Goal: Information Seeking & Learning: Check status

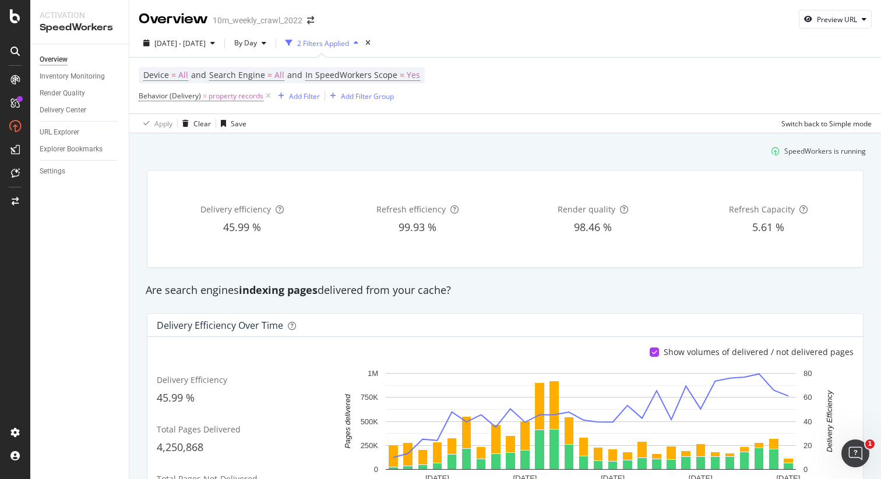
scroll to position [83, 0]
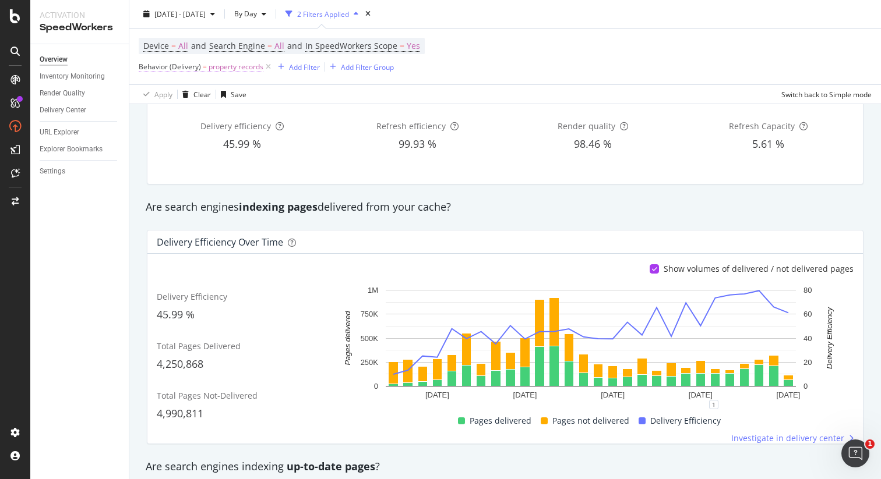
click at [203, 70] on span "=" at bounding box center [205, 67] width 4 height 10
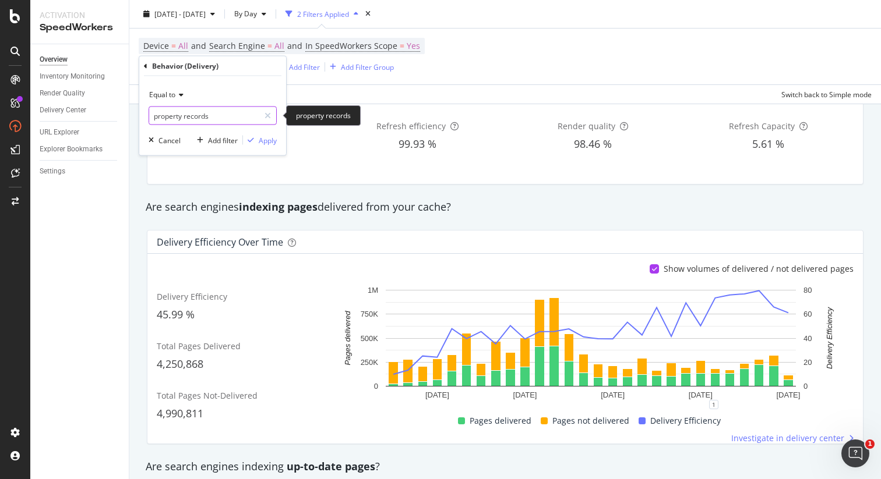
click at [233, 114] on input "property records" at bounding box center [204, 116] width 110 height 19
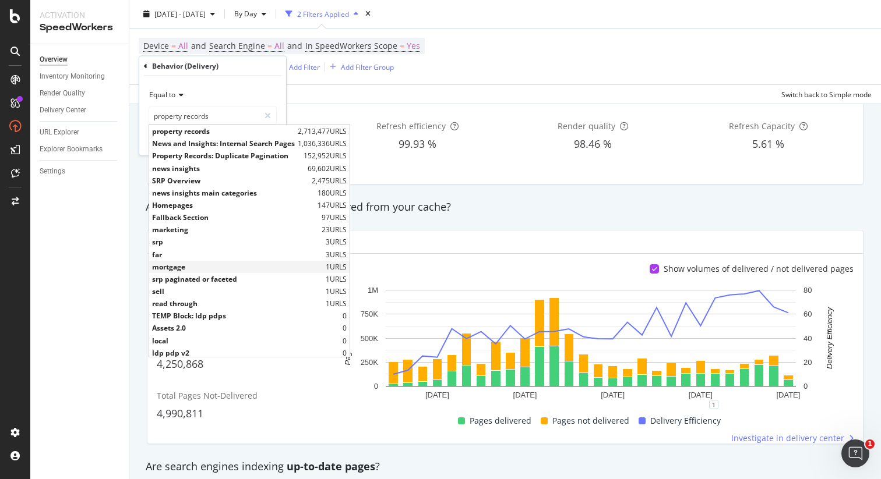
click at [196, 262] on span "mortgage" at bounding box center [237, 267] width 171 height 10
type input "mortgage"
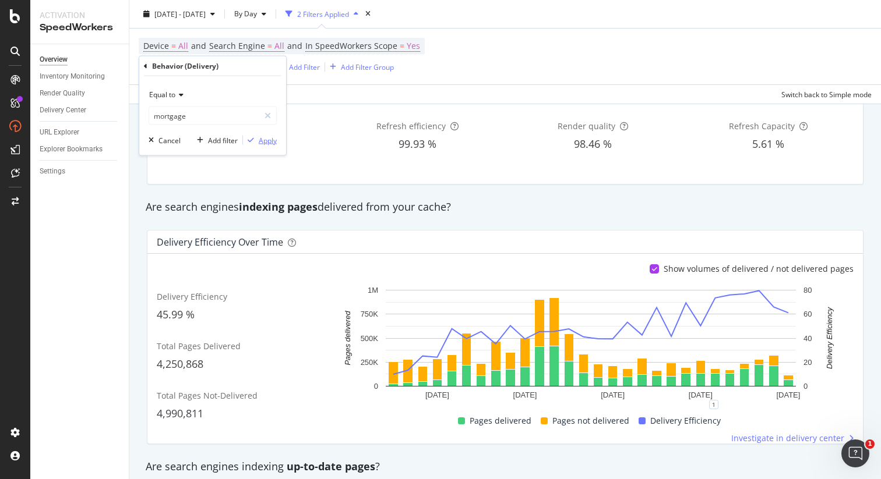
click at [267, 143] on div "Apply" at bounding box center [268, 140] width 18 height 10
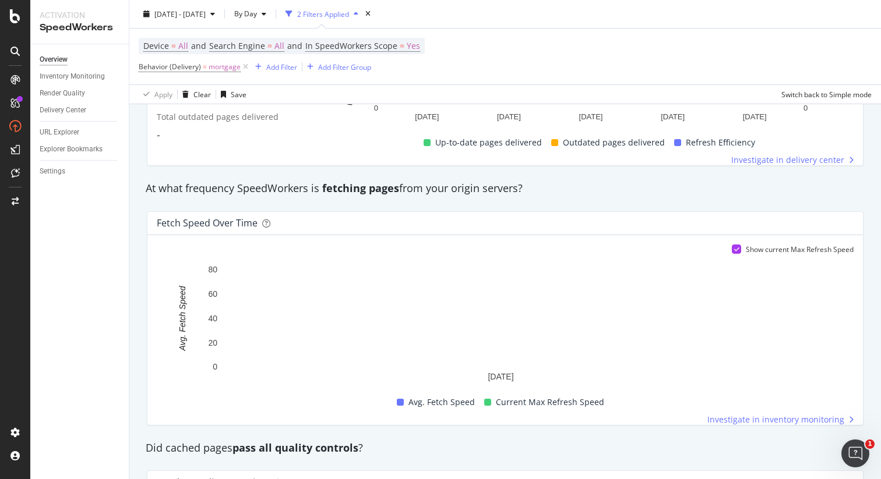
scroll to position [585, 0]
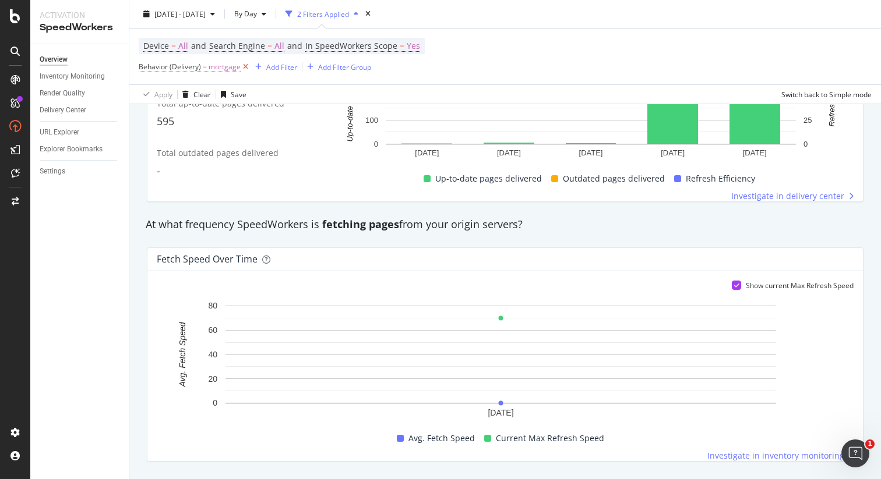
click at [243, 67] on icon at bounding box center [246, 67] width 10 height 12
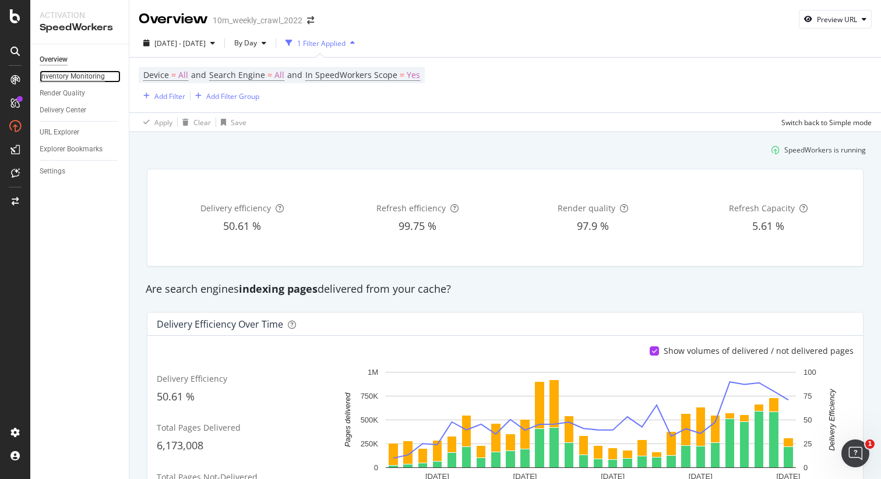
click at [63, 76] on div "Inventory Monitoring" at bounding box center [72, 76] width 65 height 12
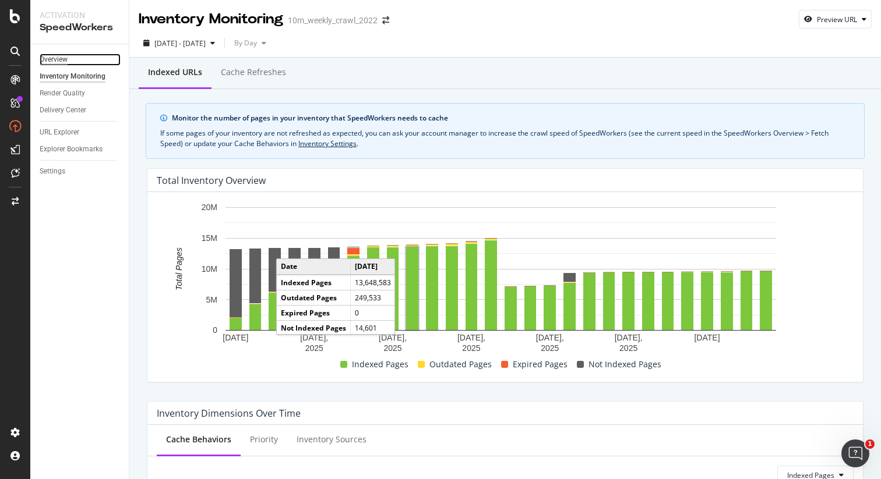
click at [65, 58] on div "Overview" at bounding box center [54, 60] width 28 height 12
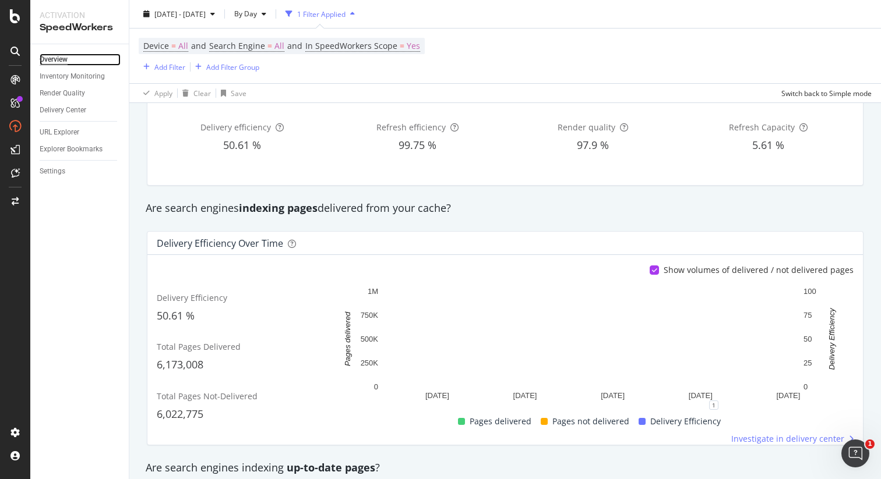
scroll to position [29, 0]
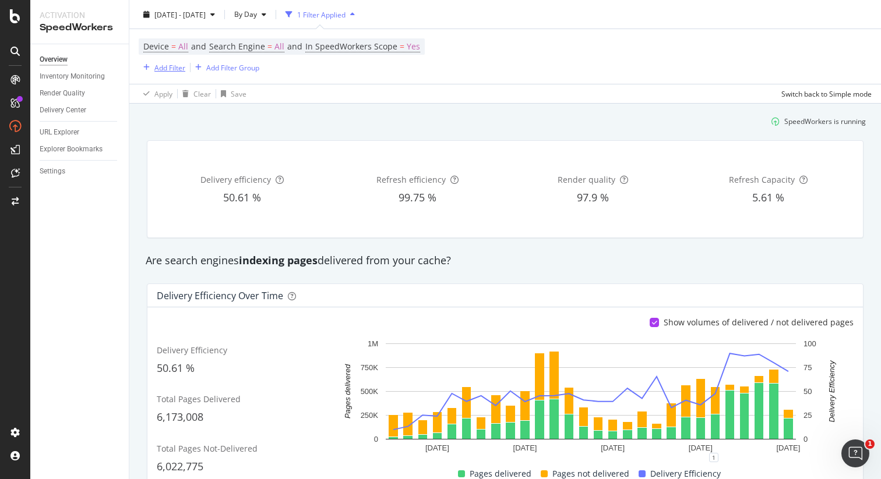
click at [160, 68] on div "Add Filter" at bounding box center [169, 68] width 31 height 10
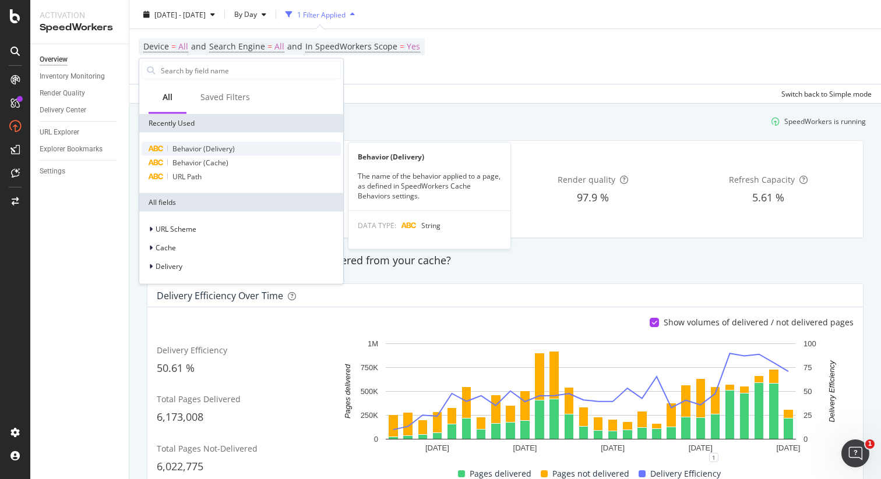
click at [202, 151] on span "Behavior (Delivery)" at bounding box center [203, 149] width 62 height 10
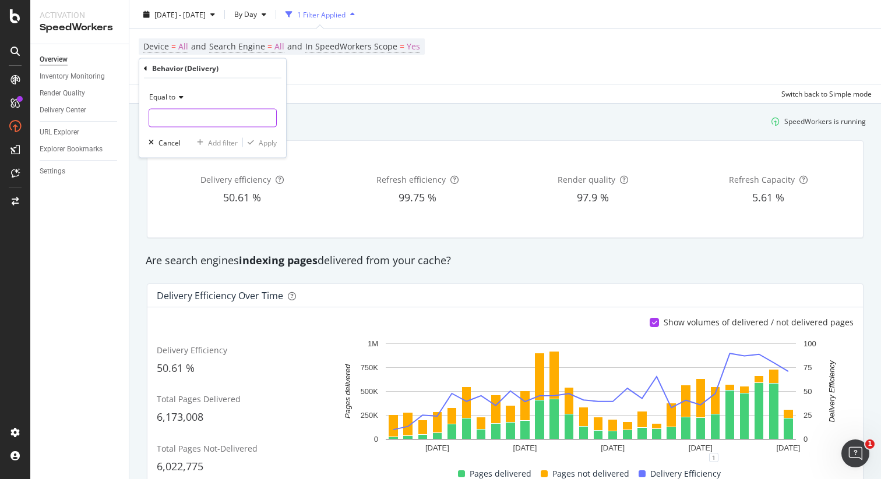
click at [173, 116] on input "text" at bounding box center [212, 118] width 127 height 19
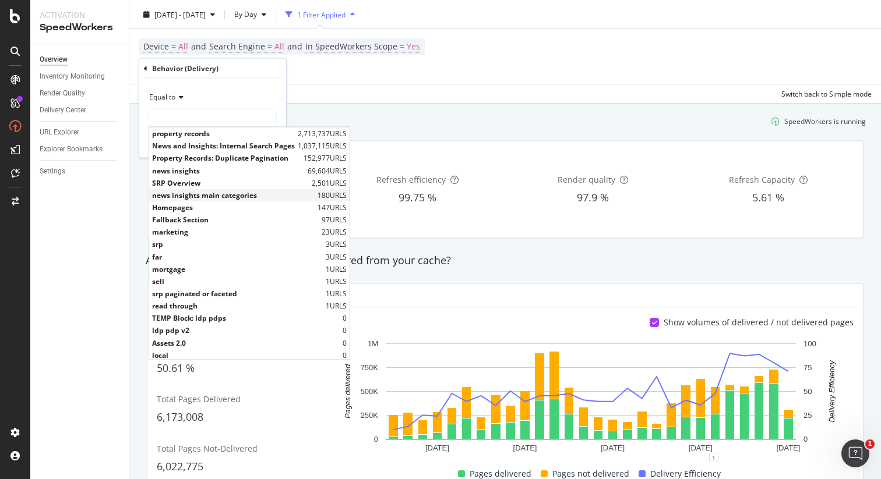
click at [252, 196] on span "news insights main categories" at bounding box center [233, 195] width 163 height 10
type input "news insights main categories"
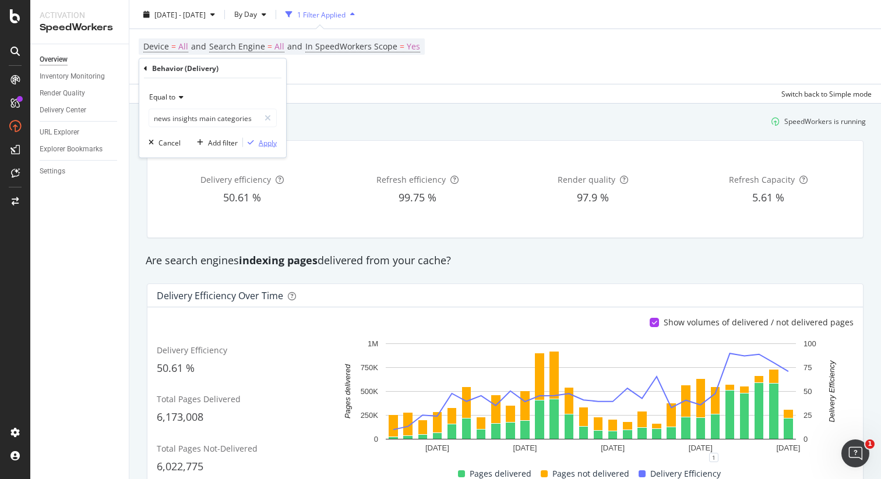
click at [265, 139] on div "Apply" at bounding box center [268, 142] width 18 height 10
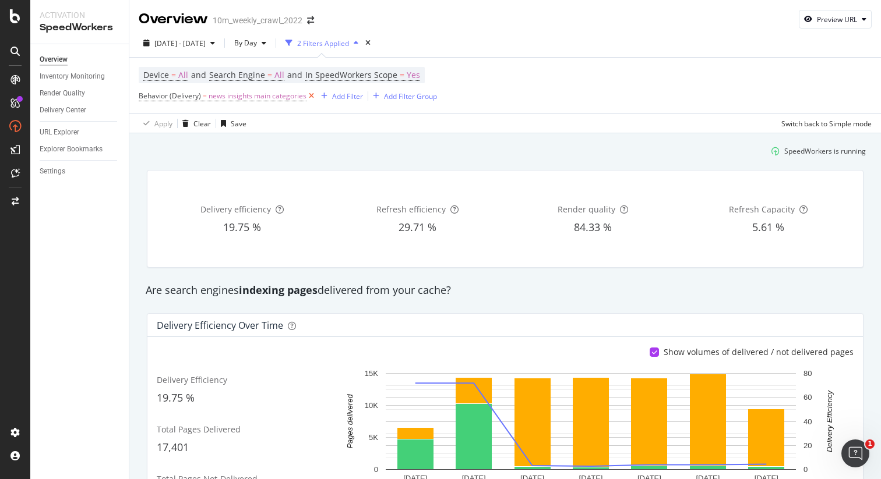
click at [309, 99] on icon at bounding box center [311, 96] width 10 height 12
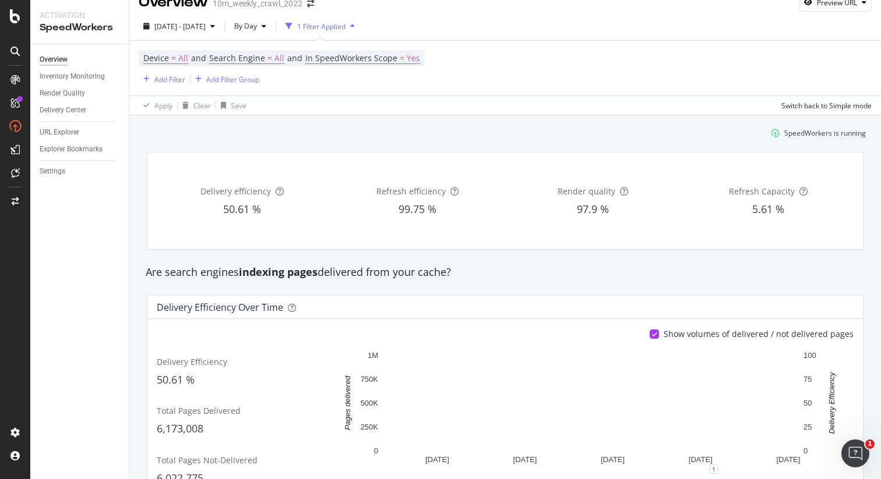
scroll to position [16, 0]
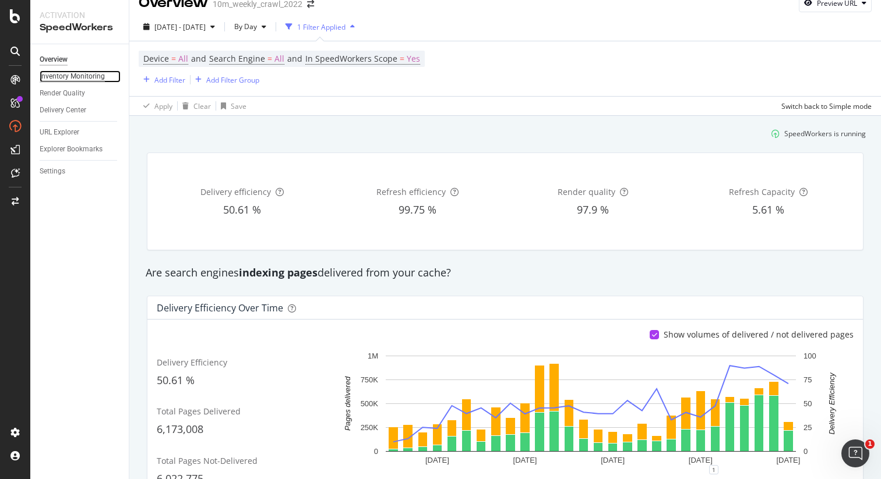
click at [77, 78] on div "Inventory Monitoring" at bounding box center [72, 76] width 65 height 12
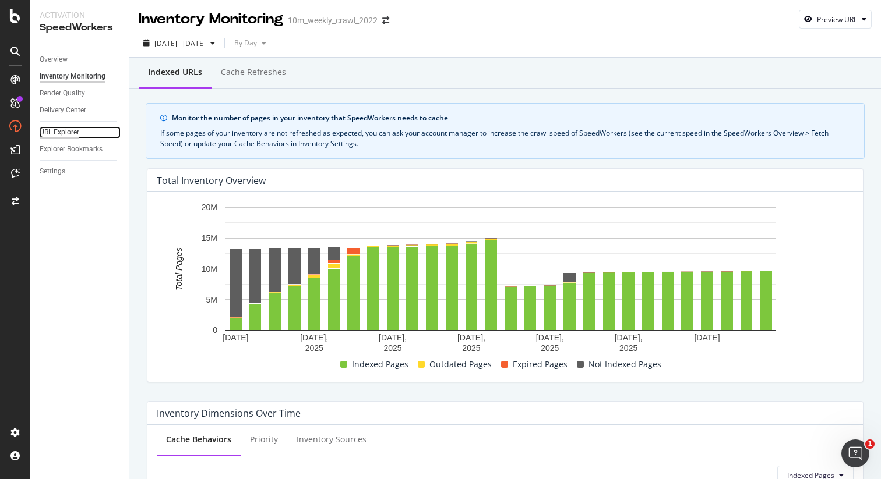
click at [66, 135] on div "URL Explorer" at bounding box center [60, 132] width 40 height 12
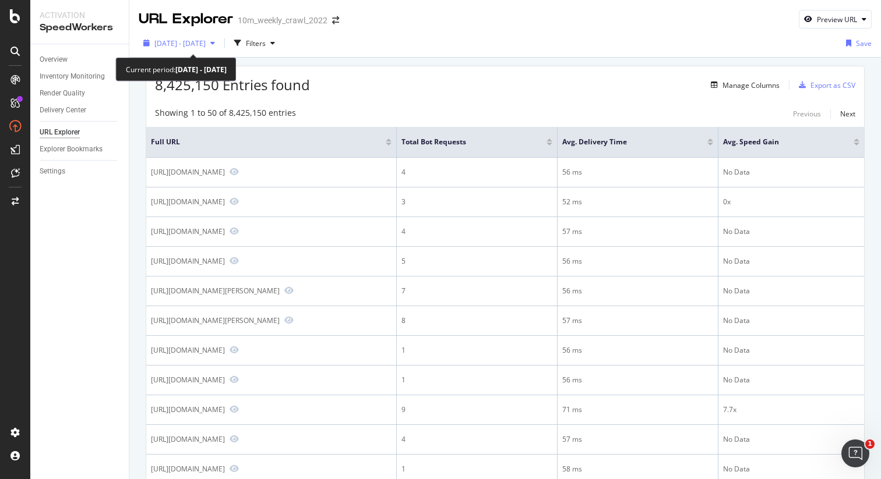
click at [206, 41] on span "2025 Sep. 10th - Oct. 7th" at bounding box center [179, 43] width 51 height 10
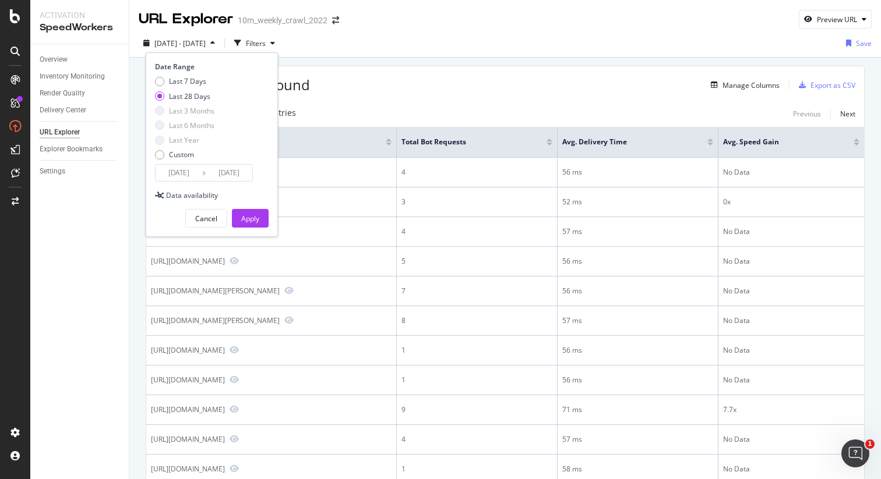
click at [182, 175] on input "2025/09/10" at bounding box center [179, 173] width 47 height 16
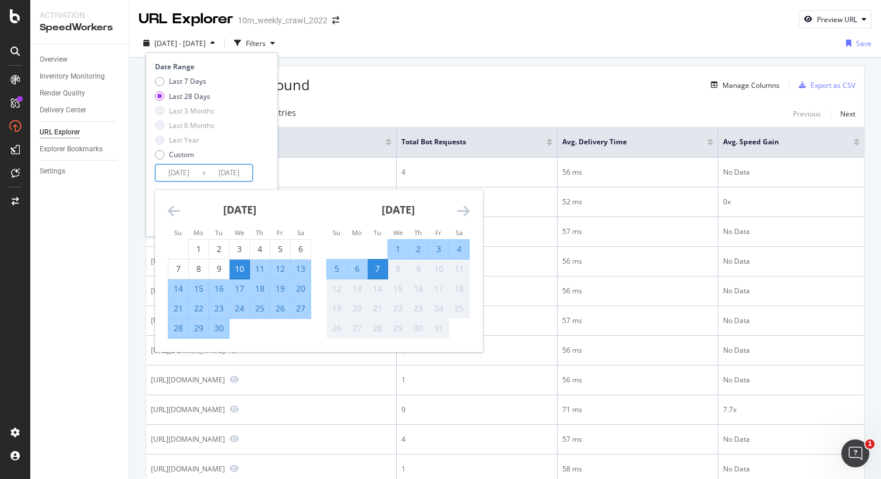
click at [217, 329] on div "30" at bounding box center [219, 329] width 20 height 12
type input "2025/09/30"
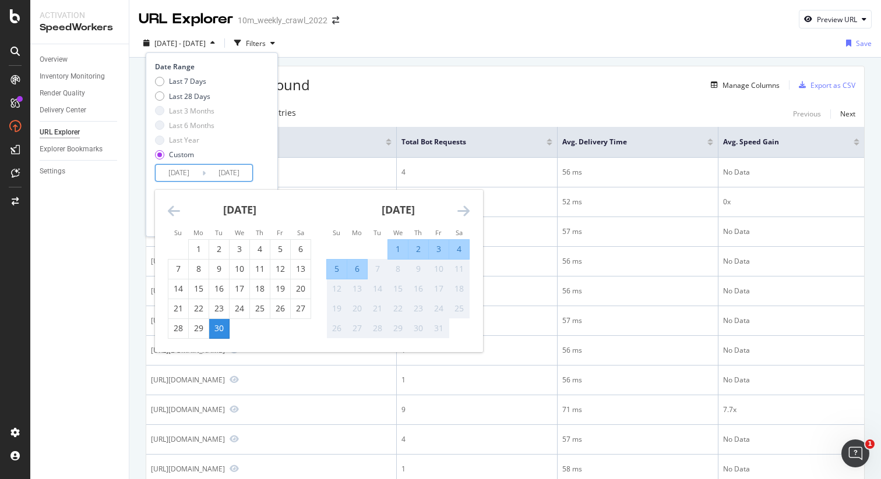
click at [217, 327] on div "30" at bounding box center [219, 329] width 20 height 12
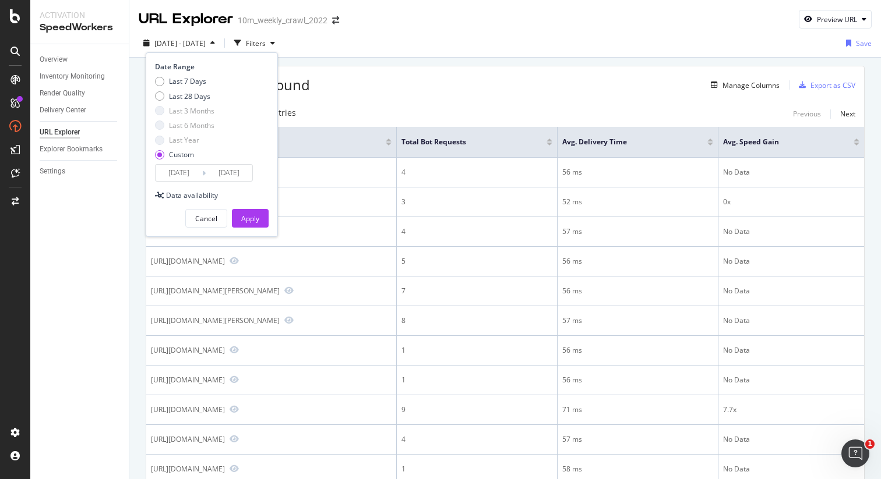
type input "2025/09/30"
click at [252, 220] on div "Apply" at bounding box center [250, 219] width 18 height 10
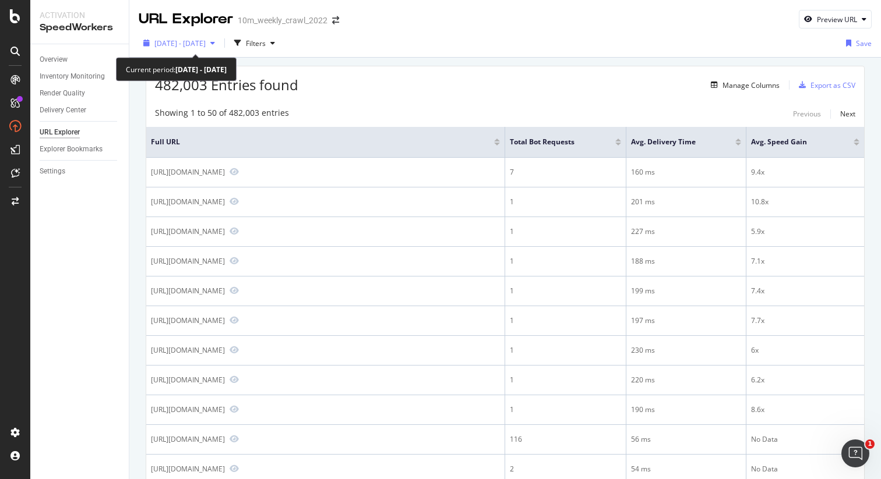
click at [192, 48] on div "2025 Sep. 30th - Sep. 30th" at bounding box center [179, 42] width 81 height 17
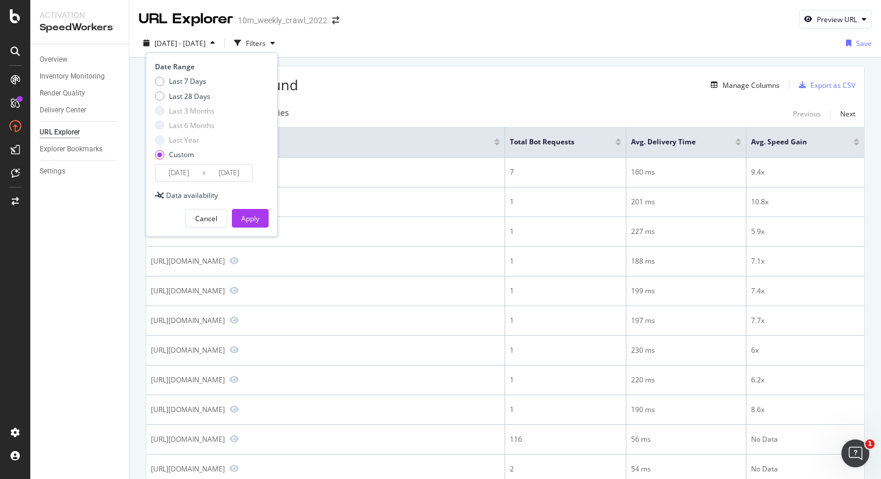
click at [181, 170] on input "2025/09/30" at bounding box center [179, 173] width 47 height 16
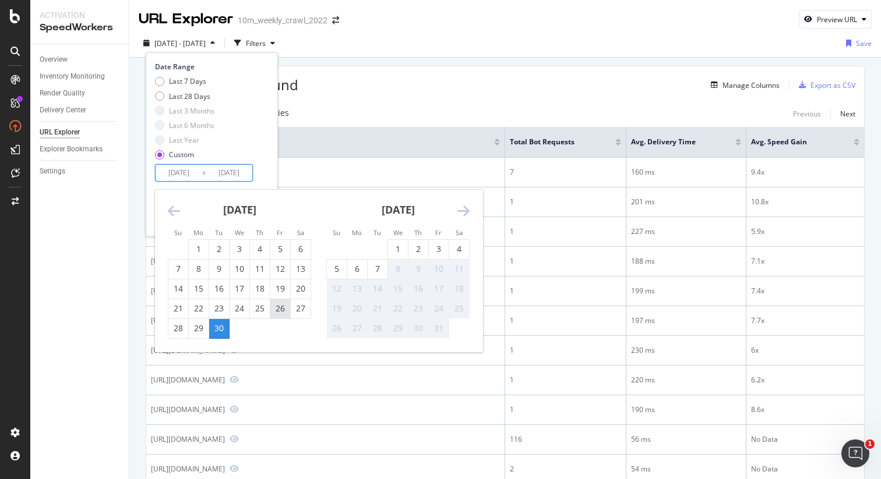
click at [275, 310] on div "26" at bounding box center [280, 309] width 20 height 12
type input "2025/09/26"
click at [275, 310] on div "26" at bounding box center [280, 309] width 20 height 12
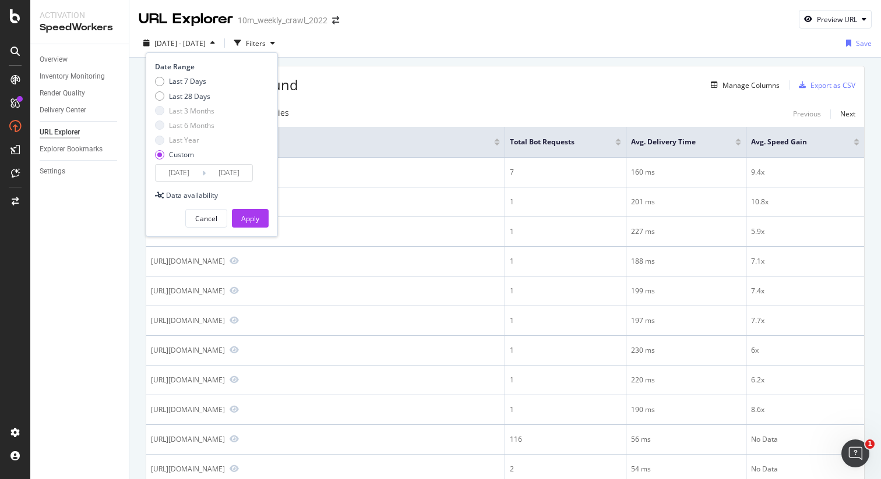
type input "2025/09/26"
click at [243, 215] on div "Apply" at bounding box center [250, 219] width 18 height 10
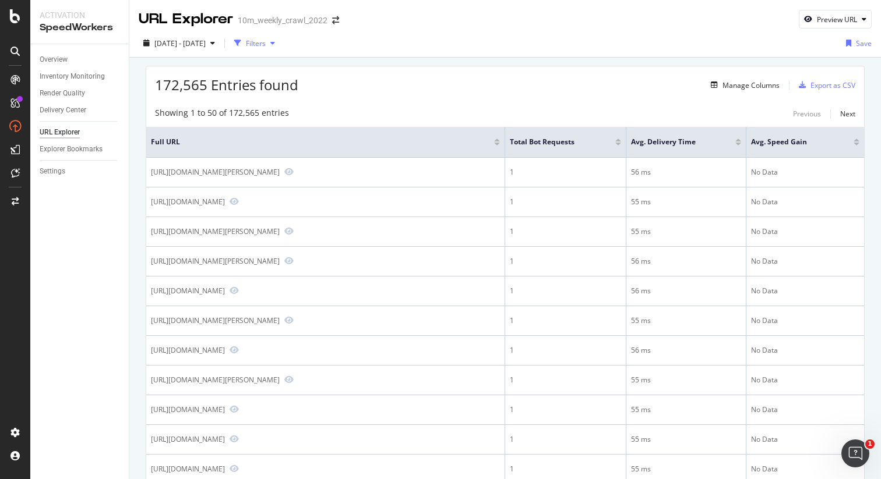
click at [266, 44] on div "Filters" at bounding box center [256, 43] width 20 height 10
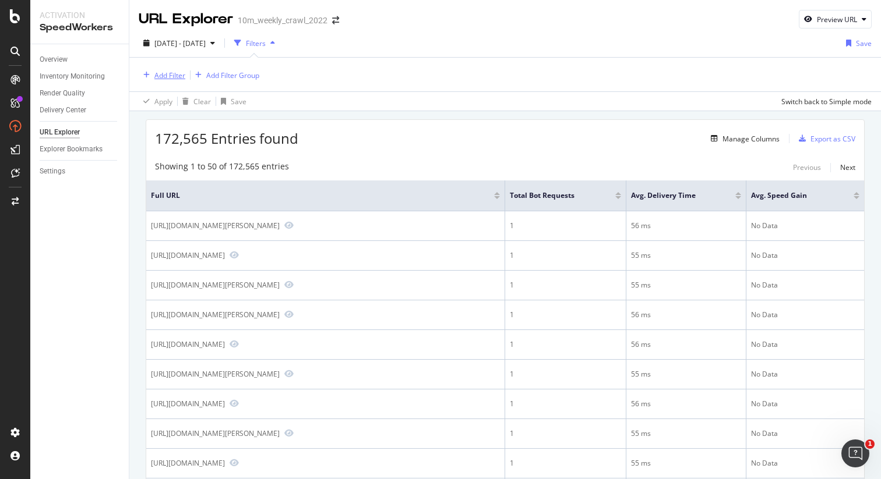
click at [170, 77] on div "Add Filter" at bounding box center [169, 75] width 31 height 10
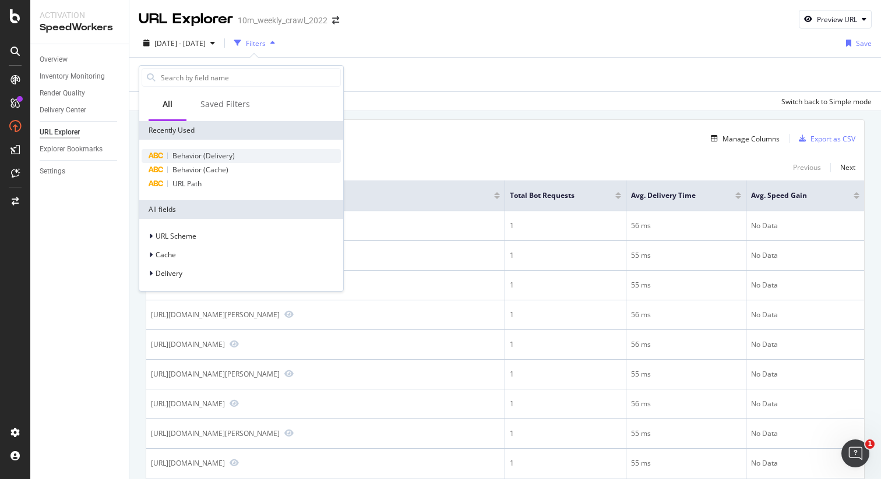
click at [228, 154] on span "Behavior (Delivery)" at bounding box center [203, 156] width 62 height 10
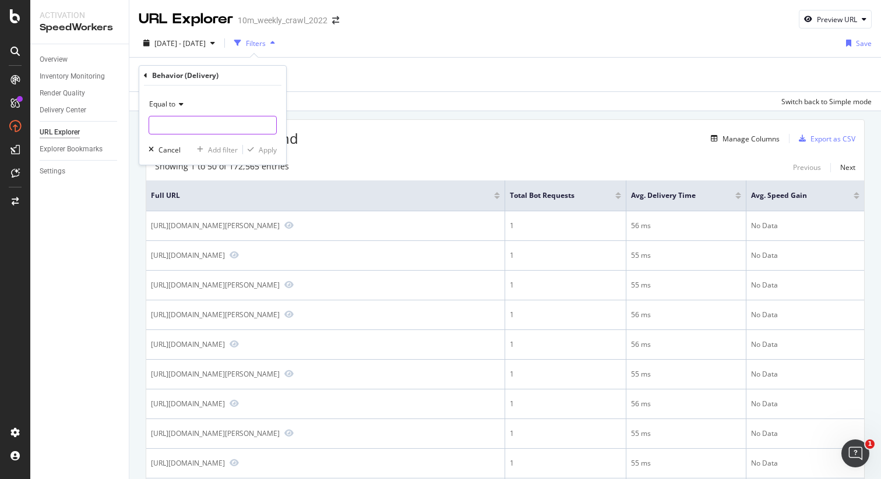
click at [234, 128] on input "text" at bounding box center [212, 125] width 127 height 19
click at [220, 140] on span "property records" at bounding box center [193, 141] width 82 height 10
type input "property records"
click at [174, 150] on div "Cancel" at bounding box center [169, 150] width 22 height 10
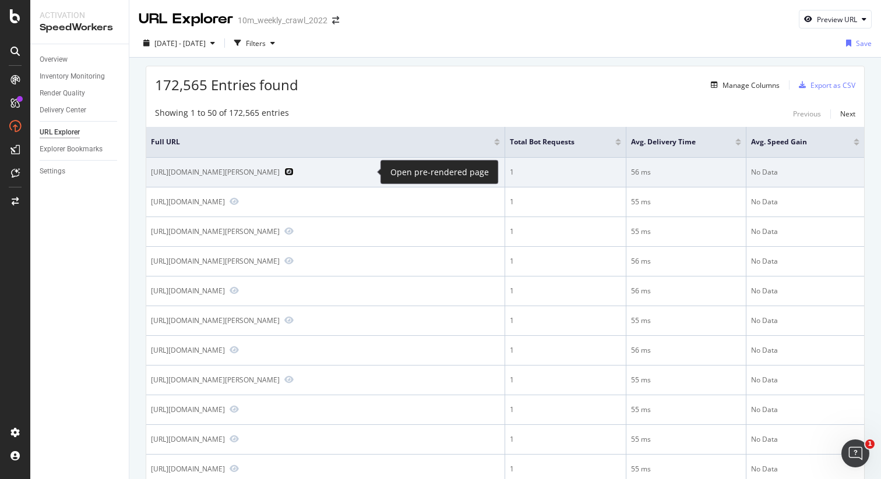
click at [294, 171] on icon "Preview https://www.realtor.com/propertyrecord-search/42240/Sheila-Dr" at bounding box center [288, 172] width 9 height 8
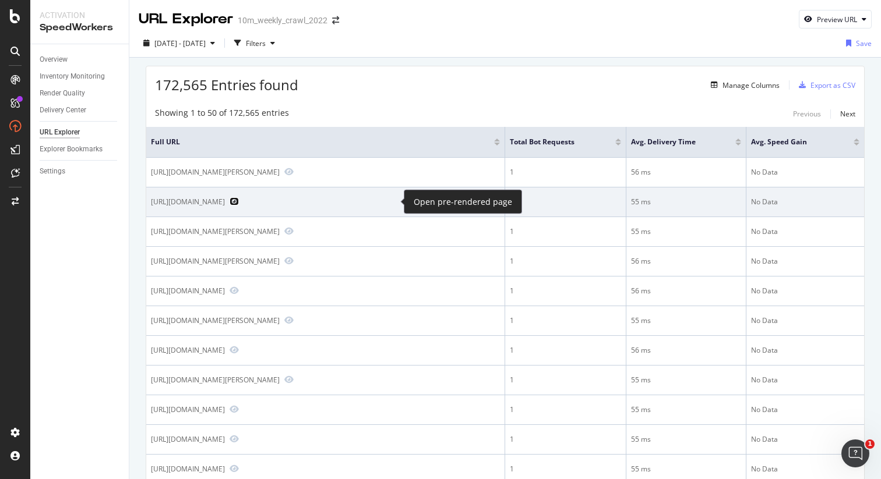
click at [239, 203] on icon "Preview https://www.realtor.com/propertyrecord-search/33305/NE-7th-Ave/pg-2" at bounding box center [234, 201] width 9 height 8
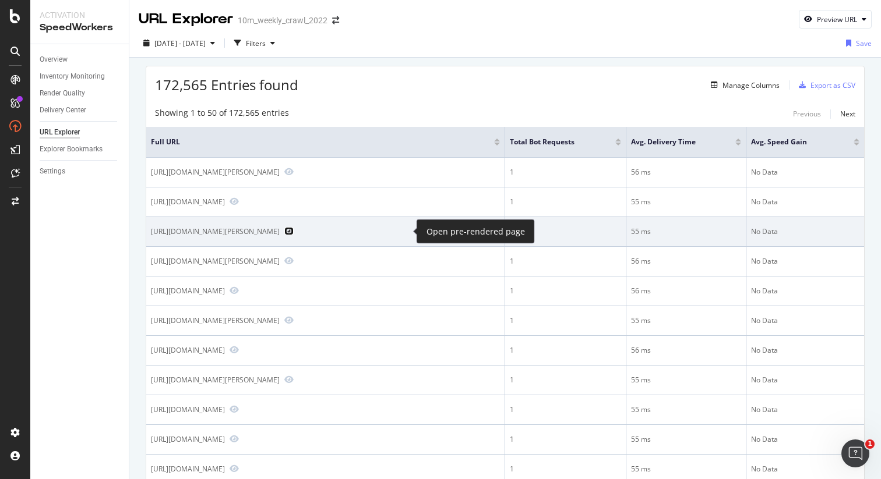
click at [294, 232] on icon "Preview https://www.realtor.com/propertyrecord-search/Flagler-Estates_FL/Calvin…" at bounding box center [288, 231] width 9 height 8
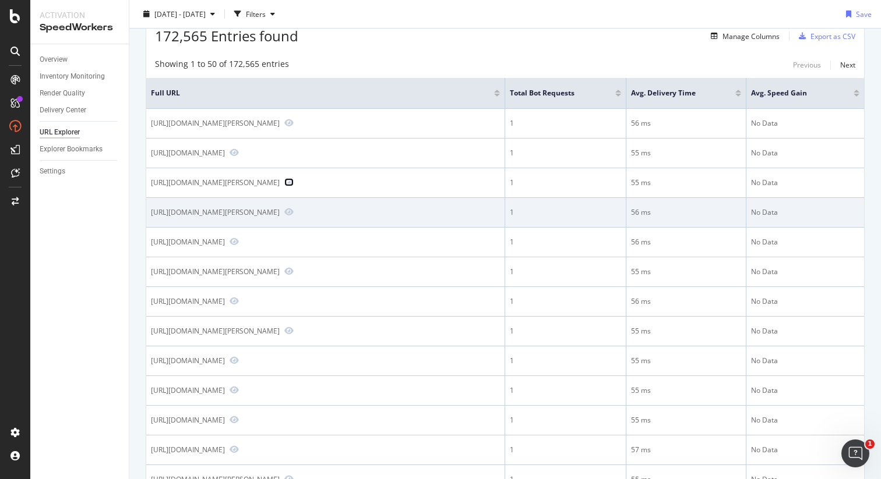
scroll to position [51, 0]
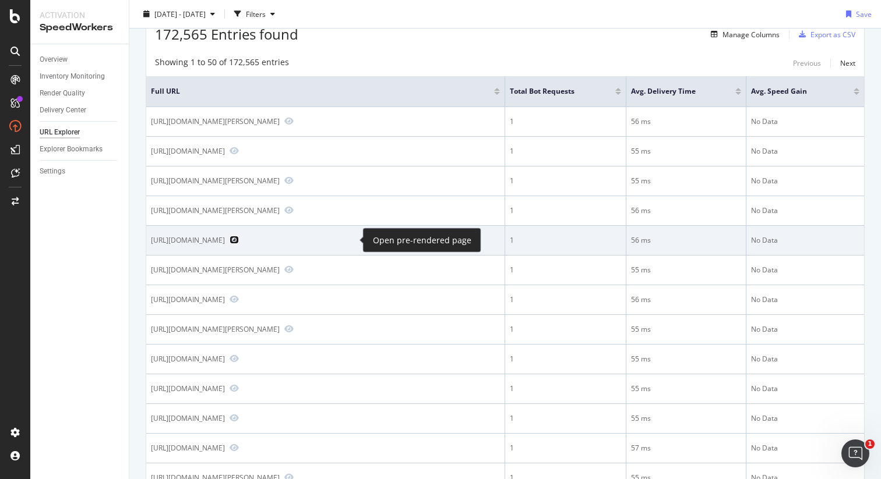
click at [239, 239] on icon "Preview https://www.realtor.com/propertyrecord-search/86409/Ash" at bounding box center [234, 240] width 9 height 8
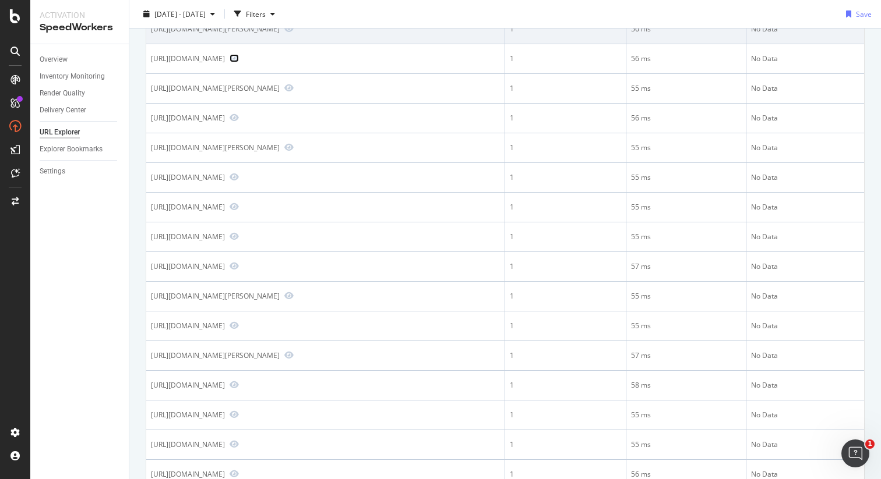
scroll to position [237, 0]
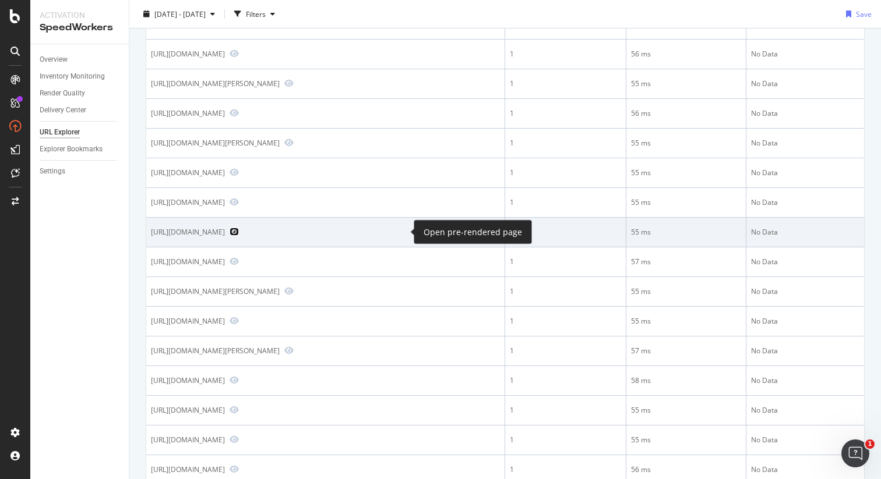
click at [239, 230] on icon "Preview https://www.realtor.com/propertyrecord-search/Pooler_GA/Wyndham-Way" at bounding box center [234, 232] width 9 height 8
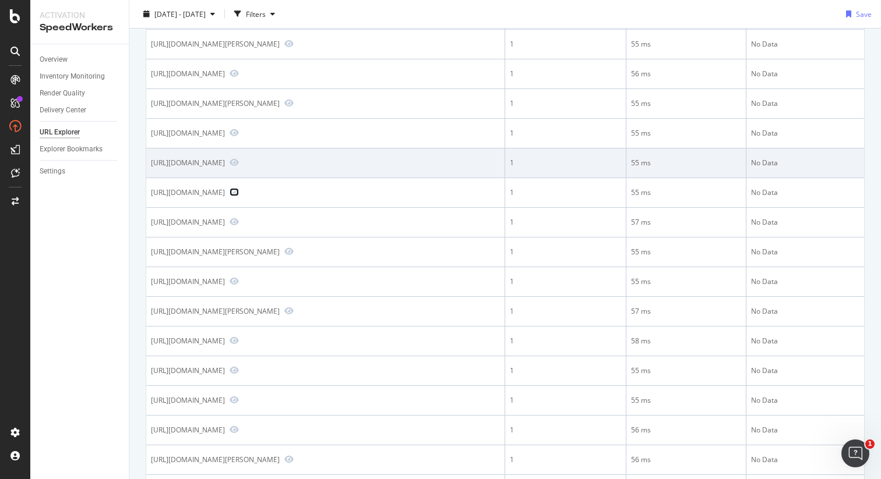
scroll to position [280, 0]
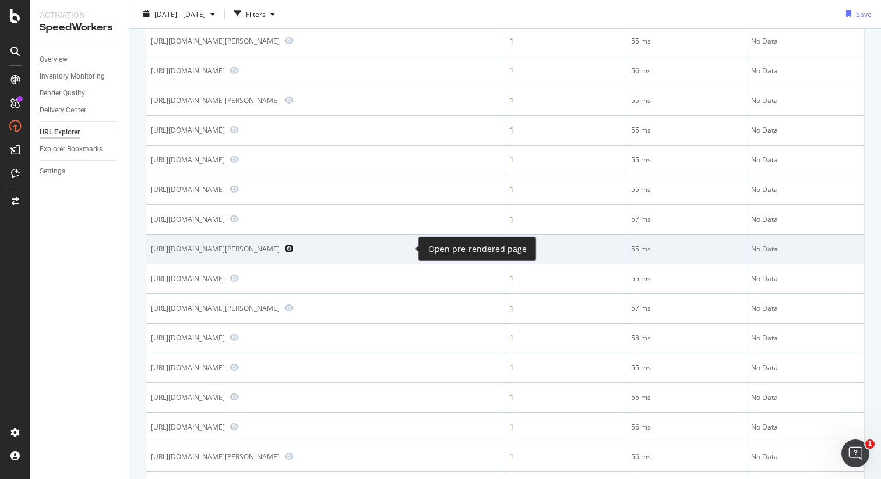
click at [294, 250] on icon "Preview https://www.realtor.com/propertyrecord-search/Flagler-Estates_FL/Ursula…" at bounding box center [288, 249] width 9 height 8
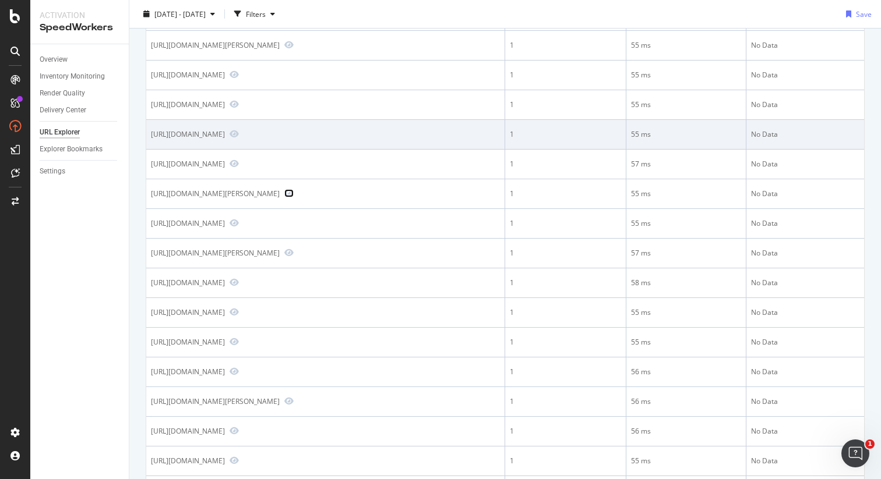
scroll to position [341, 0]
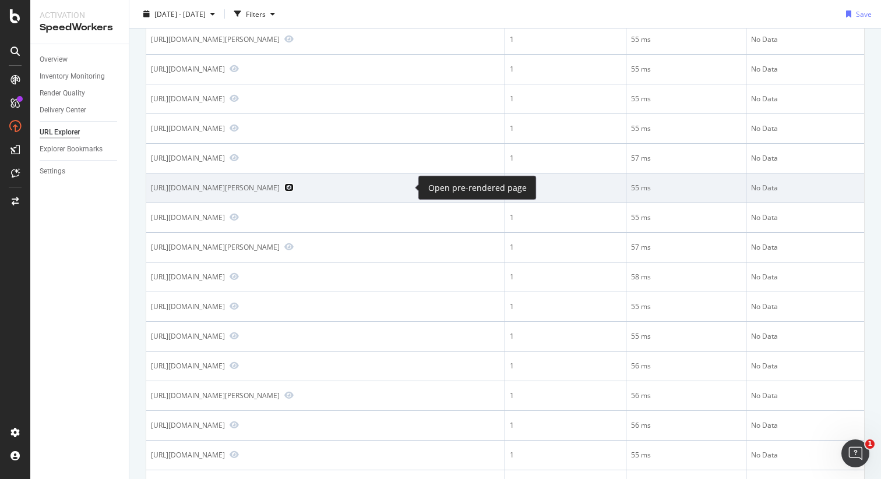
click at [294, 189] on icon "Preview https://www.realtor.com/propertyrecord-search/Flagler-Estates_FL/Ursula…" at bounding box center [288, 187] width 9 height 8
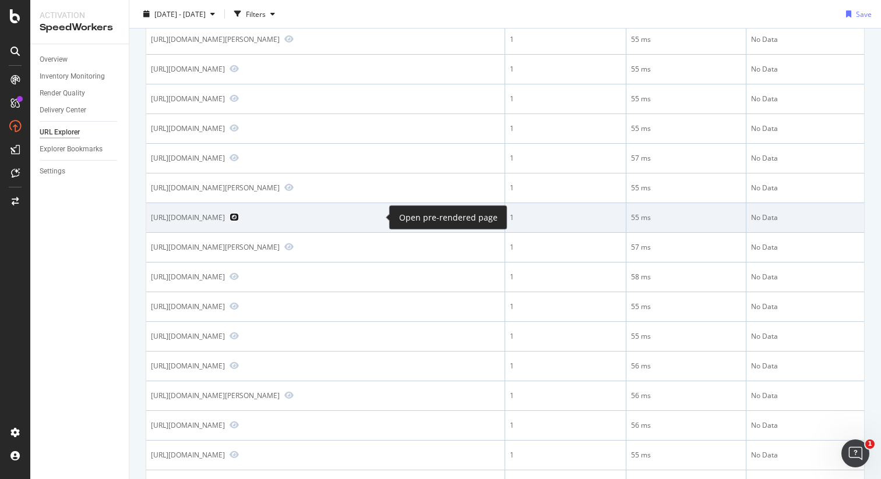
click at [239, 217] on icon "Preview https://www.realtor.com/propertyrecord-search/28739/Old-Hickory" at bounding box center [234, 217] width 9 height 8
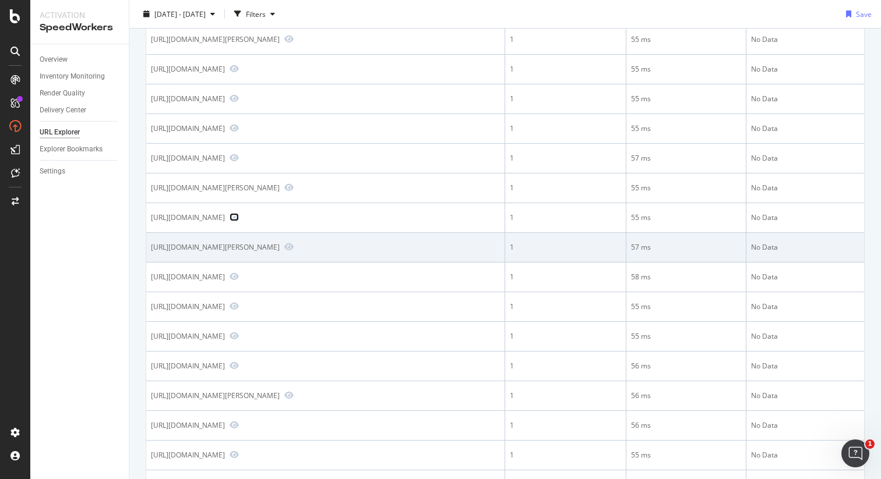
scroll to position [0, 0]
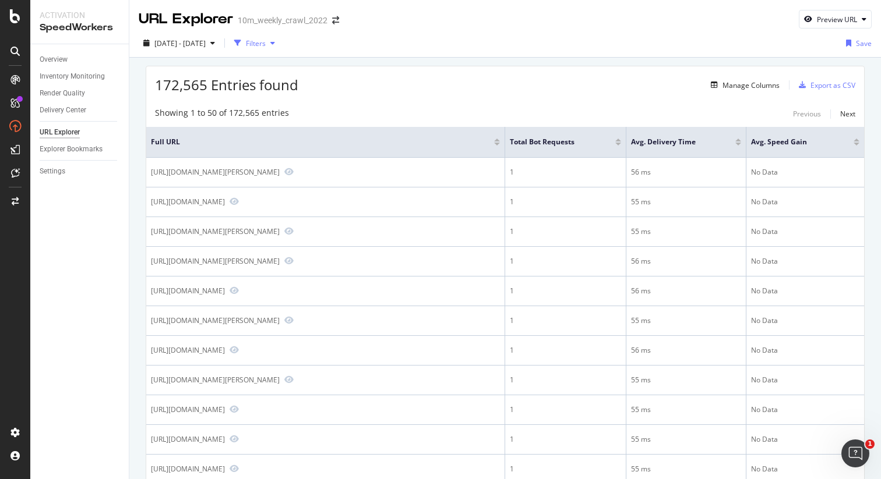
click at [266, 47] on div "Filters" at bounding box center [256, 43] width 20 height 10
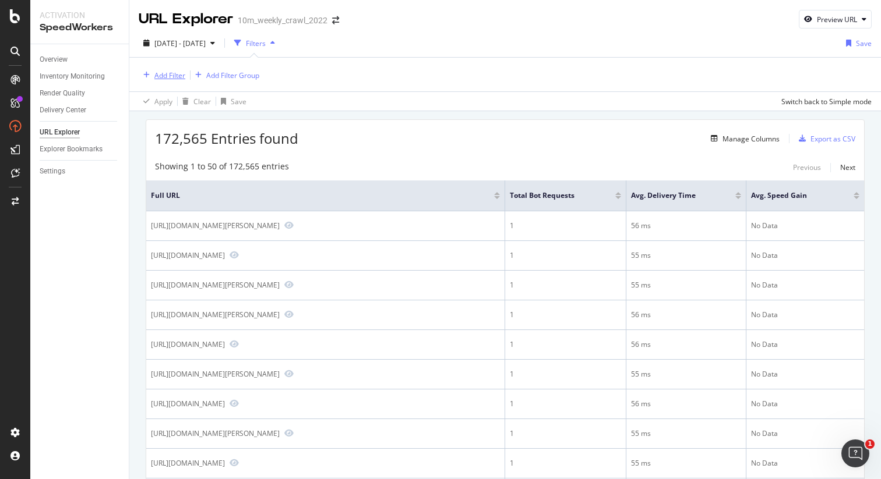
click at [167, 77] on div "Add Filter" at bounding box center [169, 75] width 31 height 10
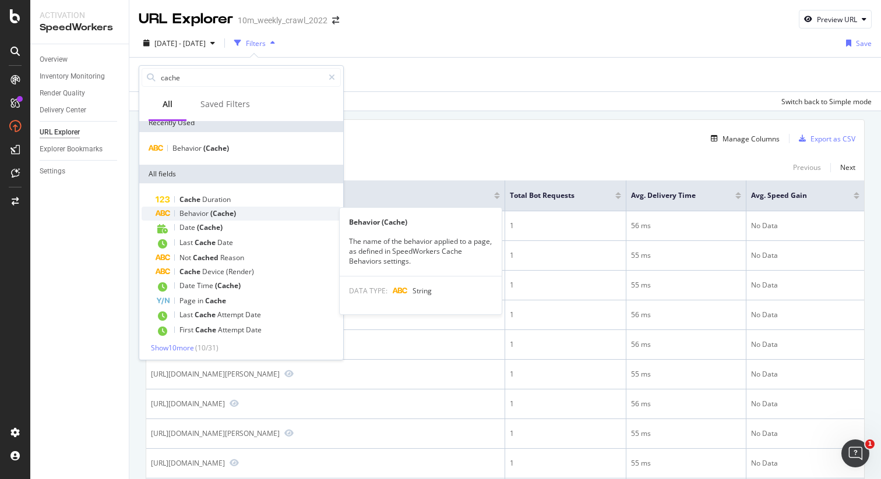
scroll to position [10, 0]
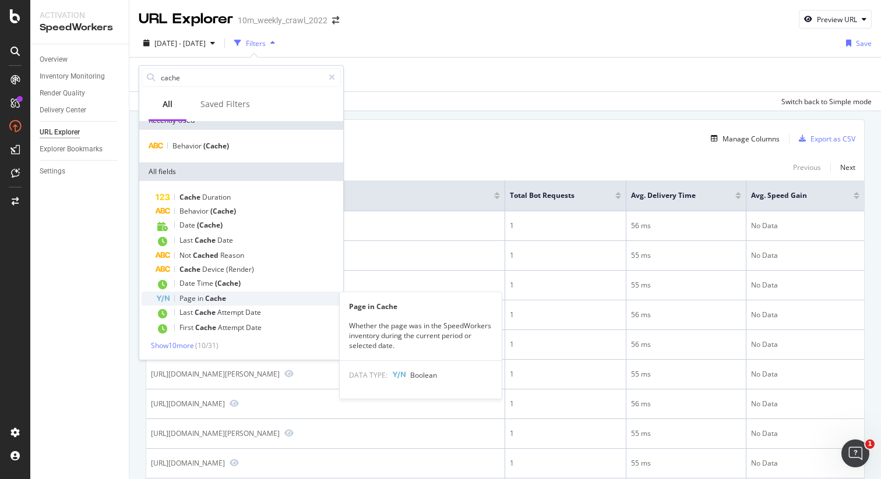
type input "cache"
click at [262, 297] on div "Page in Cache" at bounding box center [248, 299] width 185 height 14
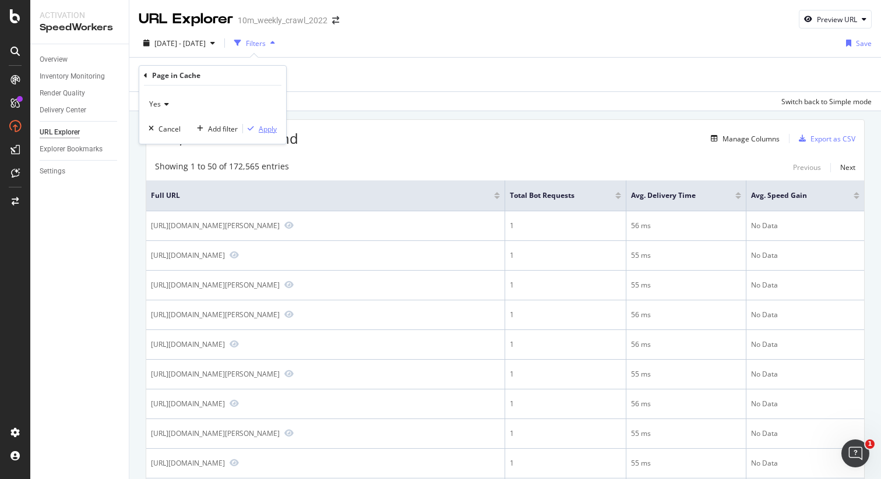
click at [270, 131] on div "Apply" at bounding box center [268, 129] width 18 height 10
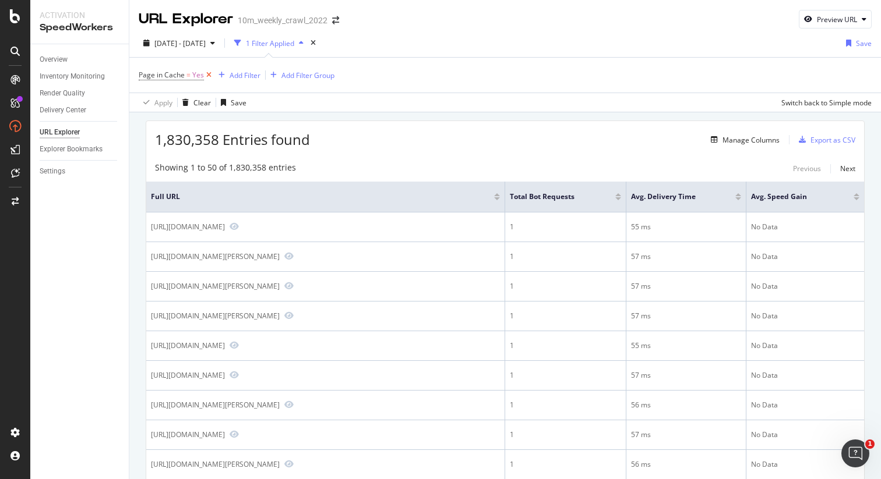
click at [207, 79] on icon at bounding box center [209, 75] width 10 height 12
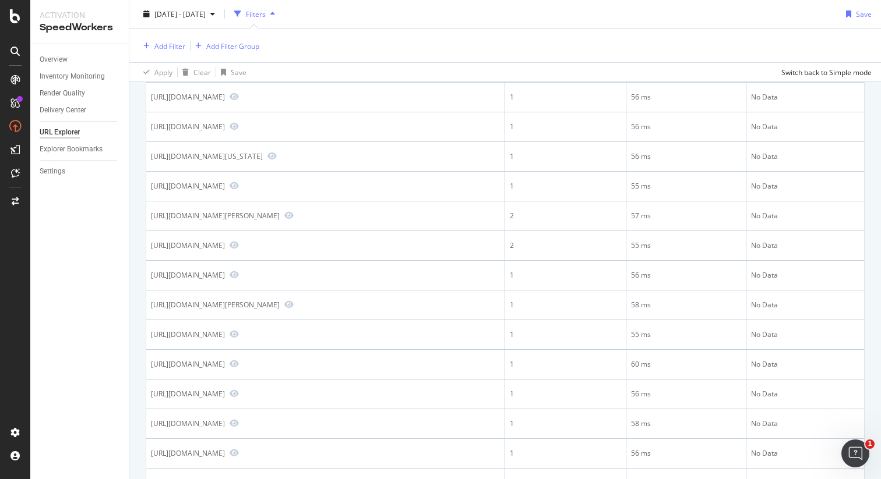
scroll to position [843, 0]
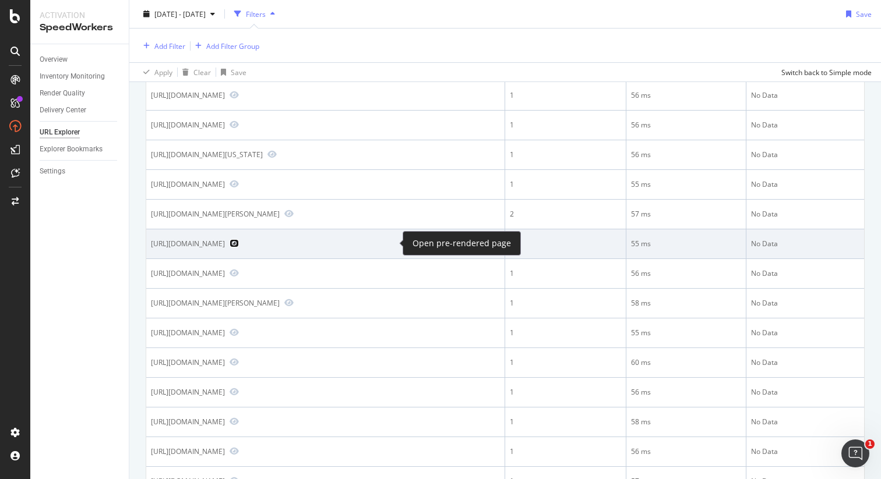
click at [239, 245] on icon "Preview https://www.realtor.com/propertyrecord-search/New-Orleans_LA/1st-St" at bounding box center [234, 243] width 9 height 8
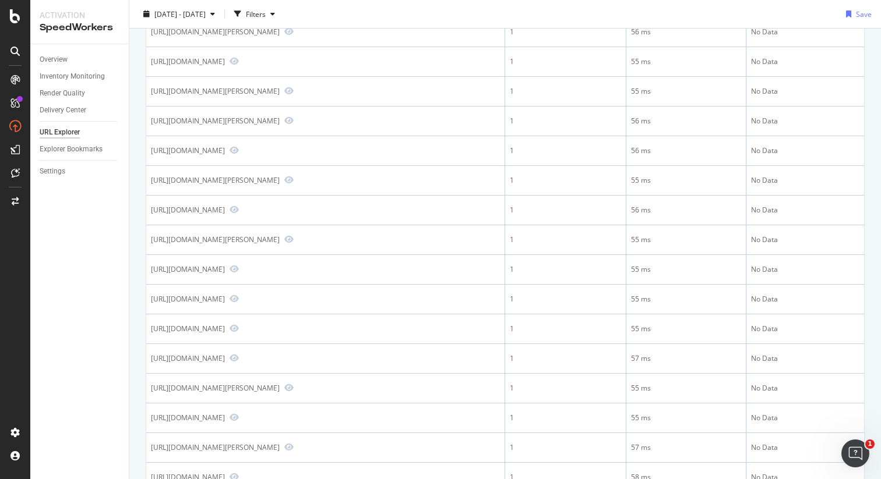
scroll to position [0, 0]
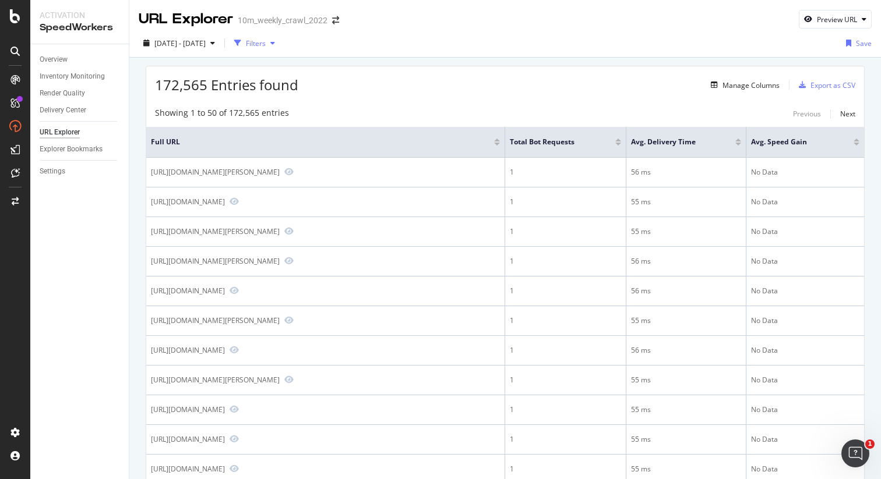
click at [241, 46] on icon "button" at bounding box center [237, 43] width 7 height 7
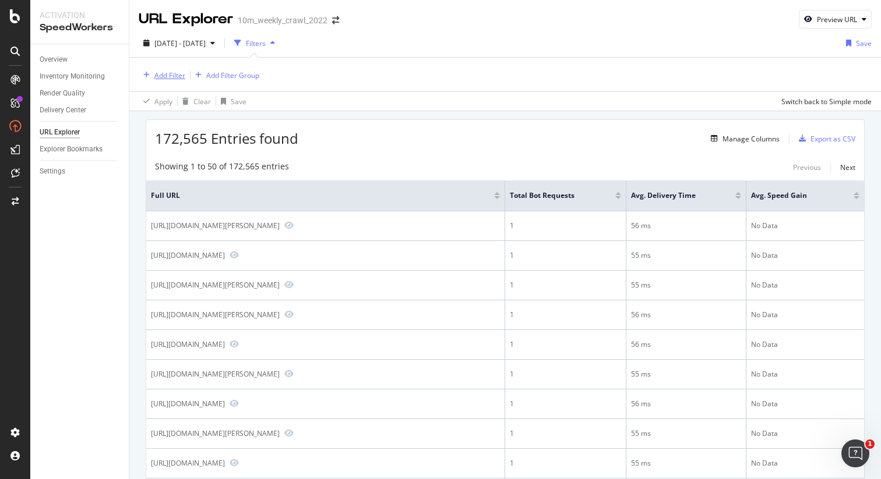
click at [168, 70] on div "Add Filter" at bounding box center [169, 75] width 31 height 10
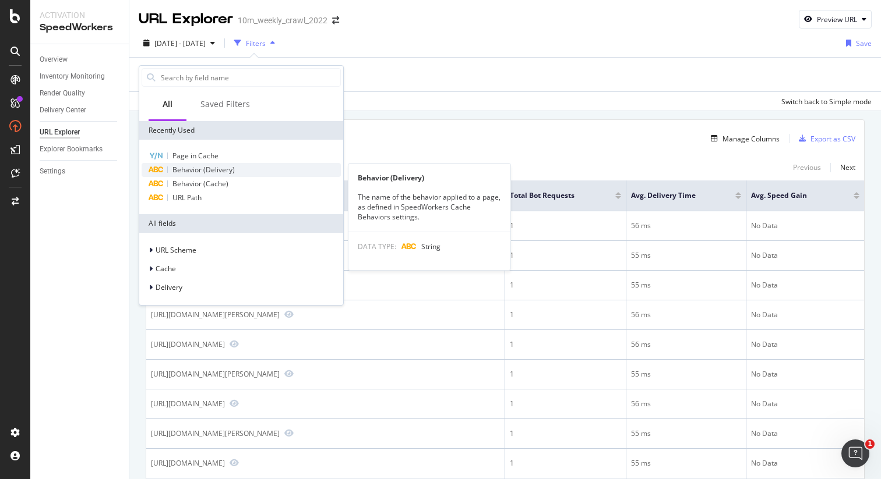
click at [219, 165] on span "Behavior (Delivery)" at bounding box center [203, 170] width 62 height 10
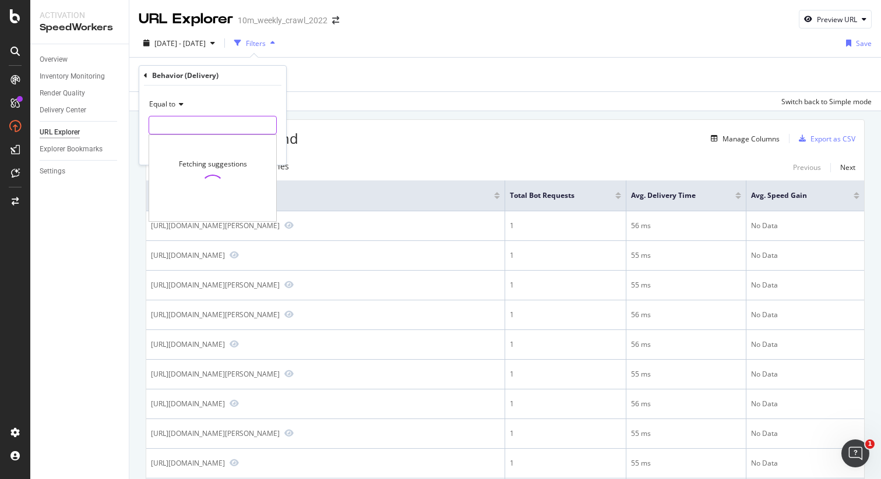
click at [191, 128] on input "text" at bounding box center [212, 125] width 127 height 19
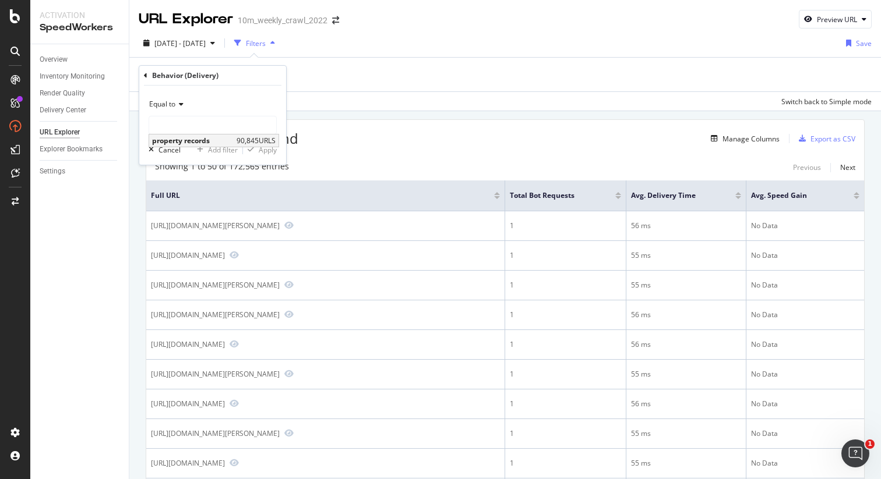
click at [204, 138] on span "property records" at bounding box center [193, 141] width 82 height 10
type input "property records"
click at [221, 149] on div "Add filter" at bounding box center [223, 150] width 30 height 10
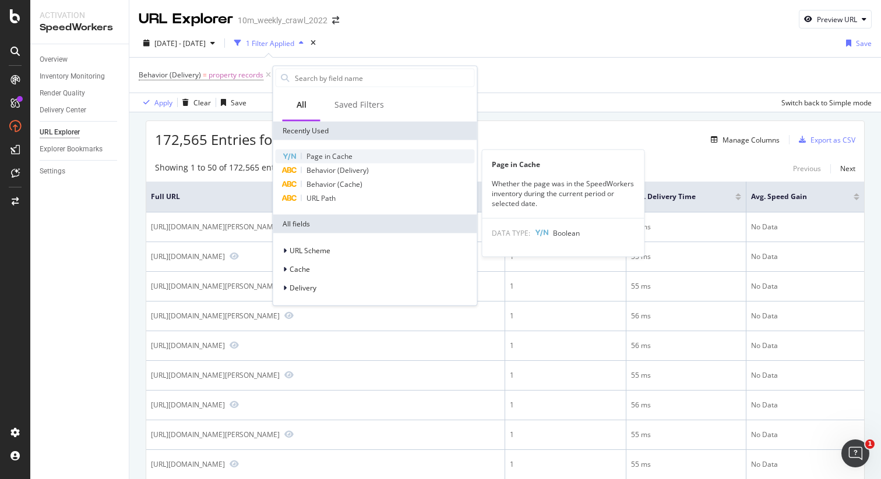
click at [343, 155] on span "Page in Cache" at bounding box center [329, 156] width 46 height 10
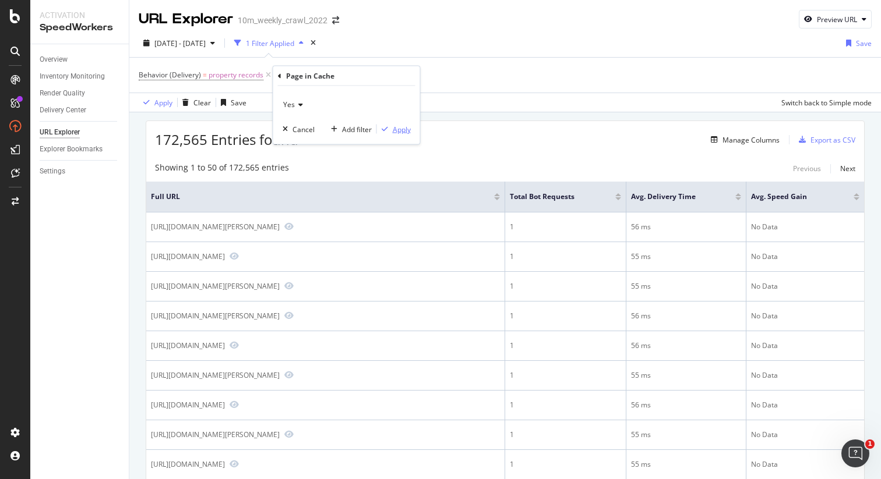
click at [405, 126] on div "Apply" at bounding box center [402, 129] width 18 height 10
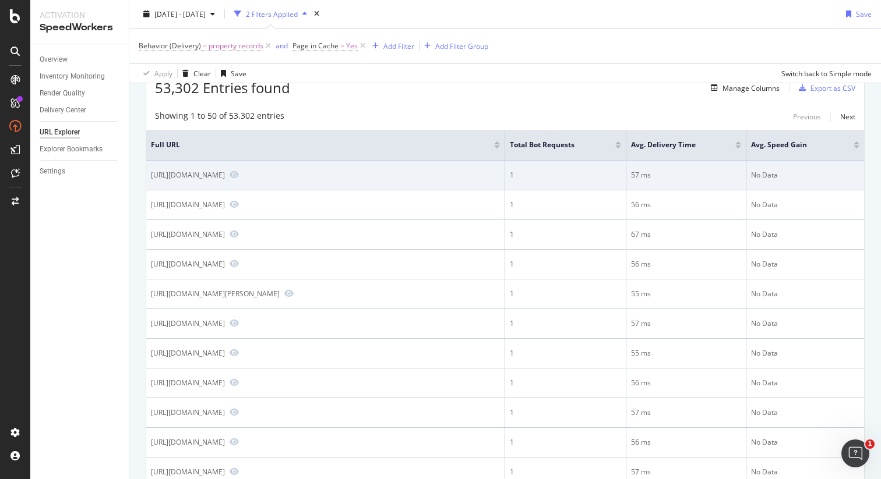
scroll to position [54, 0]
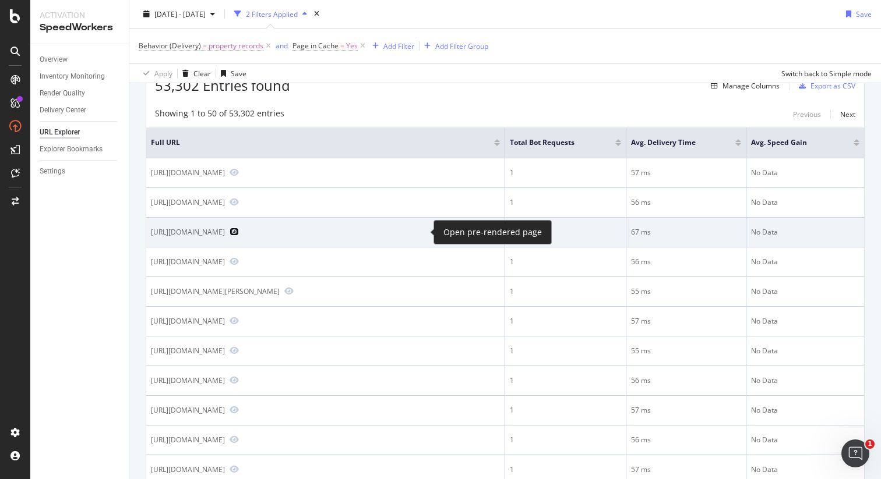
click at [239, 232] on icon "Preview https://www.realtor.com/propertyrecord-search/round-rock_tx/Galena-Hill…" at bounding box center [234, 232] width 9 height 8
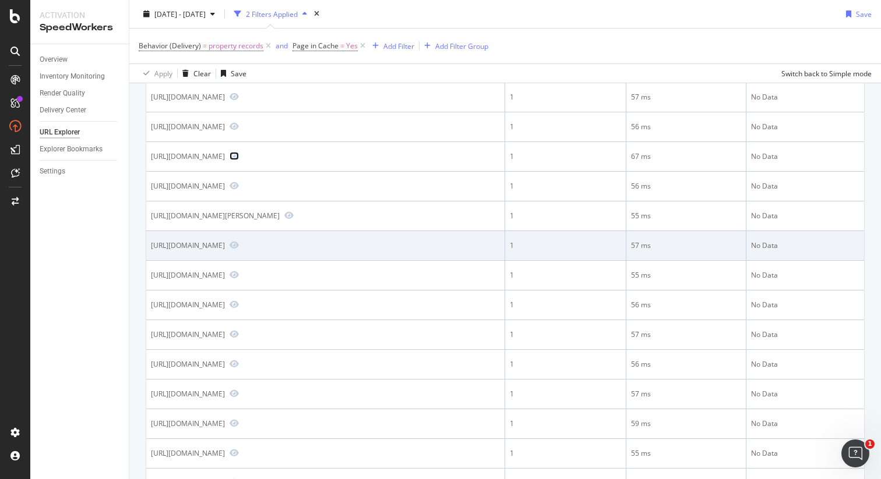
scroll to position [130, 0]
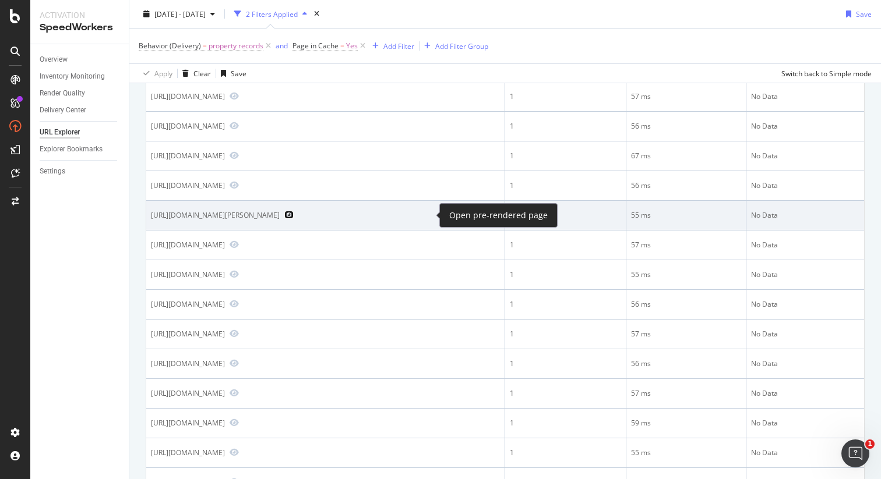
click at [294, 217] on icon "Preview https://www.realtor.com/propertyrecord-search/road-forks_nm/Mayfield-Ra…" at bounding box center [288, 215] width 9 height 8
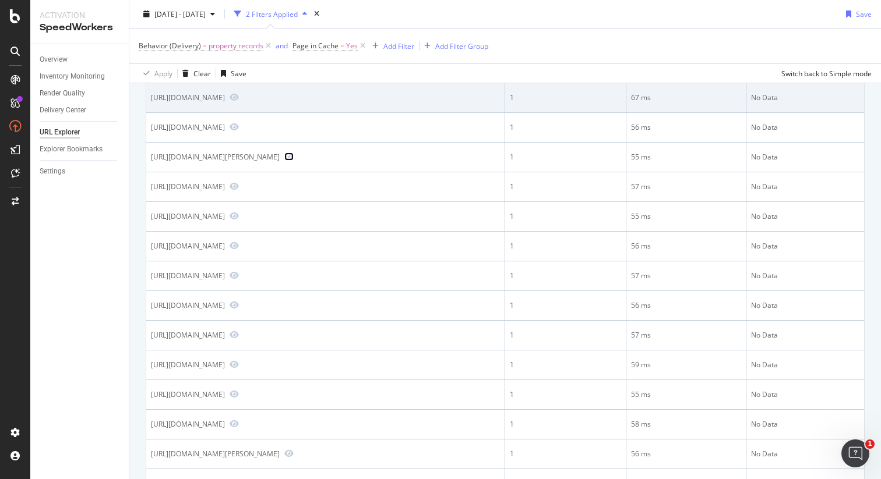
scroll to position [203, 0]
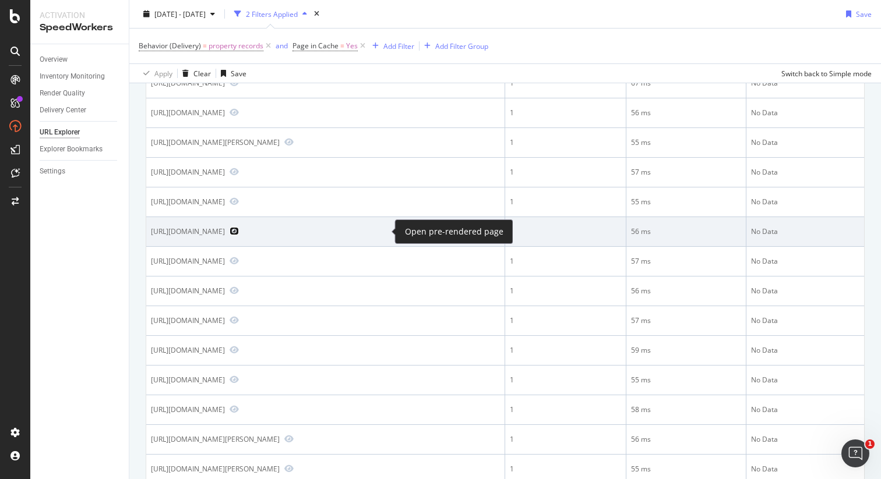
click at [239, 232] on icon "Preview https://www.realtor.com/propertyrecord-search/27614/Stratford-Hall" at bounding box center [234, 231] width 9 height 8
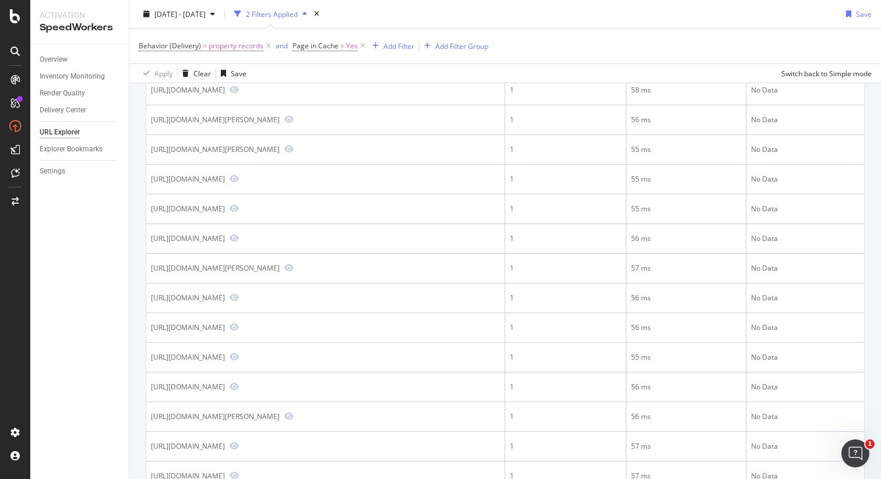
scroll to position [534, 0]
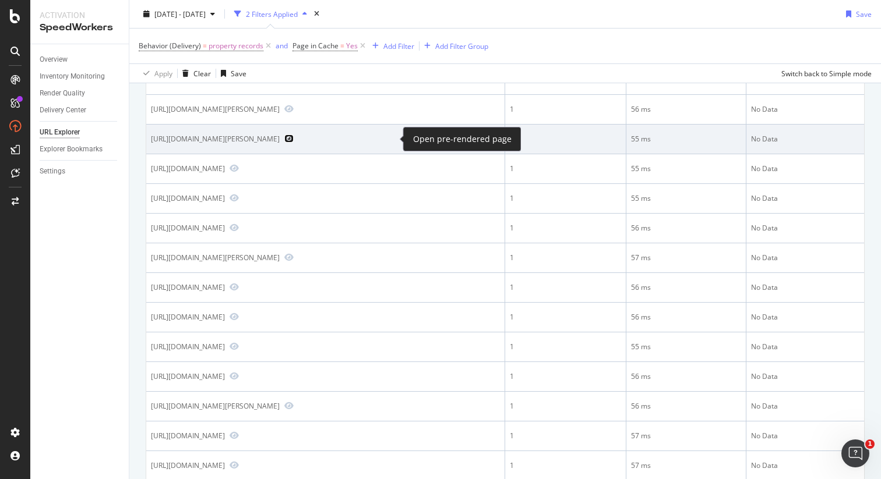
click at [294, 140] on icon "Preview https://www.realtor.com/propertyrecord-search/millersburg_mi/Luce-St" at bounding box center [288, 139] width 9 height 8
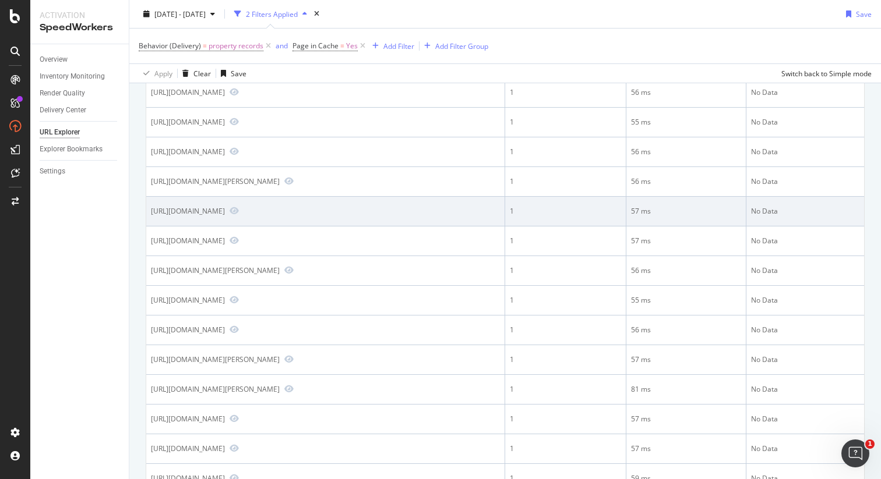
scroll to position [768, 0]
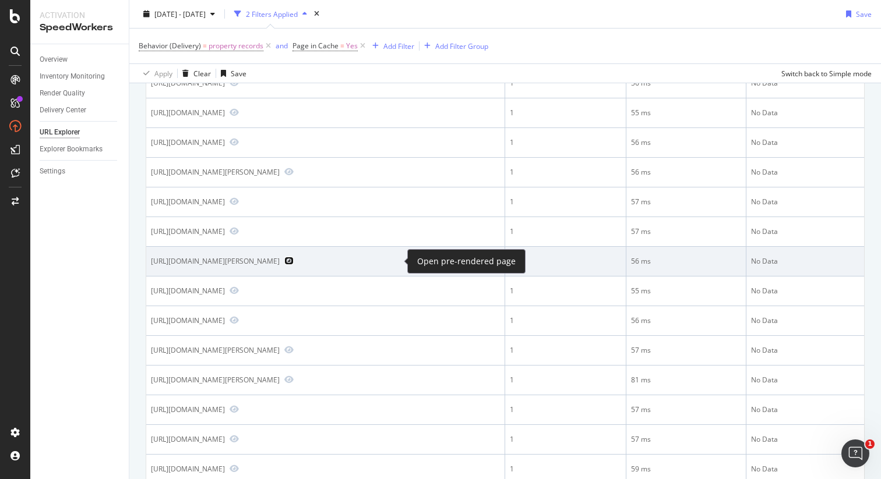
click at [294, 262] on icon "Preview https://www.realtor.com/propertyrecord-search/aldine_tx/Henry-Rd/pg-3" at bounding box center [288, 261] width 9 height 8
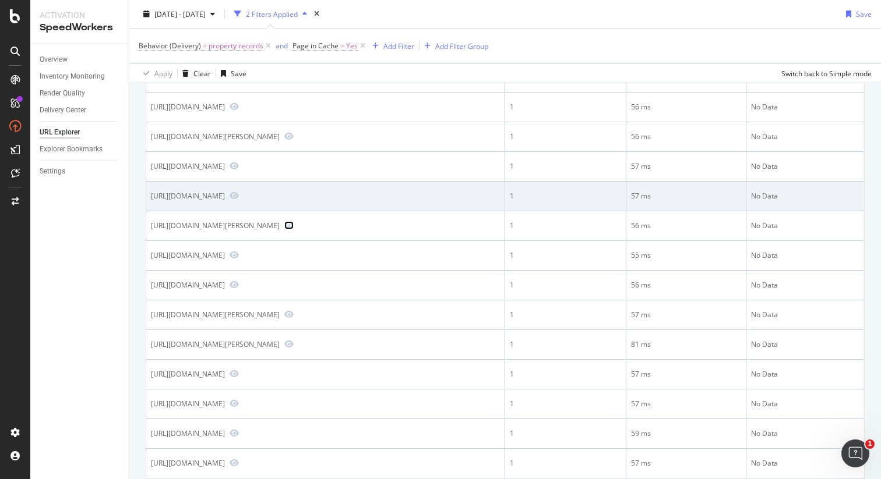
scroll to position [804, 0]
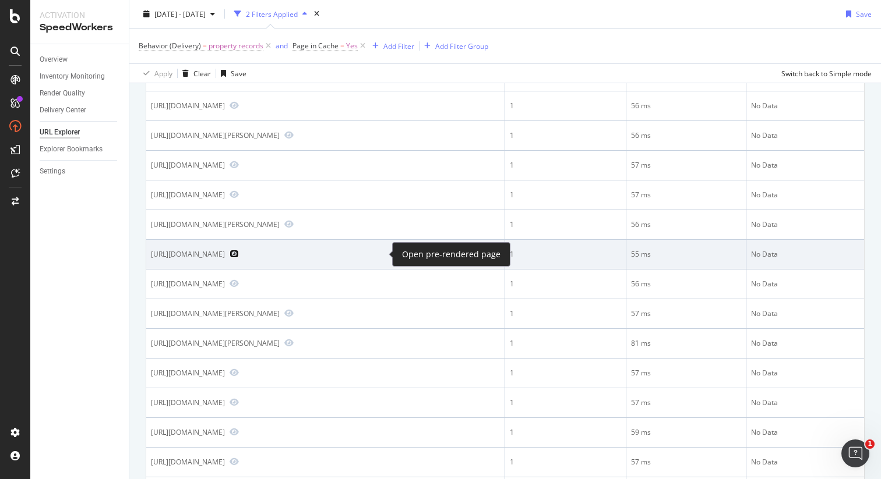
click at [239, 254] on icon "Preview https://www.realtor.com/propertyrecord-search/Seibert_CO/Third-St" at bounding box center [234, 254] width 9 height 8
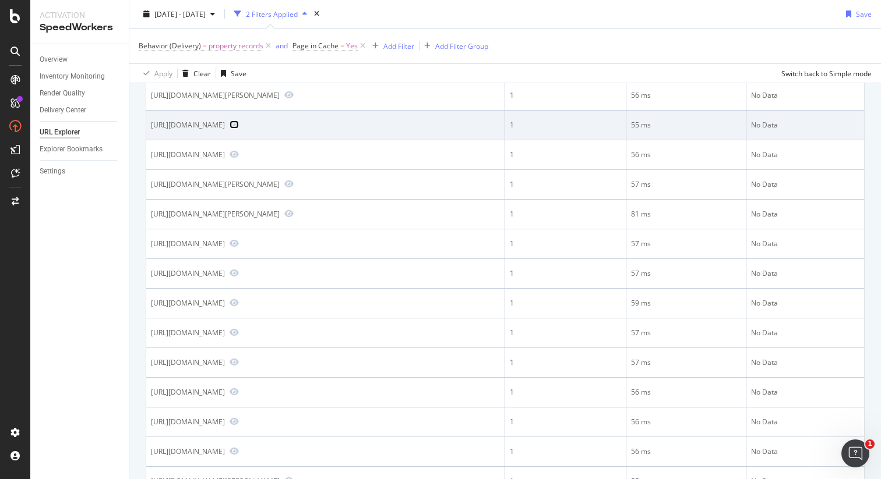
scroll to position [940, 0]
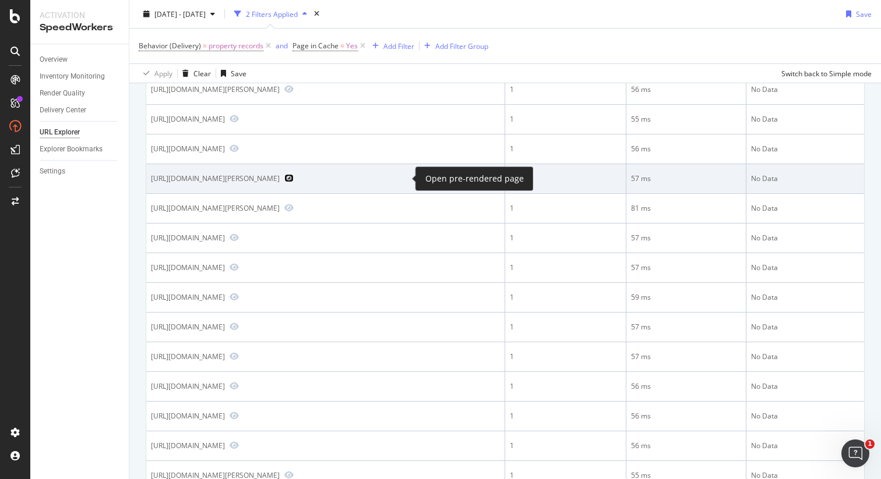
click at [294, 178] on icon "Preview https://www.realtor.com/propertyrecord-search/braden-river_fl/Rio-Bella…" at bounding box center [288, 178] width 9 height 8
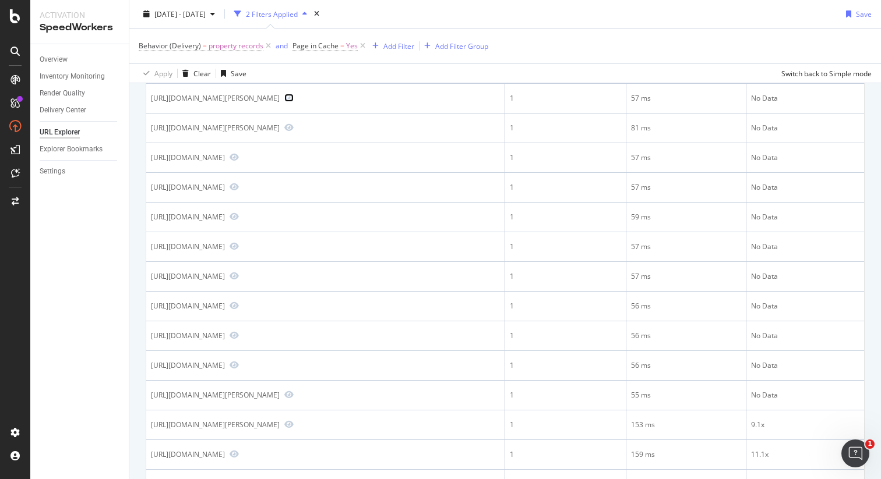
scroll to position [1046, 0]
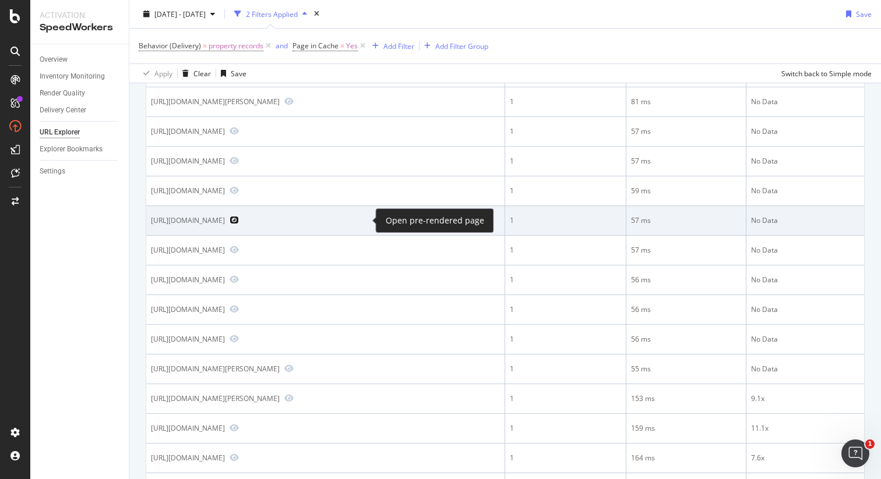
click at [239, 221] on icon "Preview https://www.realtor.com/propertyrecord-search/08005/Main-St" at bounding box center [234, 220] width 9 height 8
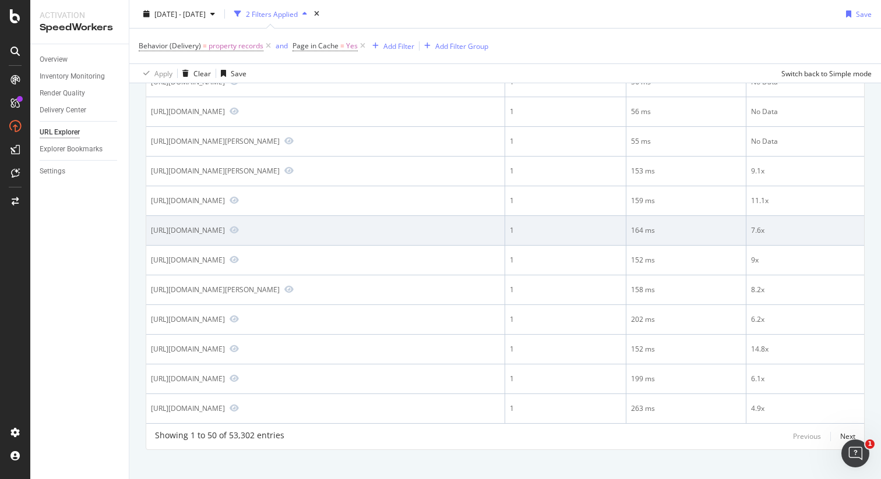
scroll to position [1286, 0]
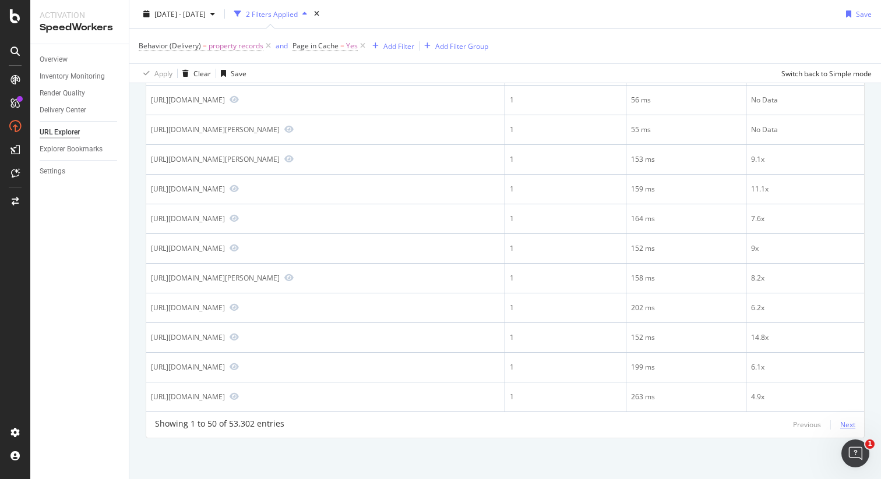
click at [840, 423] on div "Next" at bounding box center [847, 425] width 15 height 10
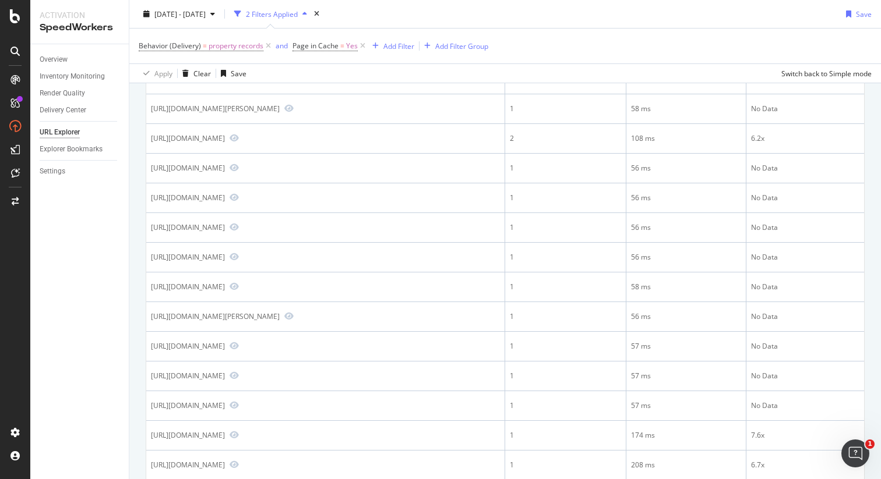
scroll to position [1075, 0]
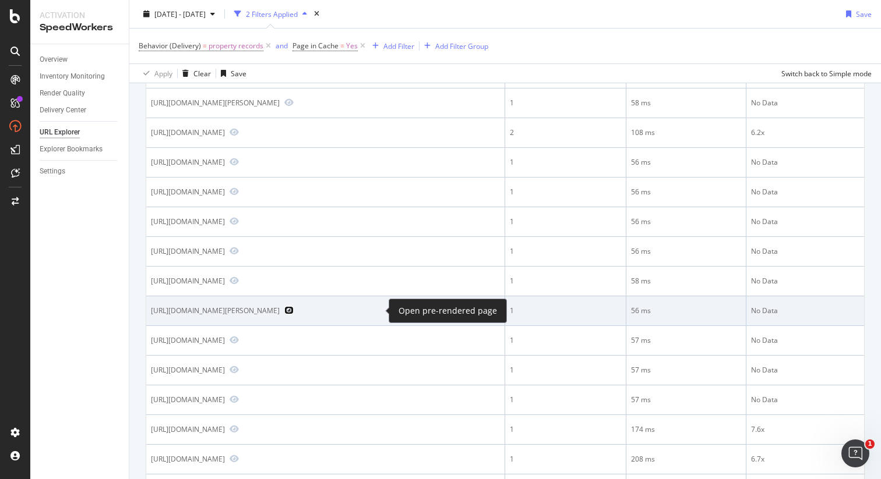
click at [294, 310] on icon "Preview https://www.realtor.com/propertyrecord-search/98360/Ames-St-NE" at bounding box center [288, 310] width 9 height 8
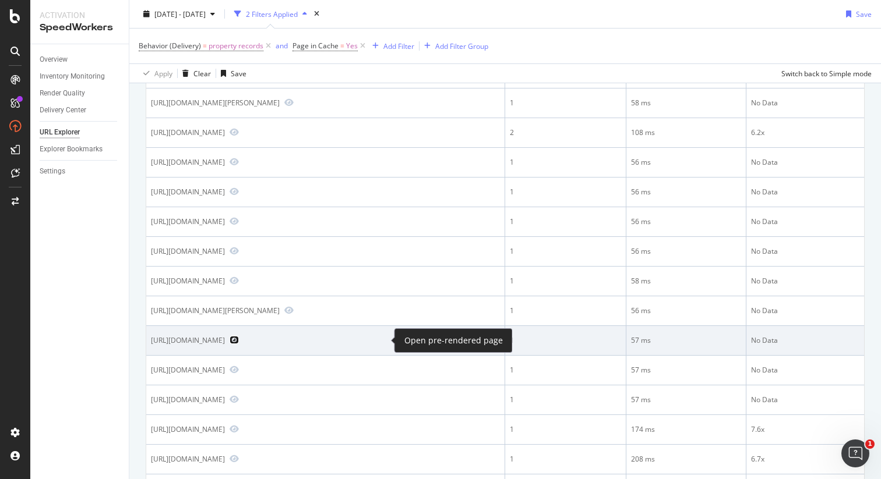
click at [239, 340] on icon "Preview https://www.realtor.com/propertyrecord-search/Davis_CA/Oriole-Ave" at bounding box center [234, 340] width 9 height 8
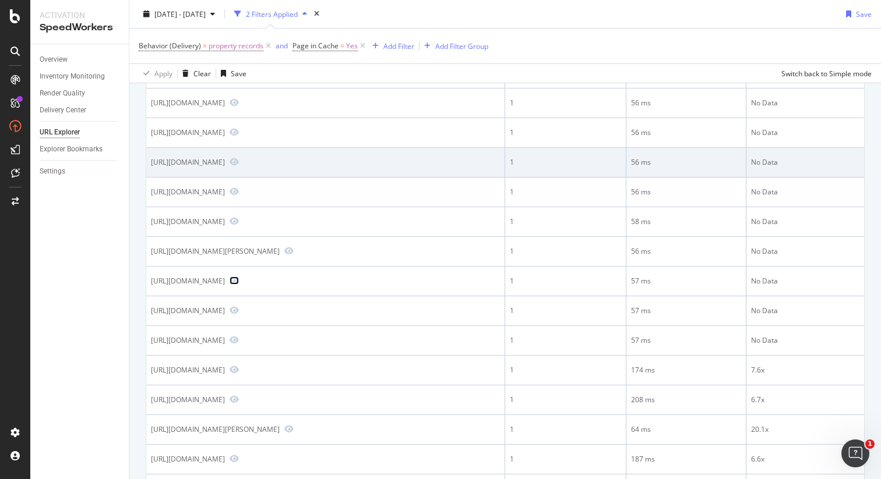
scroll to position [1286, 0]
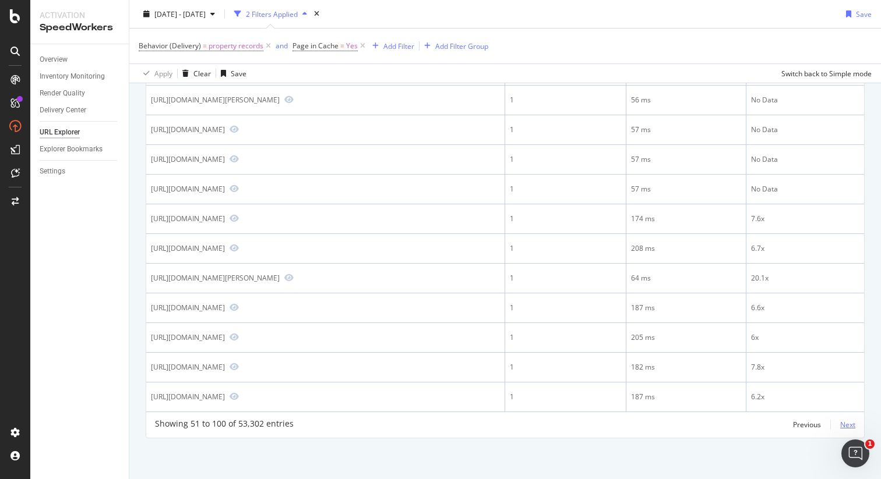
click at [840, 425] on div "Next" at bounding box center [847, 425] width 15 height 10
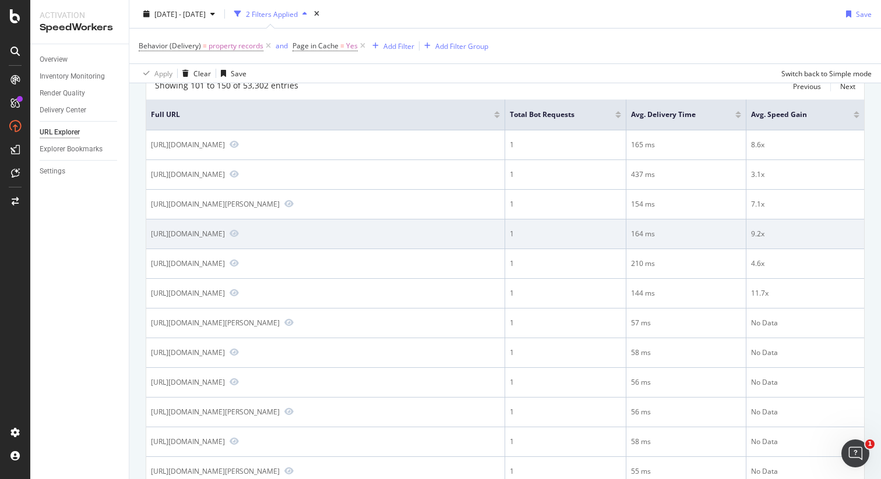
scroll to position [93, 0]
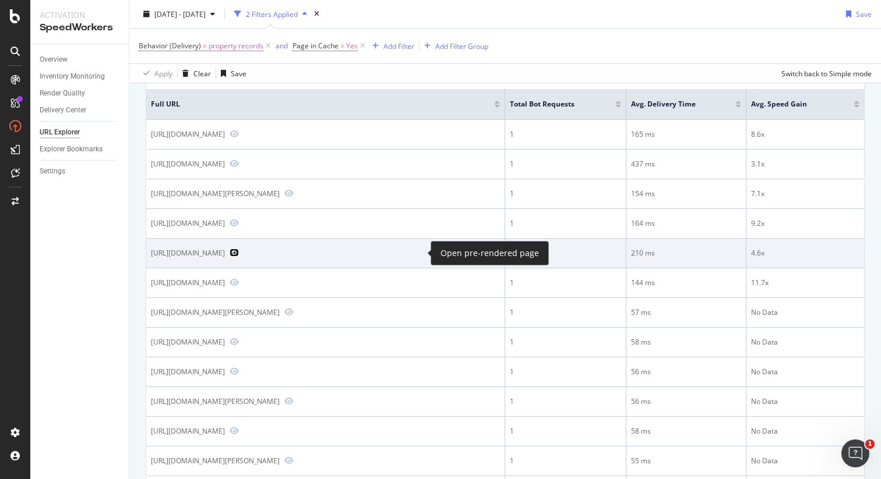
click at [239, 253] on icon "Preview https://www.realtor.com/propertyrecord-search/Waynesburg_OH/Roosevelt-A…" at bounding box center [234, 253] width 9 height 8
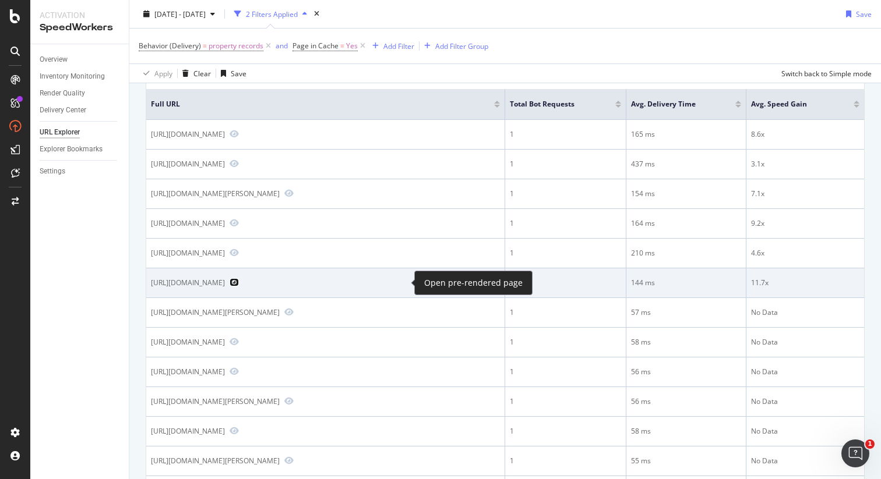
click at [239, 281] on icon "Preview https://www.realtor.com/propertyrecord-search/30331/Inspiration-Way-SW" at bounding box center [234, 282] width 9 height 8
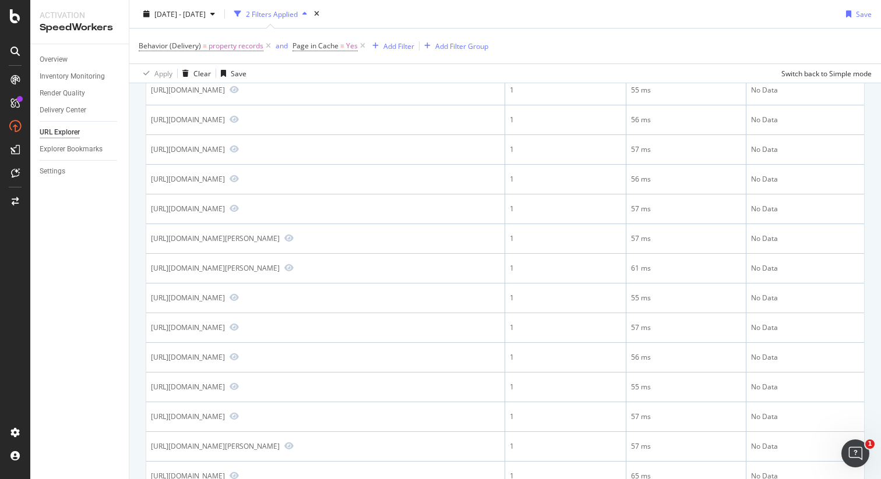
scroll to position [542, 0]
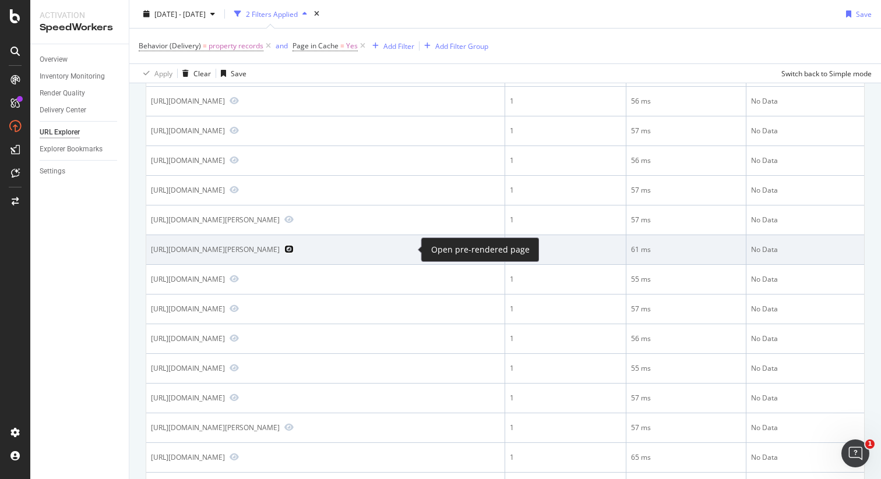
click at [294, 251] on icon "Preview https://www.realtor.com/propertyrecord-search/Hervey-City_IL/W-Roberts-…" at bounding box center [288, 249] width 9 height 8
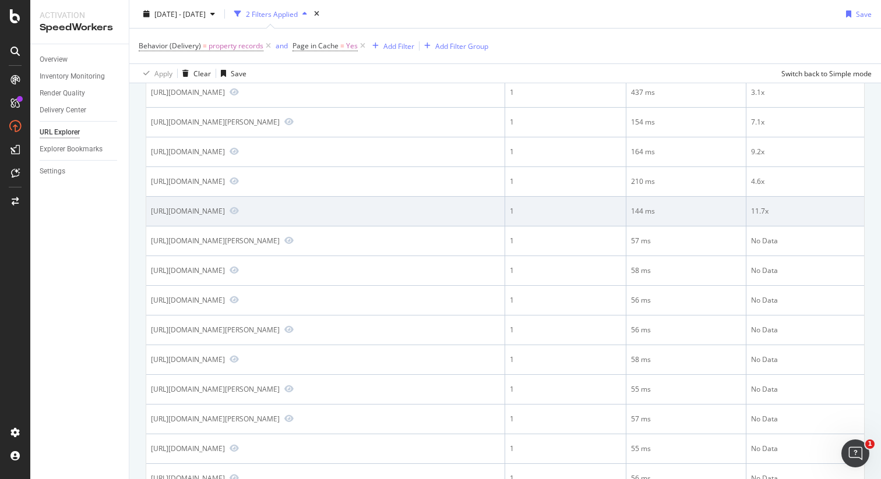
scroll to position [407, 0]
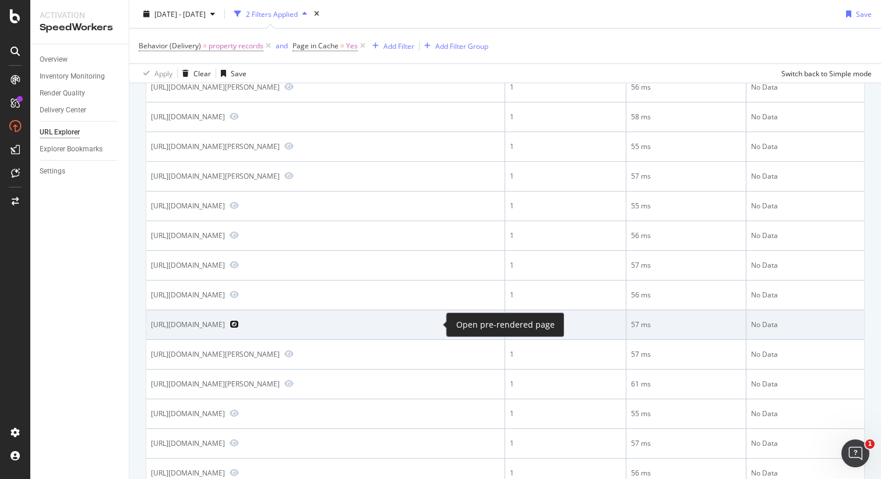
click at [239, 323] on icon "Preview https://www.realtor.com/propertyrecord-search/Egypt-Lake-Leto_FL/N-Clea…" at bounding box center [234, 324] width 9 height 8
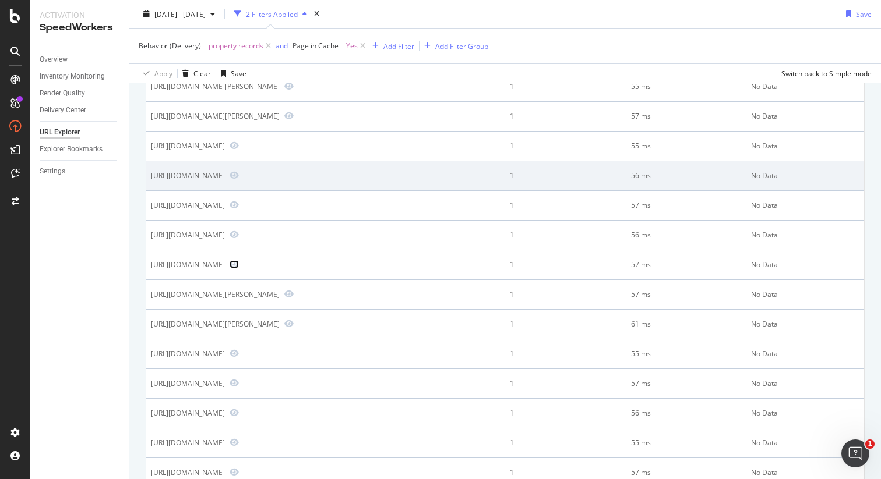
scroll to position [473, 0]
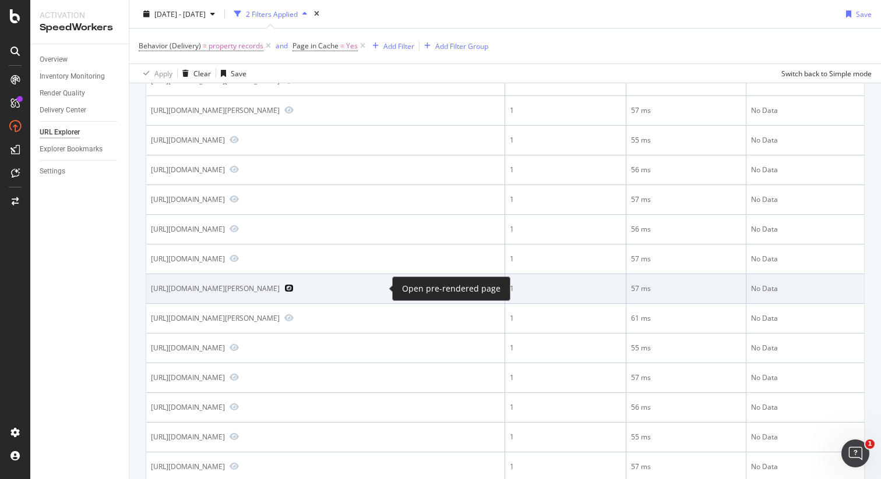
click at [294, 289] on icon "Preview https://www.realtor.com/propertyrecord-search/72015/Carpenter-St" at bounding box center [288, 288] width 9 height 8
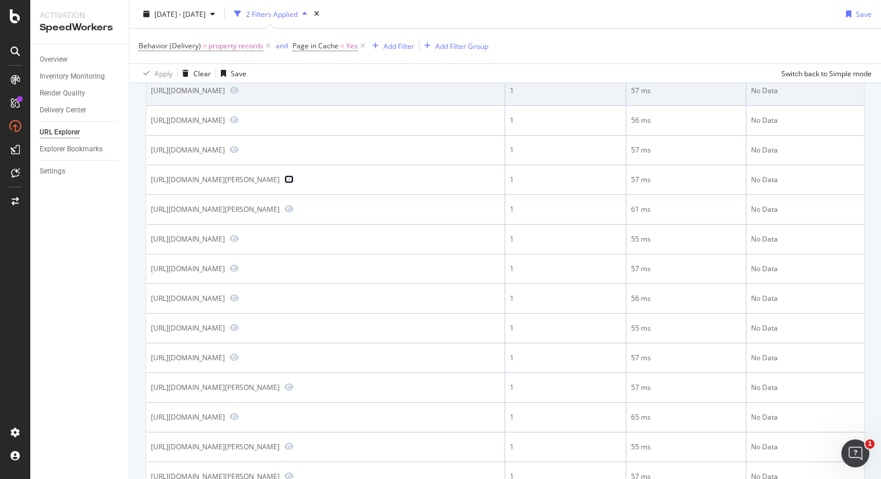
scroll to position [588, 0]
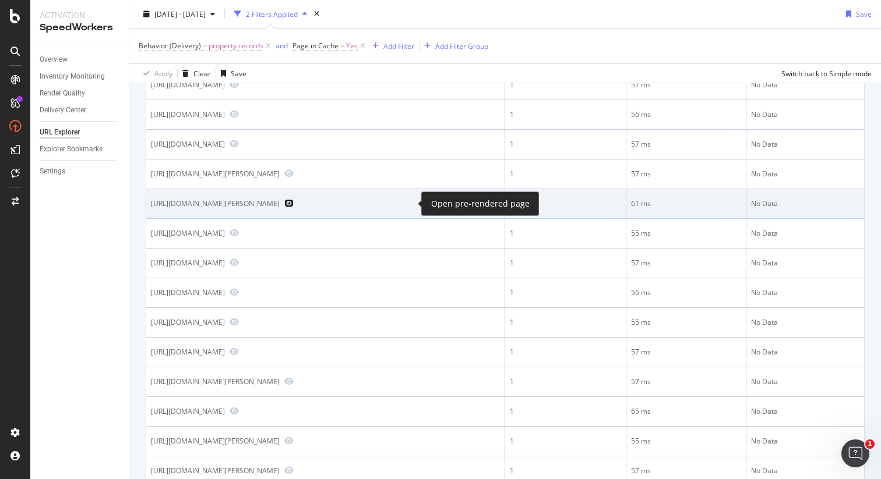
click at [294, 203] on icon "Preview https://www.realtor.com/propertyrecord-search/Hervey-City_IL/W-Roberts-…" at bounding box center [288, 203] width 9 height 8
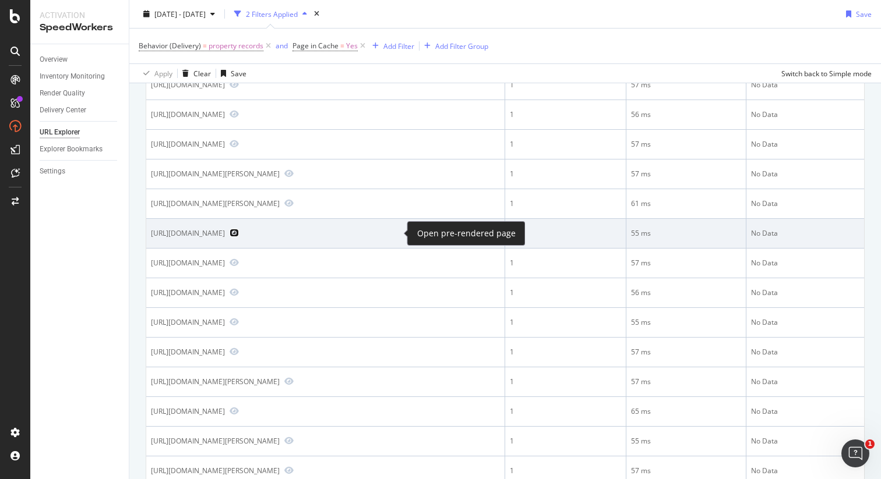
click at [239, 235] on icon "Preview https://www.realtor.com/propertyrecord-search/72022/Congressional-Cv" at bounding box center [234, 233] width 9 height 8
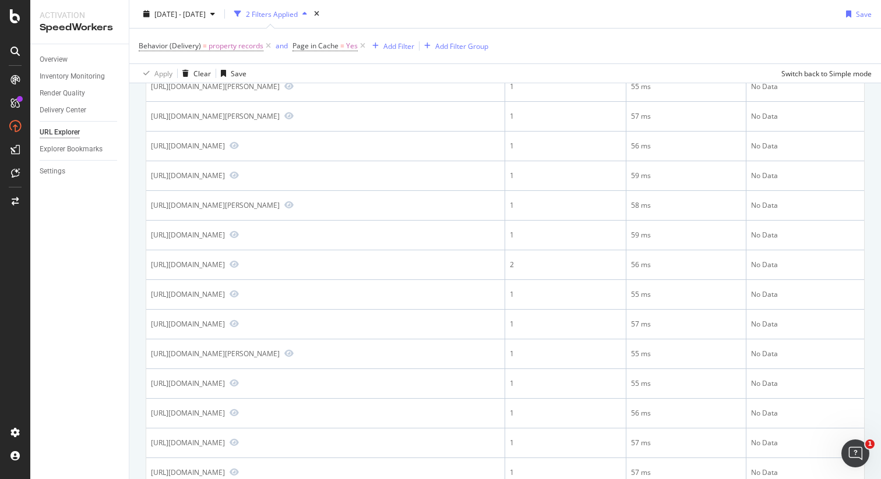
scroll to position [951, 0]
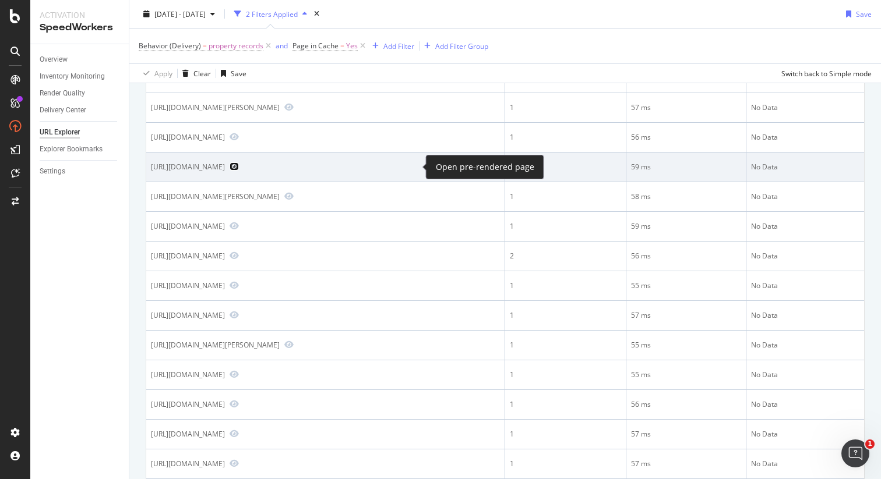
click at [239, 166] on icon "Preview https://www.realtor.com/propertyrecord-search/Canyon-Lake_TX/Ensenada-Dr" at bounding box center [234, 167] width 9 height 8
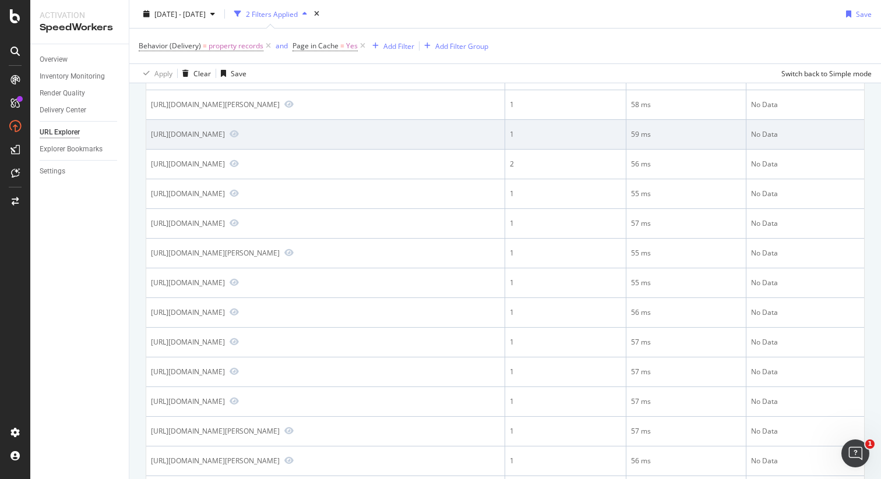
scroll to position [1046, 0]
click at [239, 130] on icon "Preview https://www.realtor.com/propertyrecord-search/33063/Satinwood-Cir" at bounding box center [234, 132] width 9 height 8
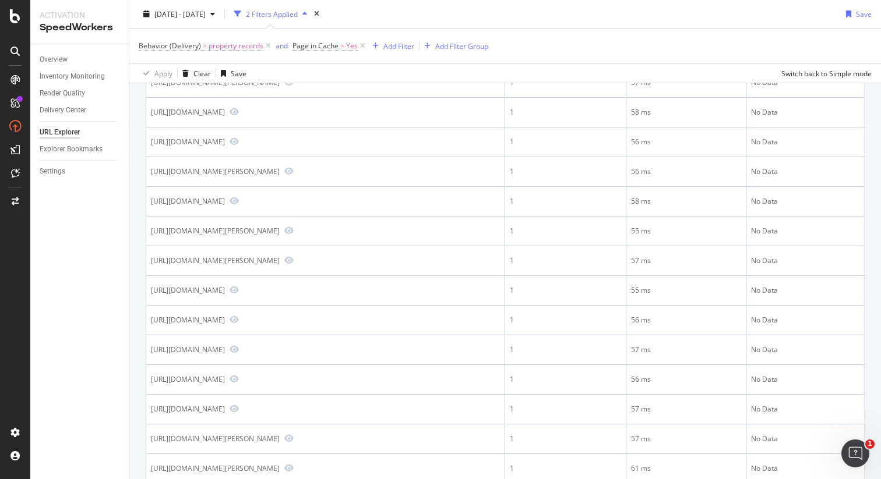
scroll to position [0, 0]
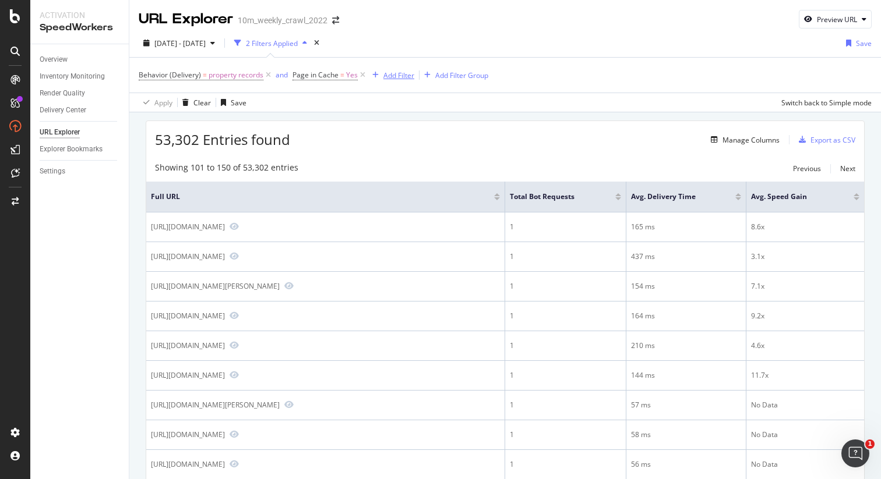
click at [393, 79] on div "Add Filter" at bounding box center [398, 75] width 31 height 10
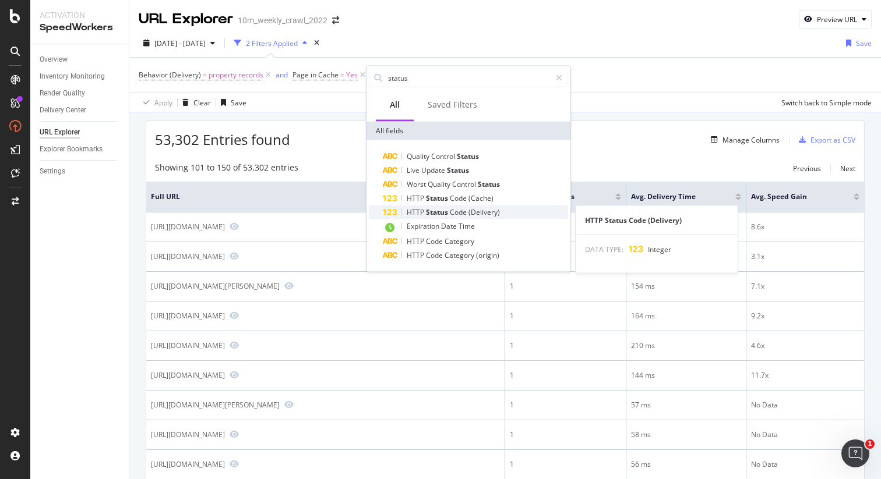
type input "status"
click at [450, 208] on span "Code" at bounding box center [459, 212] width 19 height 10
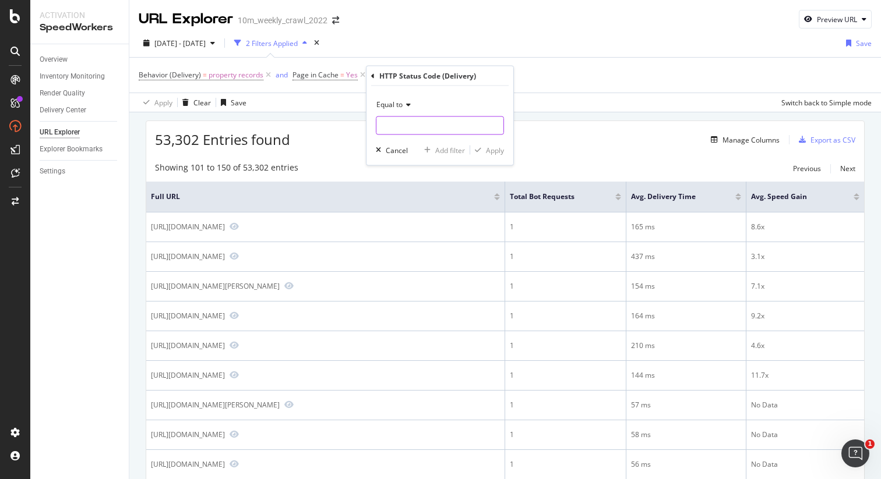
click at [403, 128] on input "number" at bounding box center [440, 125] width 128 height 19
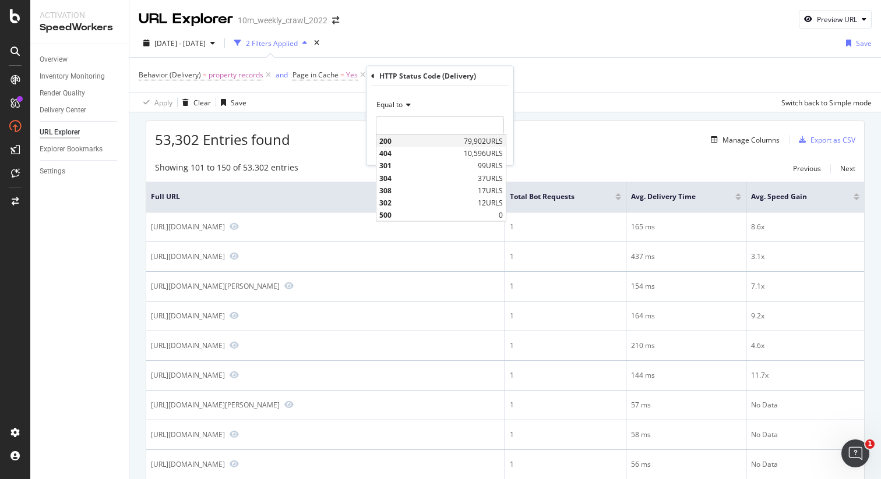
click at [407, 141] on span "200" at bounding box center [420, 141] width 82 height 10
type input "200"
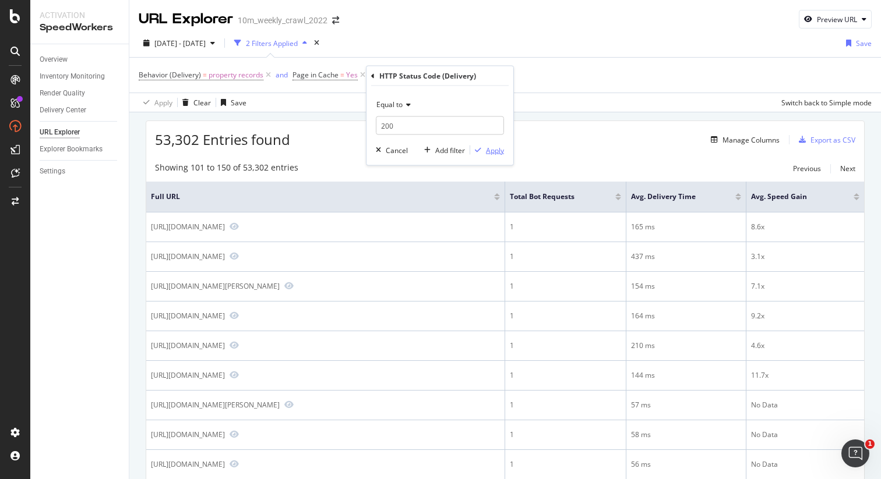
click at [492, 152] on div "Apply" at bounding box center [495, 150] width 18 height 10
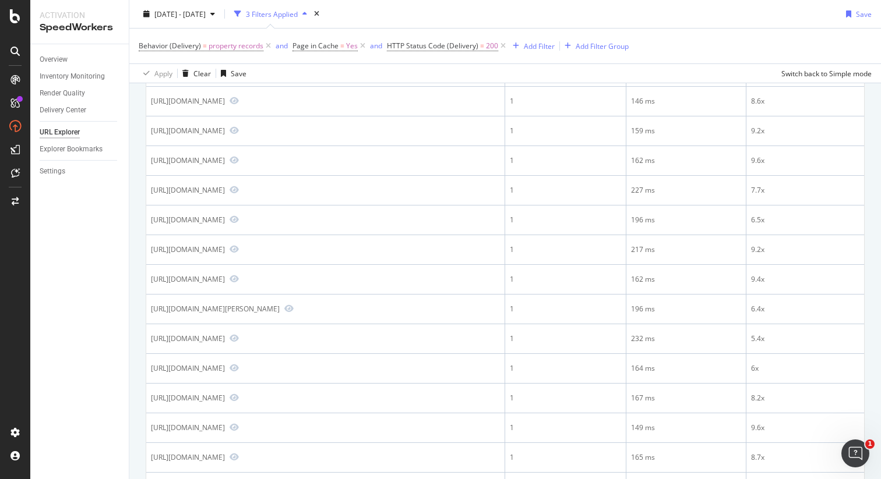
scroll to position [1286, 0]
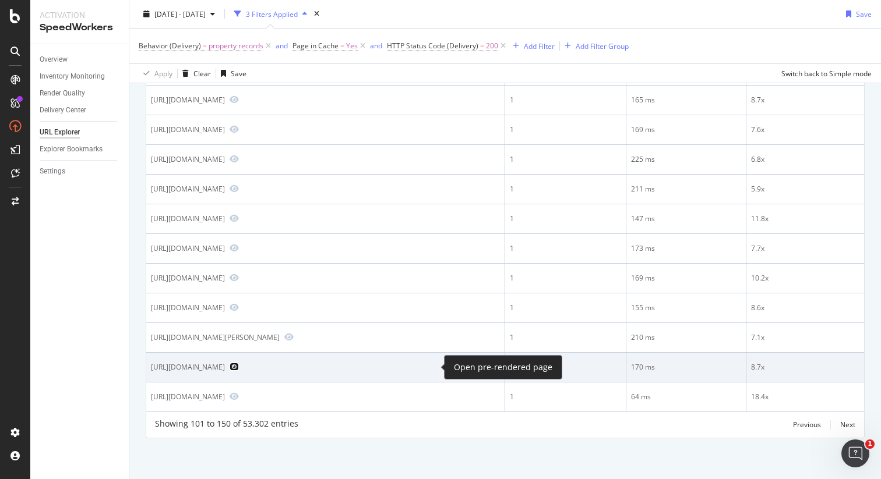
click at [239, 368] on icon "Preview https://www.realtor.com/propertyrecord-search/26416/Jonestown-Mount-Lib…" at bounding box center [234, 367] width 9 height 8
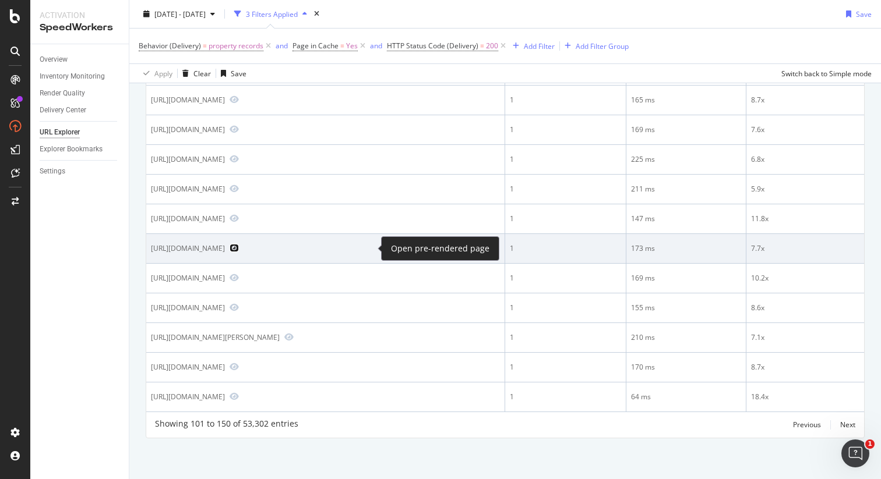
click at [239, 247] on icon "Preview https://www.realtor.com/propertyrecord-search/54101/Horse-Rd" at bounding box center [234, 248] width 9 height 8
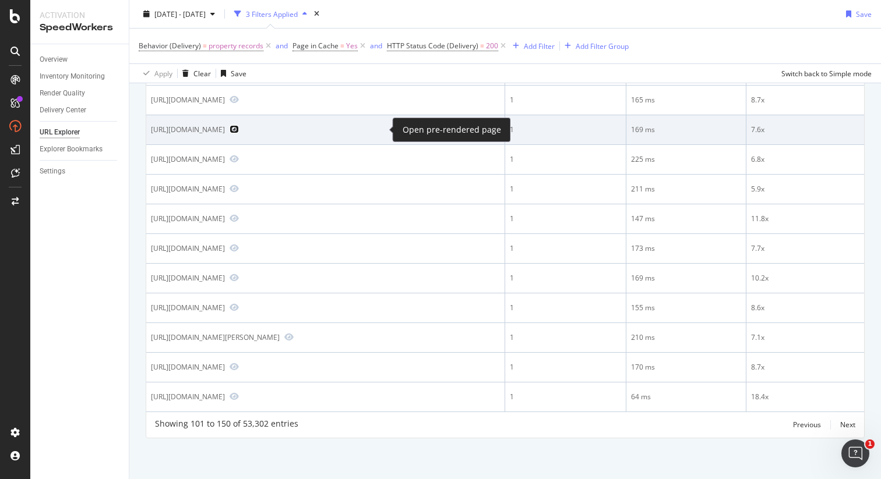
click at [239, 128] on icon "Preview https://www.realtor.com/propertyrecord-search/17901/Main-St/pg-2" at bounding box center [234, 129] width 9 height 8
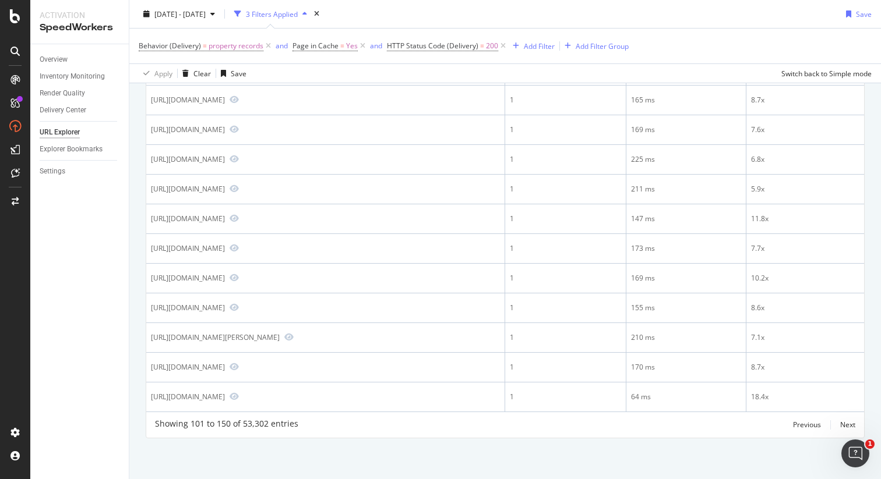
click at [694, 5] on div "2025 Sep. 26th - Sep. 26th 3 Filters Applied Save" at bounding box center [504, 16] width 751 height 23
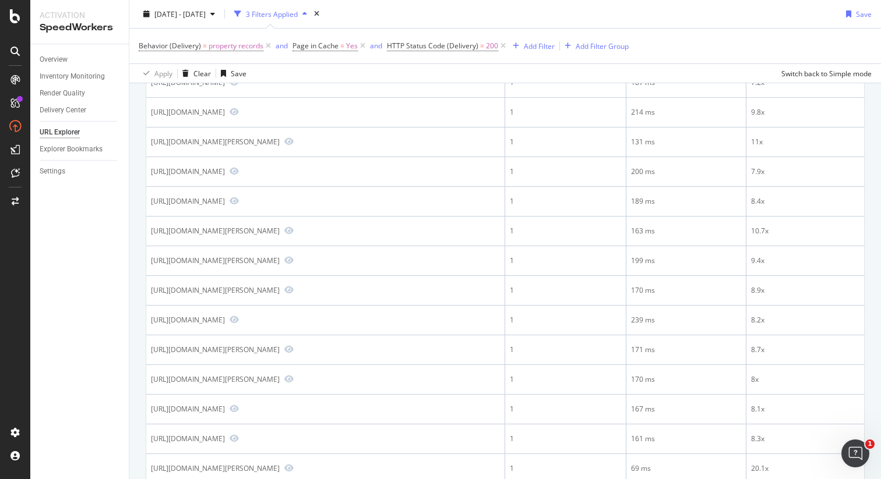
scroll to position [0, 0]
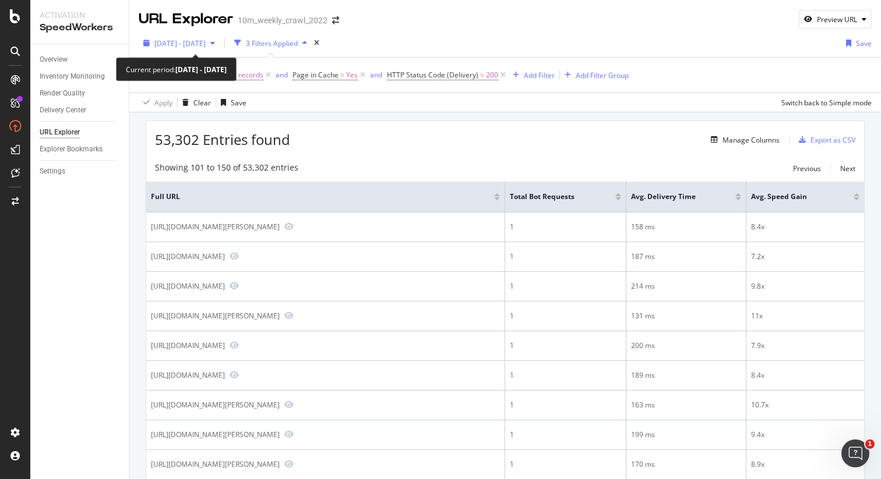
click at [206, 46] on span "2025 Sep. 26th - Sep. 26th" at bounding box center [179, 43] width 51 height 10
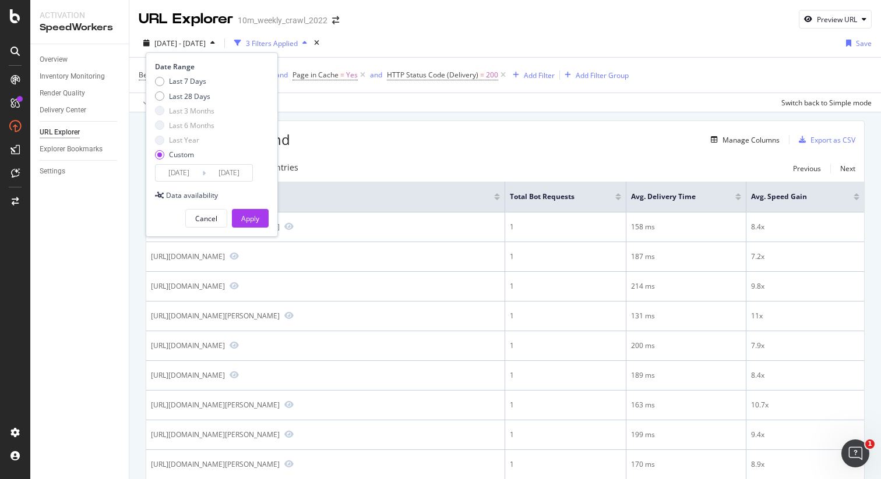
click at [183, 172] on input "2025/09/26" at bounding box center [179, 173] width 47 height 16
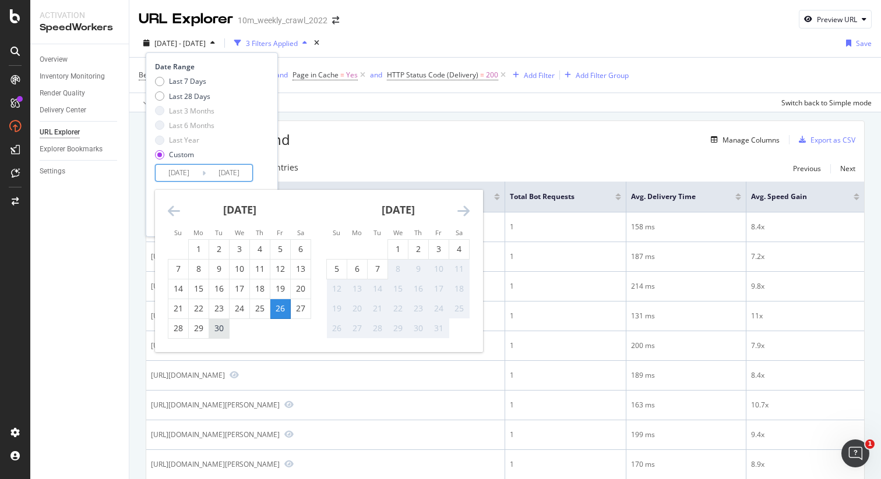
click at [215, 329] on div "30" at bounding box center [219, 329] width 20 height 12
type input "2025/09/30"
click at [215, 329] on div "30" at bounding box center [219, 329] width 20 height 12
type input "2025/09/30"
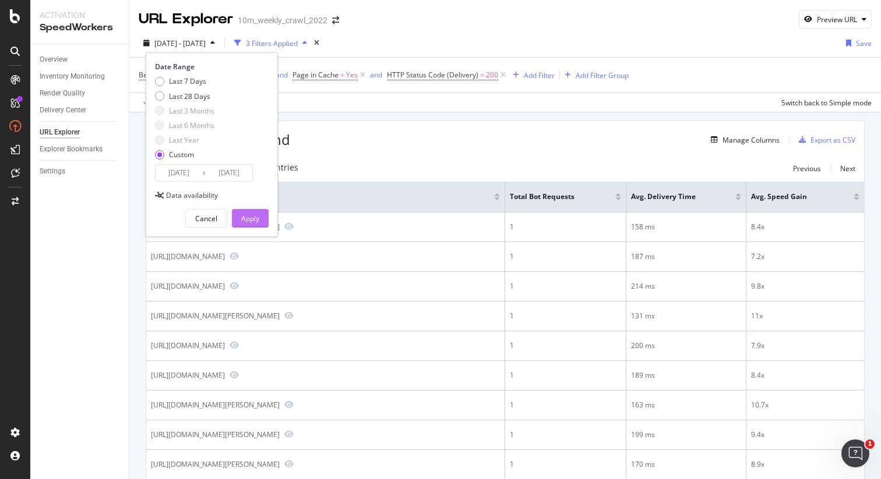
click at [254, 223] on div "Apply" at bounding box center [250, 219] width 18 height 10
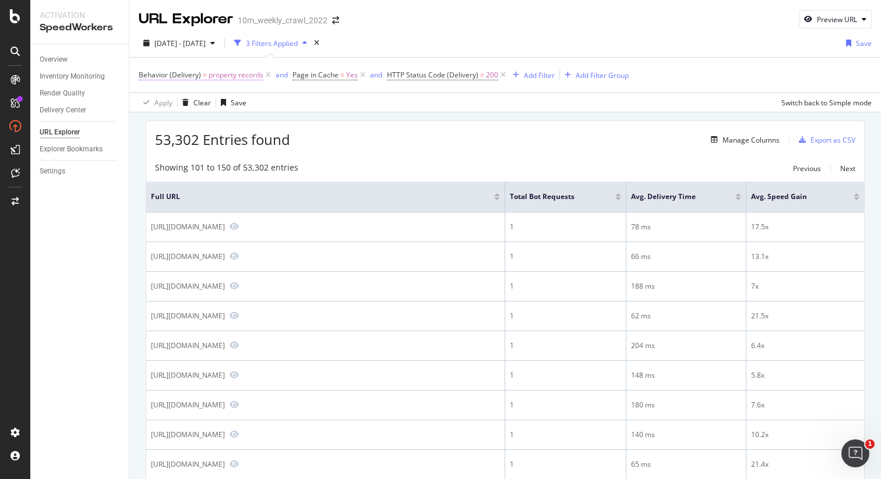
click at [234, 78] on span "property records" at bounding box center [236, 75] width 55 height 16
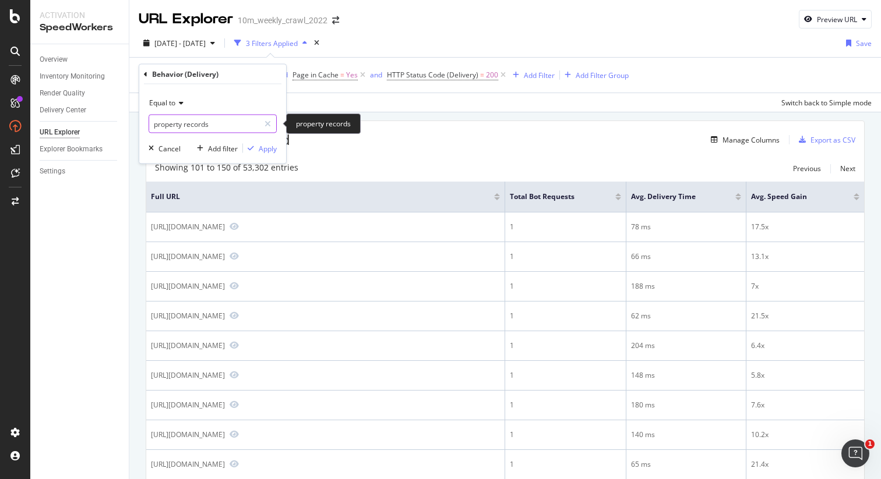
click at [212, 122] on input "property records" at bounding box center [204, 124] width 110 height 19
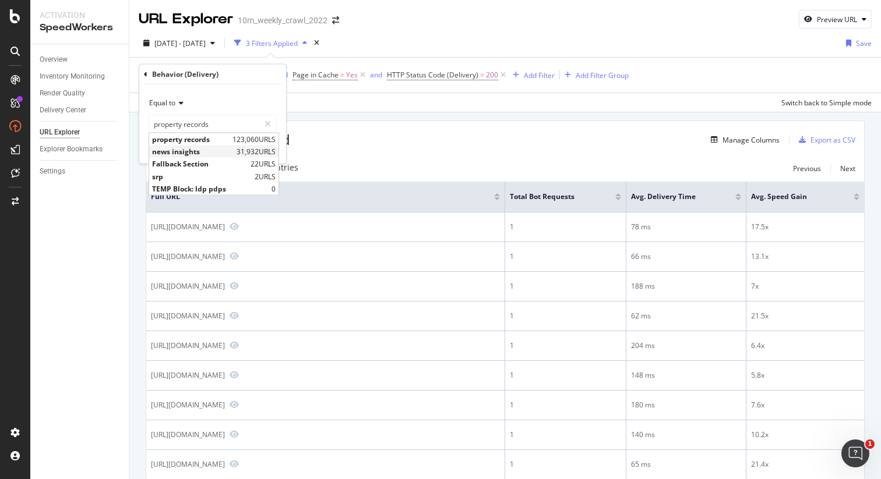
click at [213, 152] on span "news insights" at bounding box center [193, 152] width 82 height 10
type input "news insights"
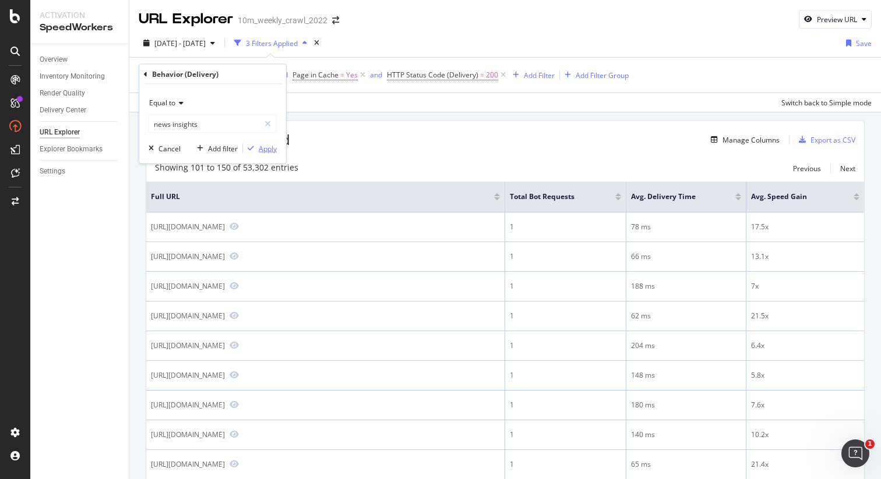
click at [267, 146] on div "Apply" at bounding box center [268, 148] width 18 height 10
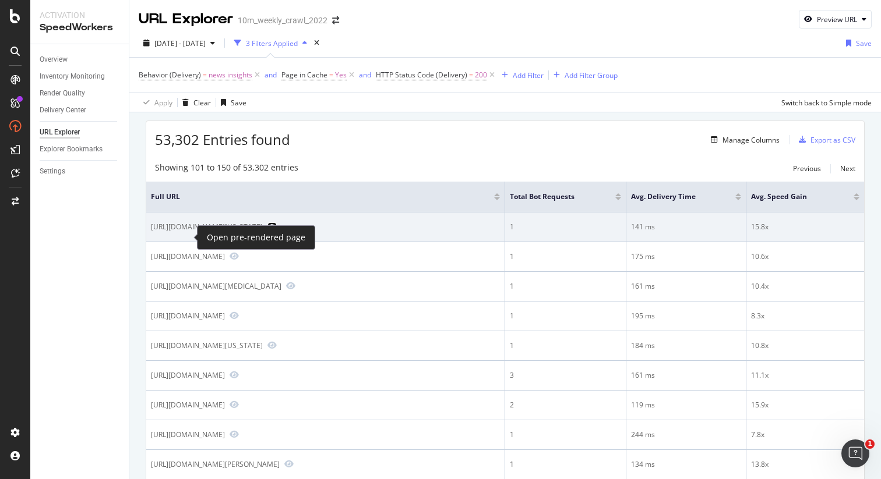
click at [267, 231] on icon "Preview https://www.realtor.com/news/celebrity-real-estate/rapper-french-montan…" at bounding box center [271, 227] width 9 height 8
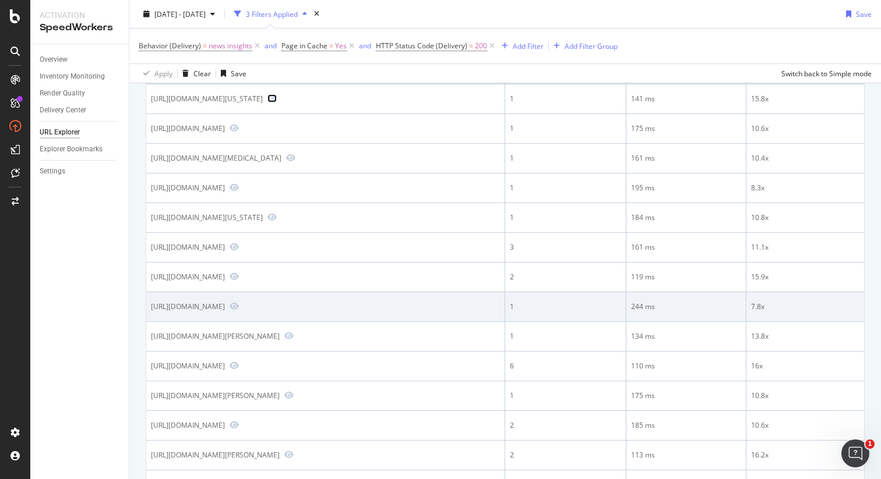
scroll to position [137, 0]
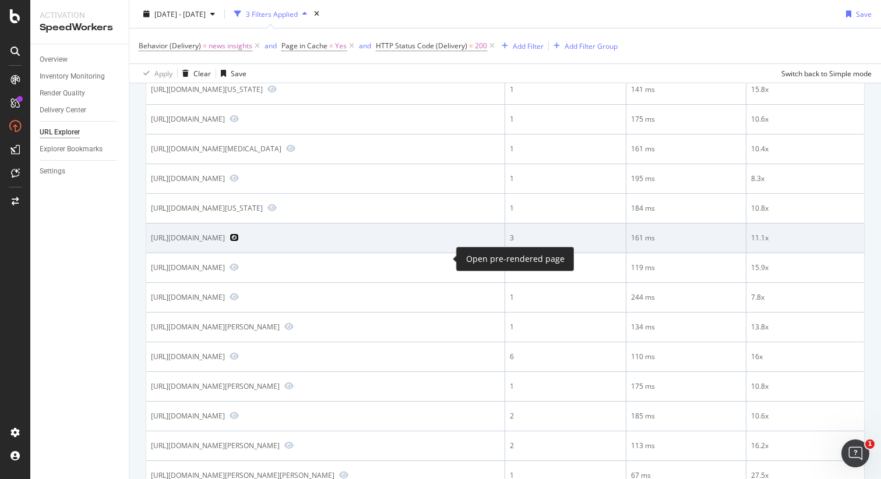
click at [239, 242] on icon "Preview https://www.realtor.com/news/real-estate-news/case-shiller-home-price-d…" at bounding box center [234, 238] width 9 height 8
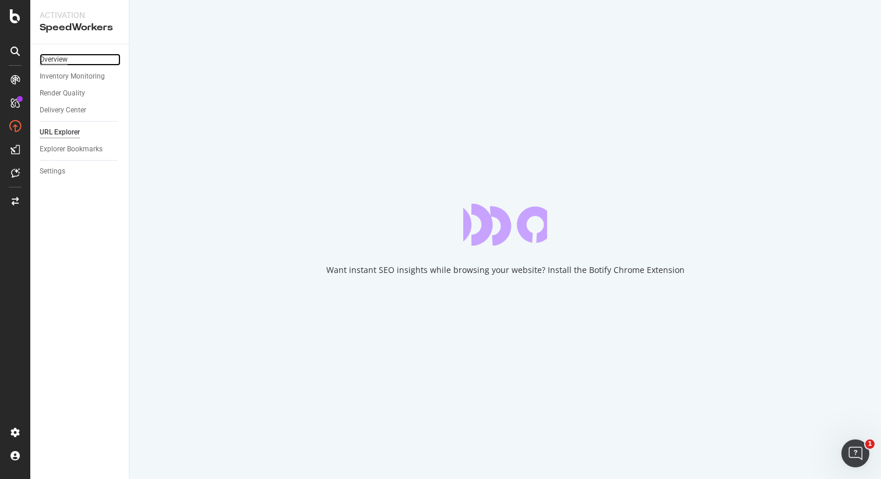
click at [67, 55] on div "Overview" at bounding box center [54, 60] width 28 height 12
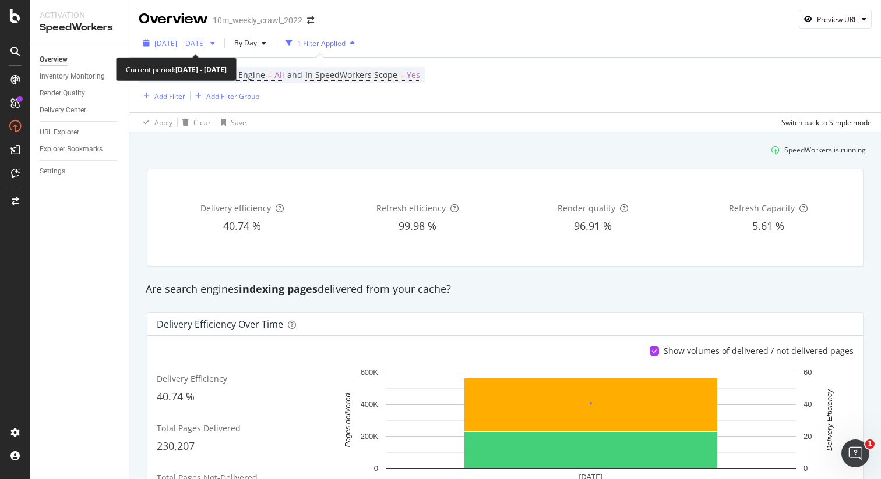
click at [190, 40] on span "2025 Sep. 30th - Sep. 30th" at bounding box center [179, 43] width 51 height 10
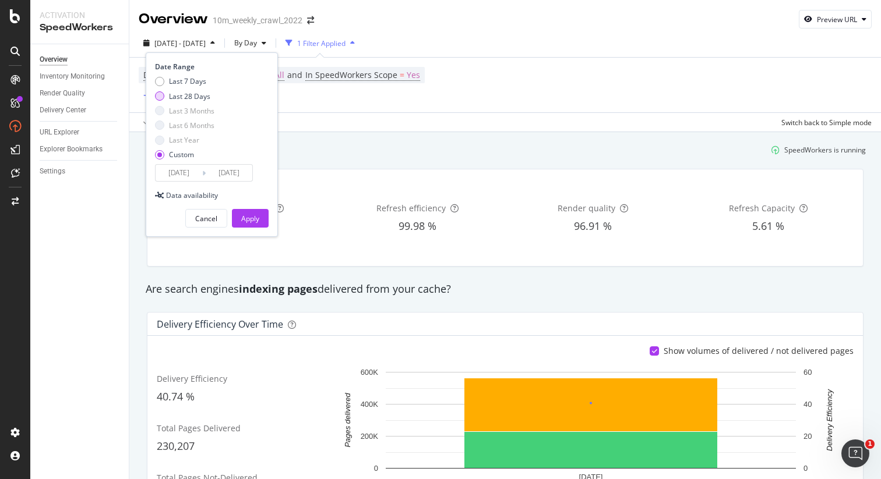
click at [163, 97] on div "Last 28 Days" at bounding box center [159, 95] width 9 height 9
type input "2025/09/10"
type input "2025/10/07"
click at [240, 214] on button "Apply" at bounding box center [250, 218] width 37 height 19
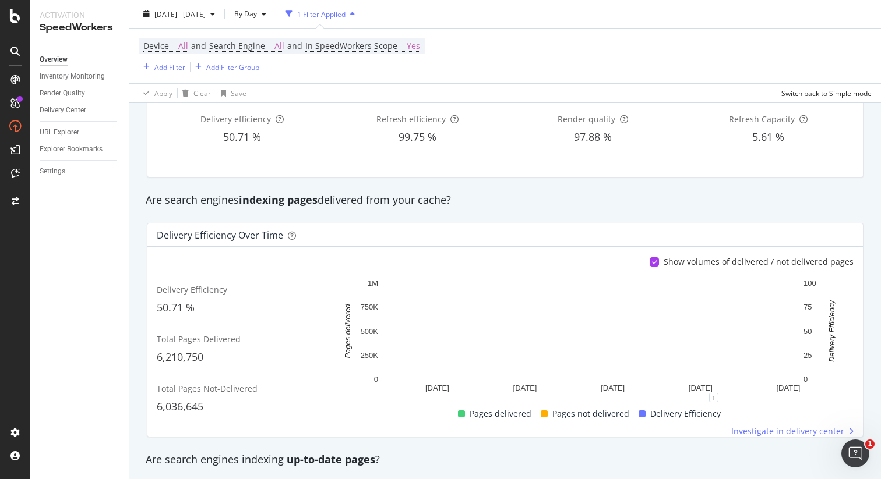
scroll to position [178, 0]
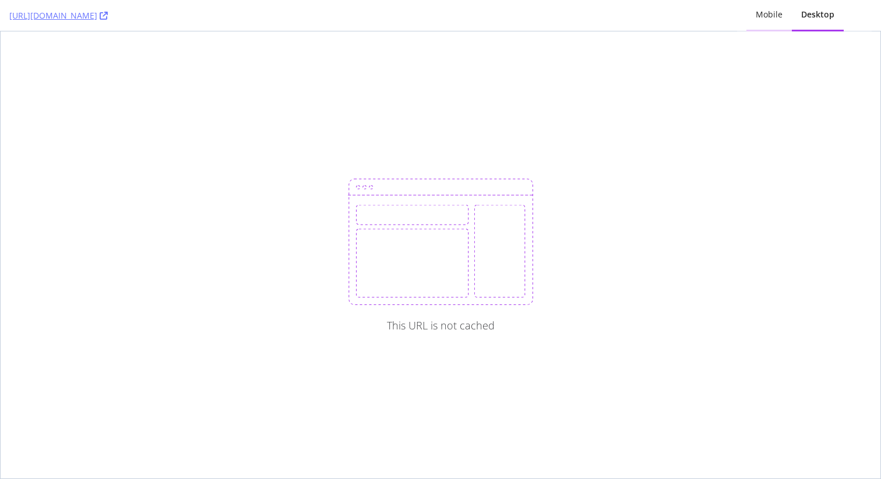
click at [764, 19] on div "Mobile" at bounding box center [768, 15] width 27 height 12
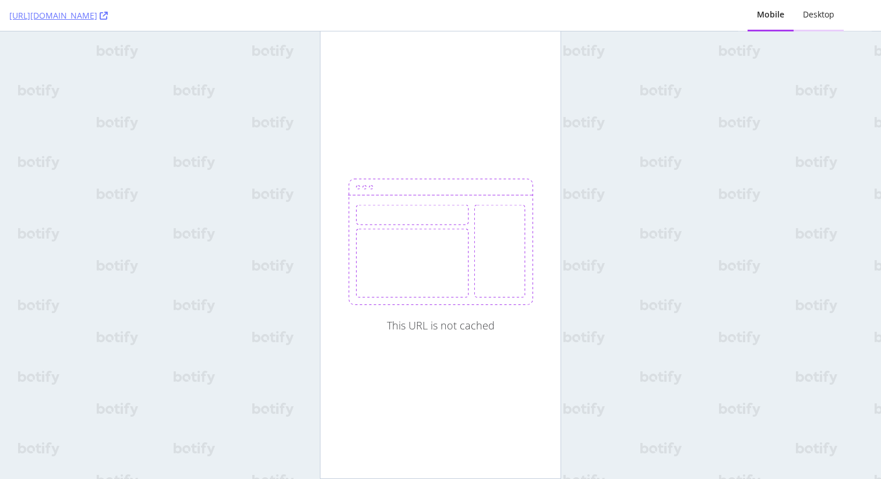
click at [802, 18] on div "Desktop" at bounding box center [818, 15] width 50 height 32
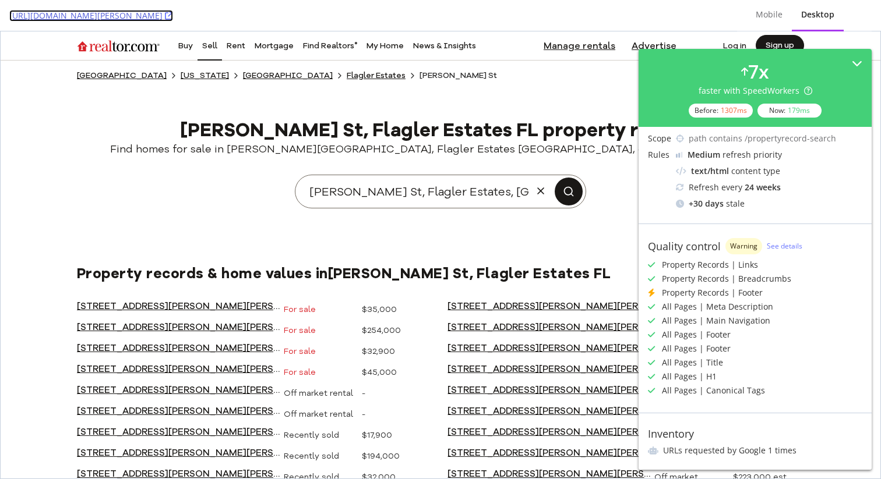
click at [173, 17] on icon at bounding box center [169, 16] width 8 height 8
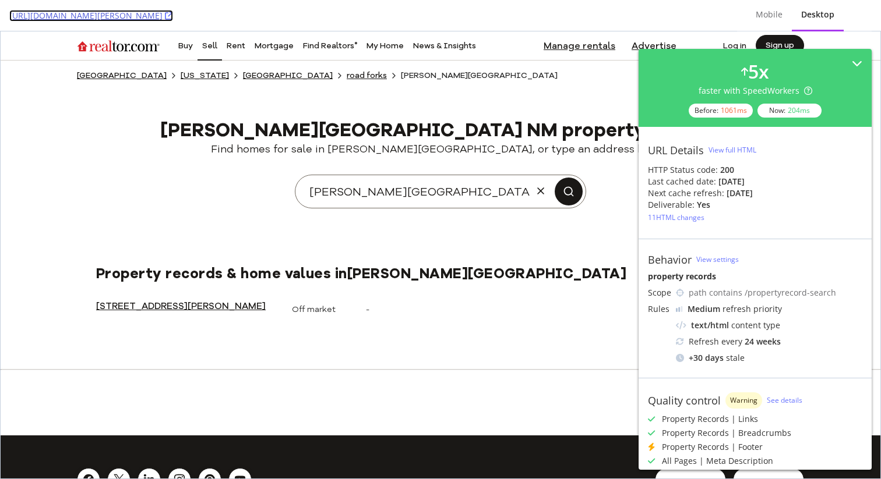
click at [173, 13] on link "https://www.realtor.com/propertyrecord-search/road-forks_nm/Mayfield-Ranch-Rd" at bounding box center [91, 16] width 164 height 12
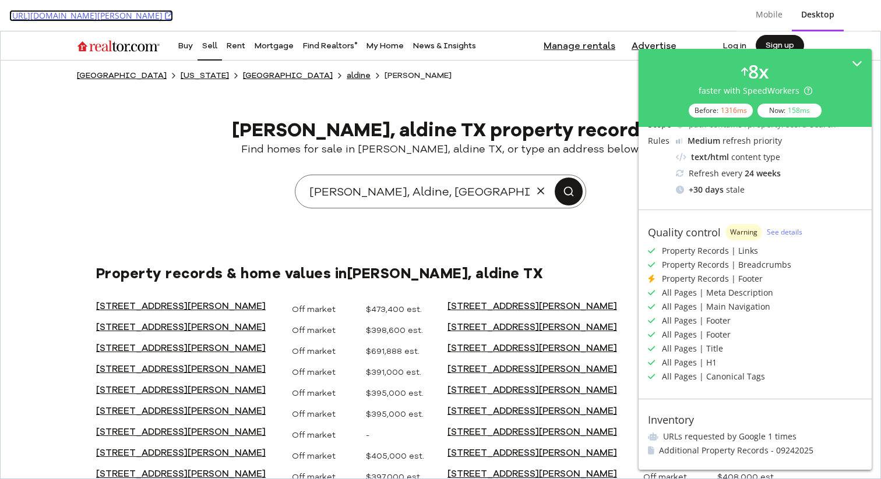
click at [173, 17] on link "https://www.realtor.com/propertyrecord-search/aldine_tx/Henry-Rd/pg-3" at bounding box center [91, 16] width 164 height 12
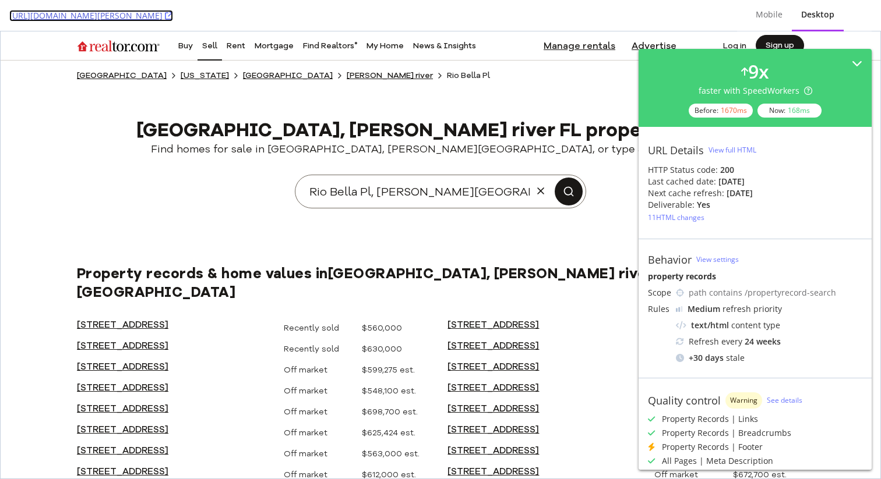
click at [173, 20] on link "https://www.realtor.com/propertyrecord-search/braden-river_fl/Rio-Bella-Pl" at bounding box center [91, 16] width 164 height 12
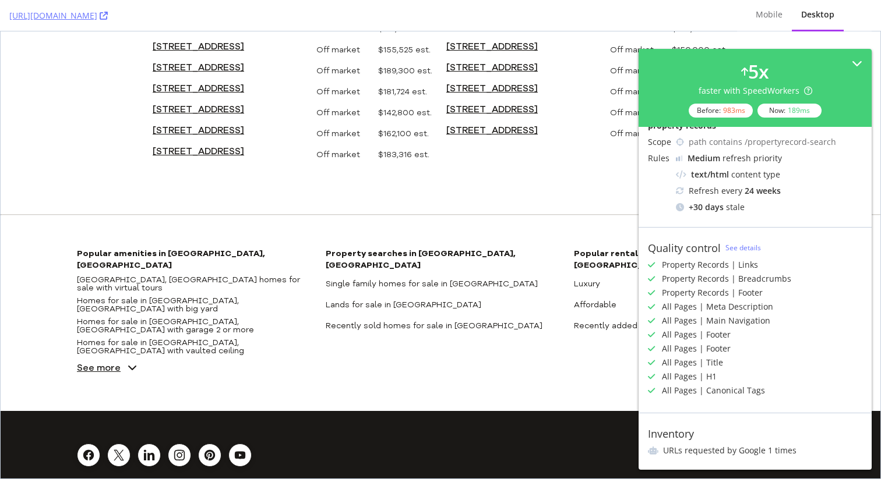
scroll to position [397, 0]
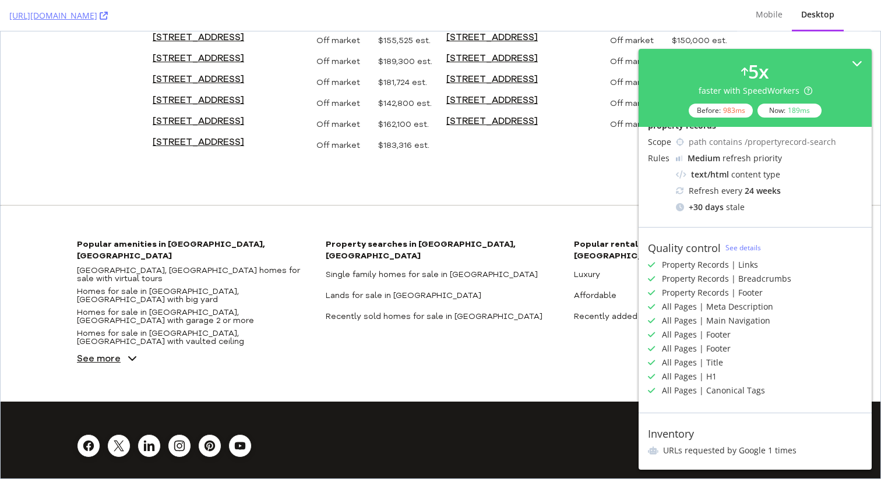
click at [101, 354] on span "See more" at bounding box center [99, 358] width 44 height 9
click at [100, 354] on span "See more" at bounding box center [99, 358] width 44 height 9
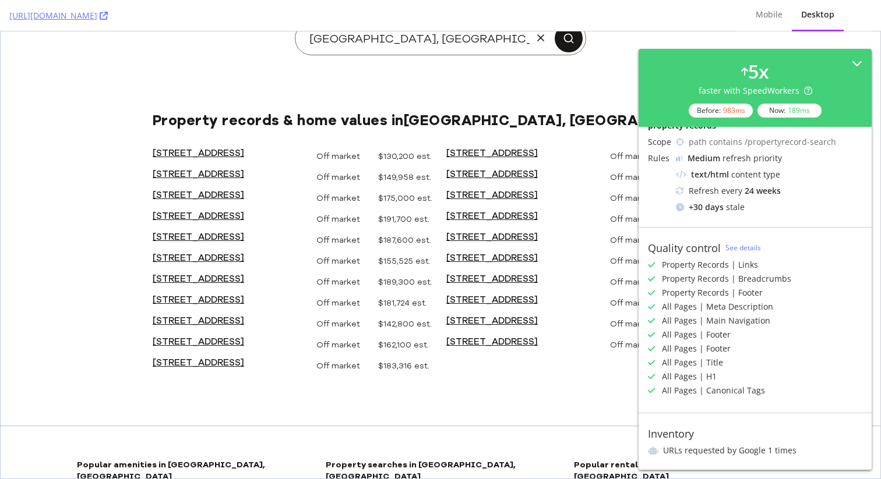
scroll to position [0, 0]
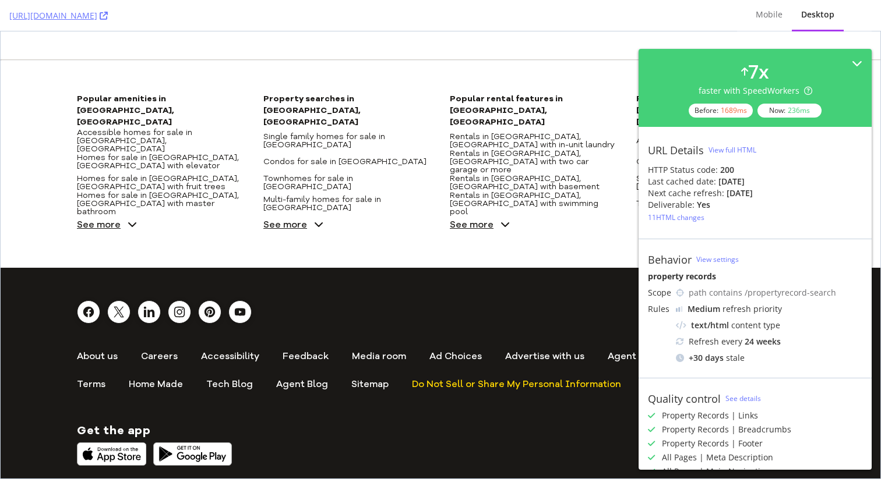
scroll to position [451, 0]
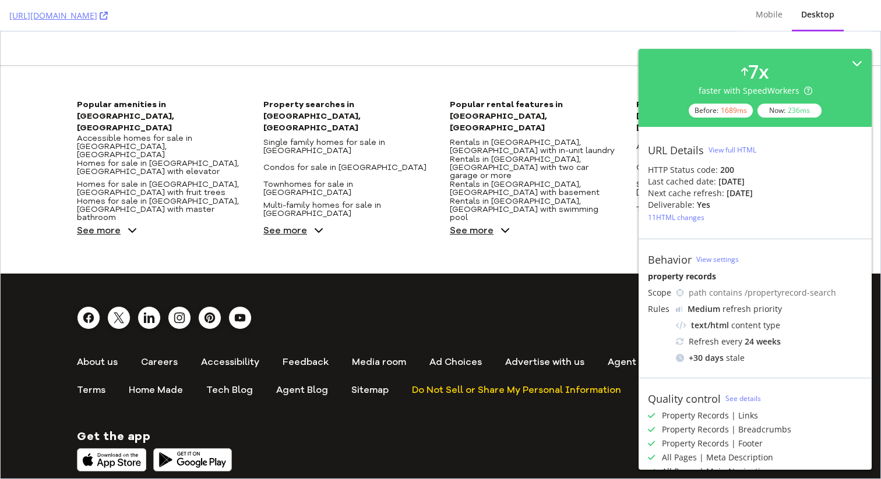
click at [469, 226] on span "See more" at bounding box center [472, 230] width 44 height 9
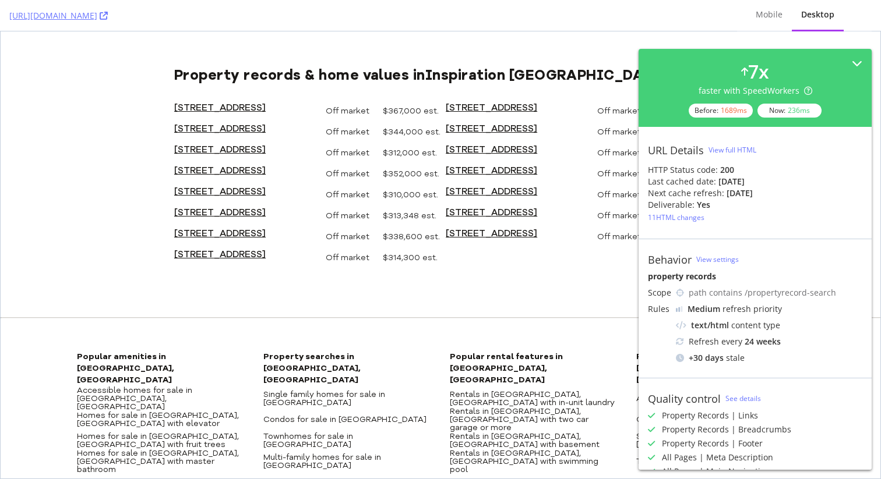
scroll to position [0, 0]
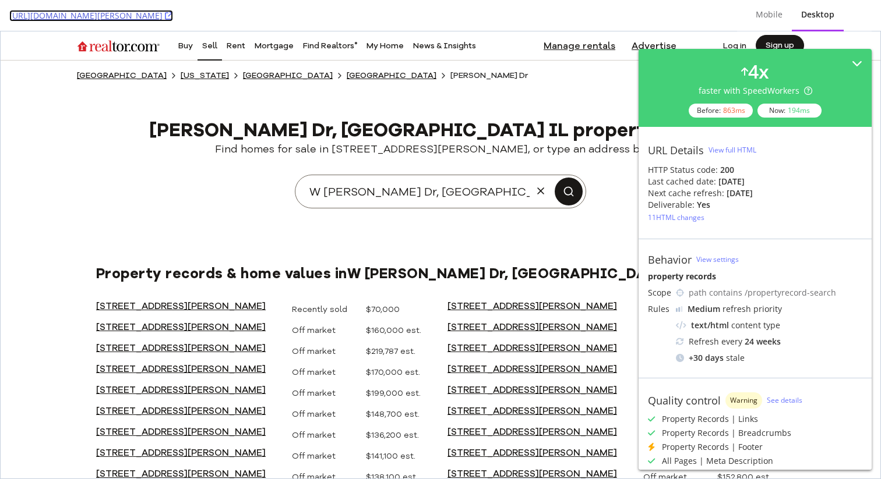
click at [173, 13] on link "https://www.realtor.com/propertyrecord-search/Hervey-City_IL/W-Roberts-Dr" at bounding box center [91, 16] width 164 height 12
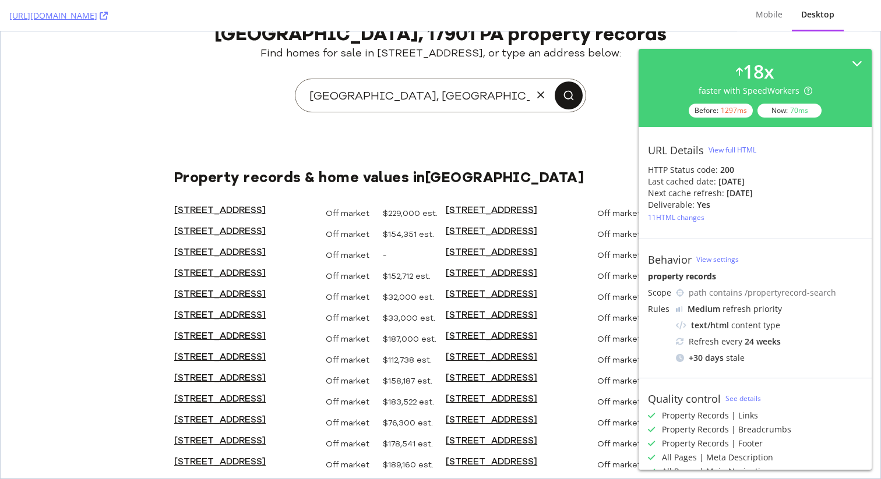
scroll to position [361, 0]
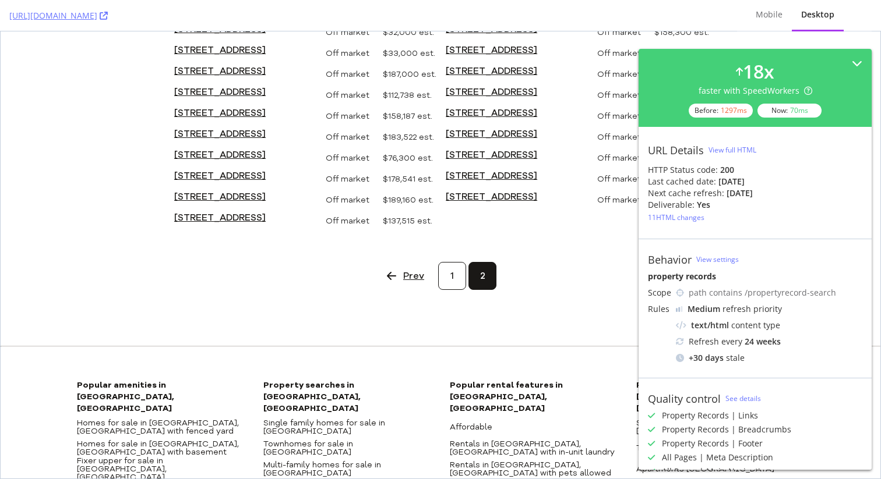
click at [444, 274] on link "1" at bounding box center [452, 276] width 28 height 28
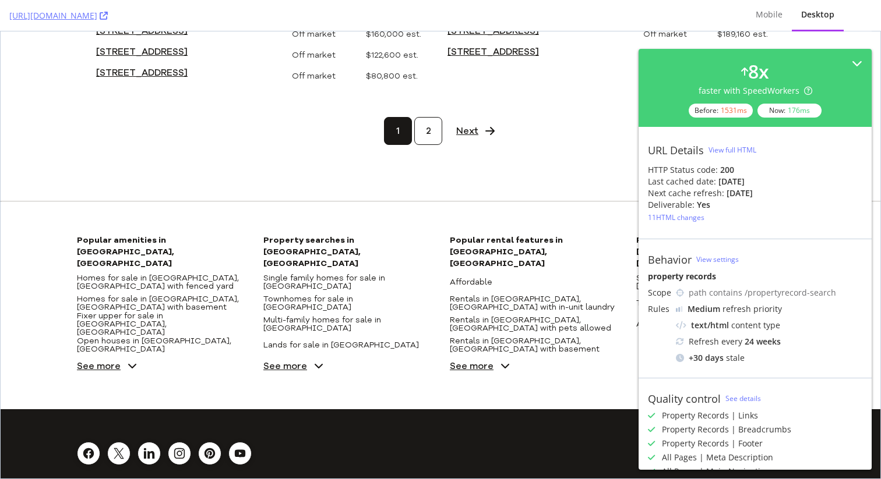
scroll to position [1309, 0]
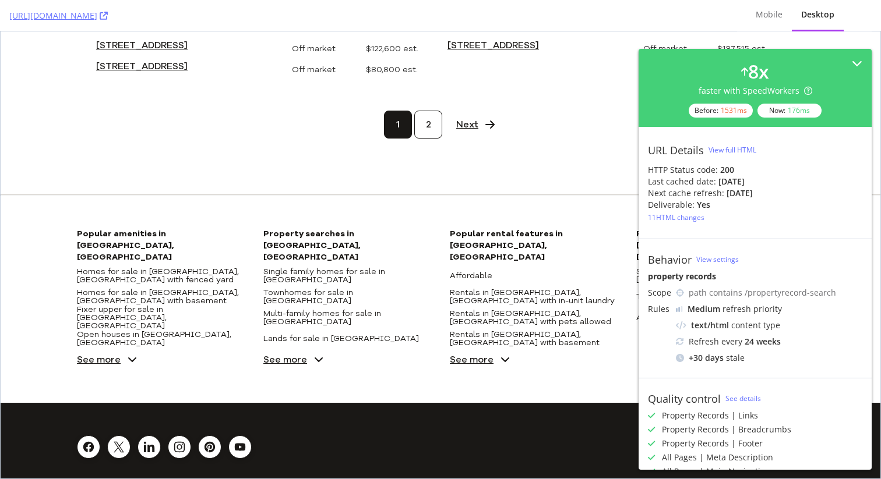
click at [281, 355] on span "See more" at bounding box center [285, 359] width 44 height 9
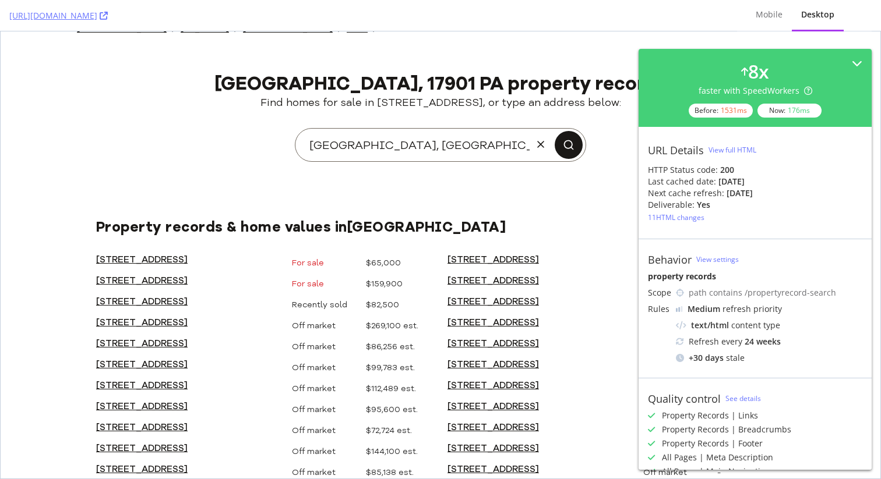
scroll to position [0, 0]
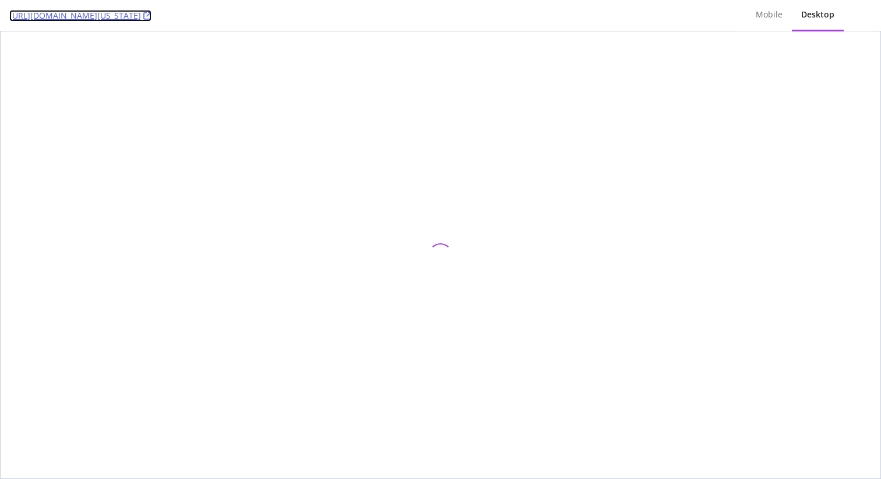
click at [151, 17] on link "https://www.realtor.com/news/celebrity-real-estate/rapper-french-montana-snags-…" at bounding box center [80, 16] width 142 height 12
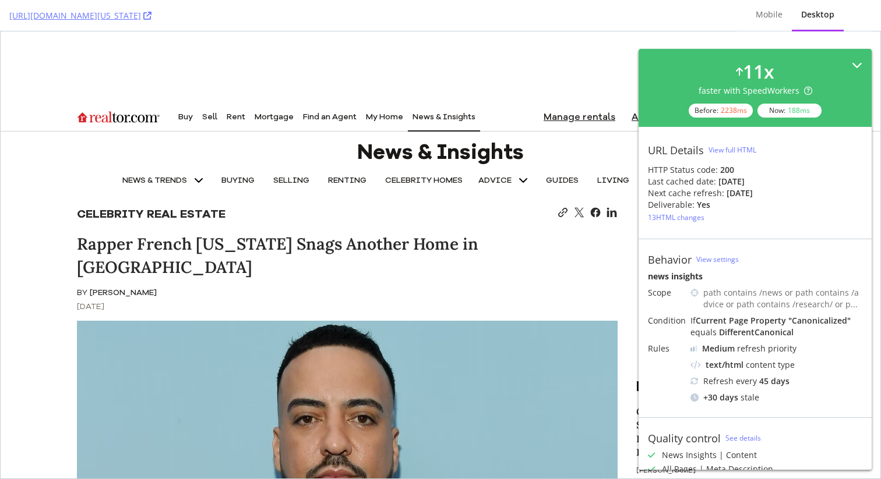
click at [846, 58] on div "11 x faster with SpeedWorkers Before: 2238 ms Now: 188 ms" at bounding box center [755, 87] width 214 height 59
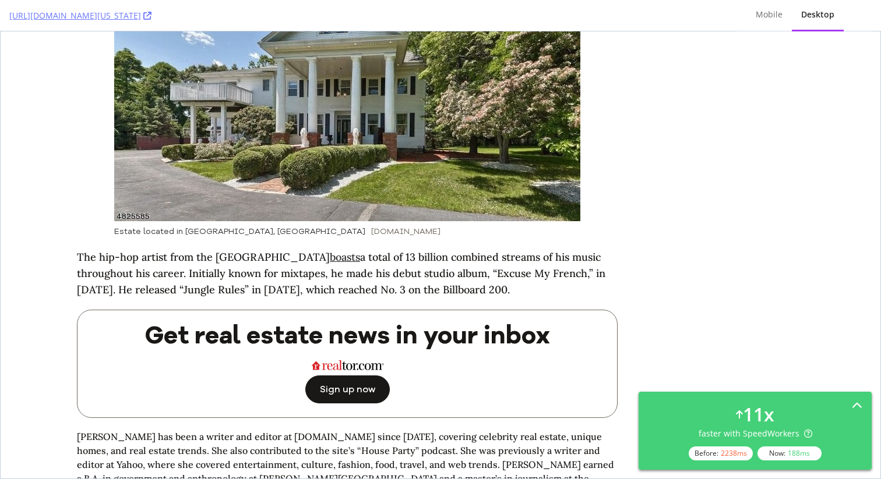
scroll to position [3923, 0]
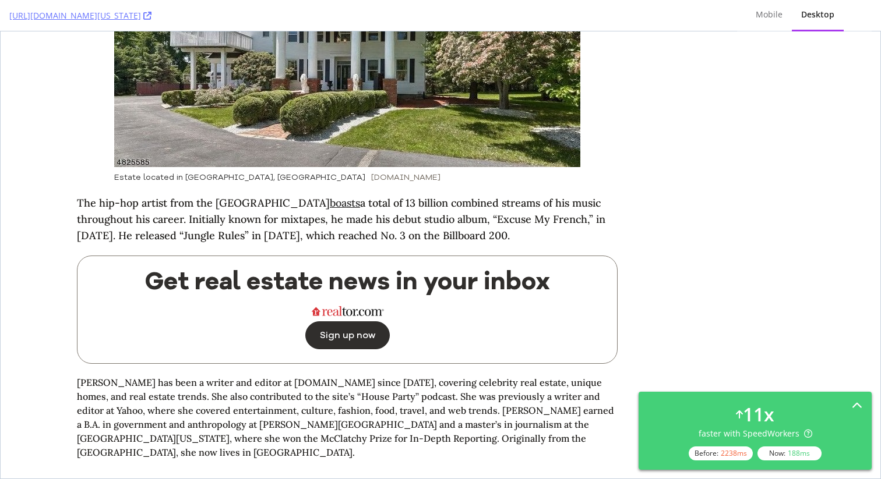
click at [363, 322] on button "Sign up now" at bounding box center [347, 336] width 84 height 28
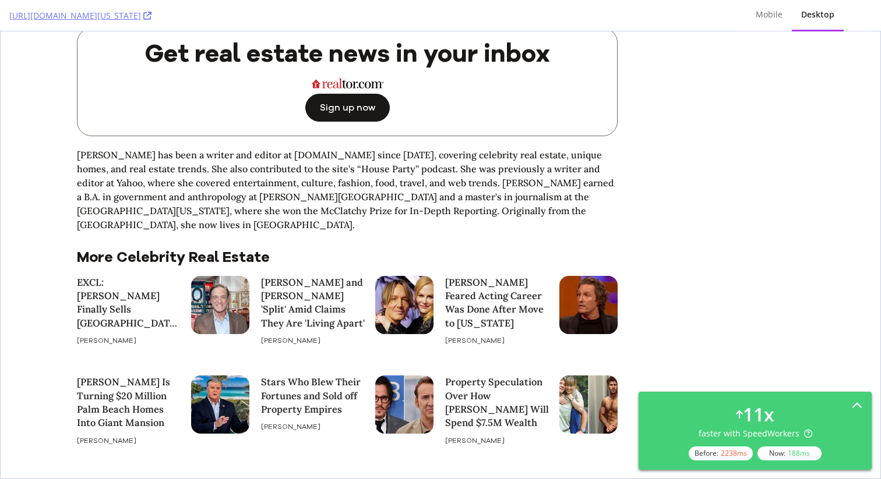
scroll to position [4143, 0]
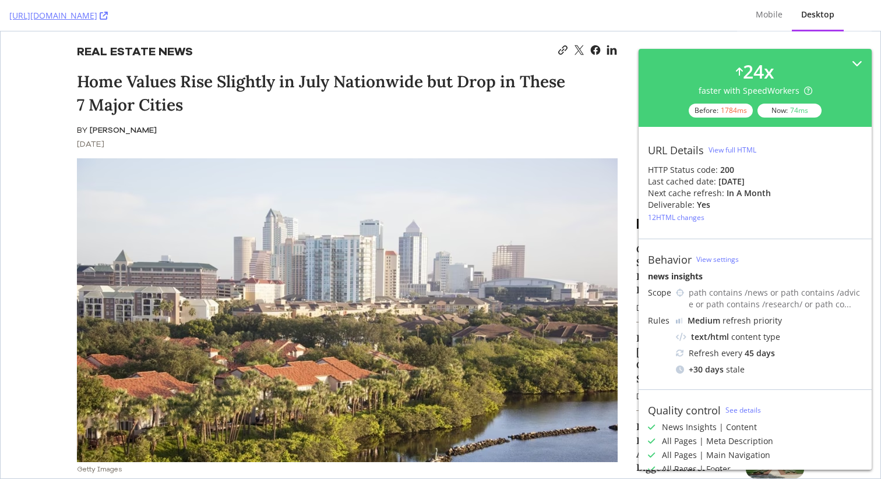
scroll to position [168, 0]
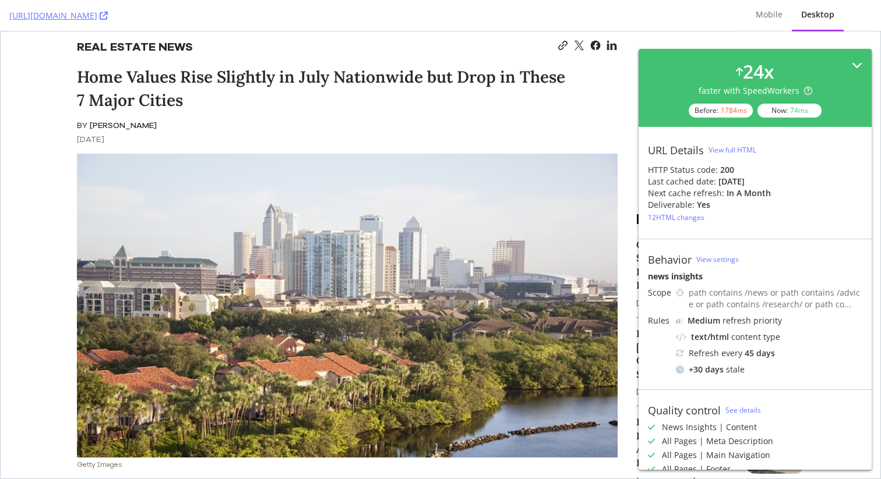
click at [852, 61] on icon at bounding box center [857, 65] width 10 height 10
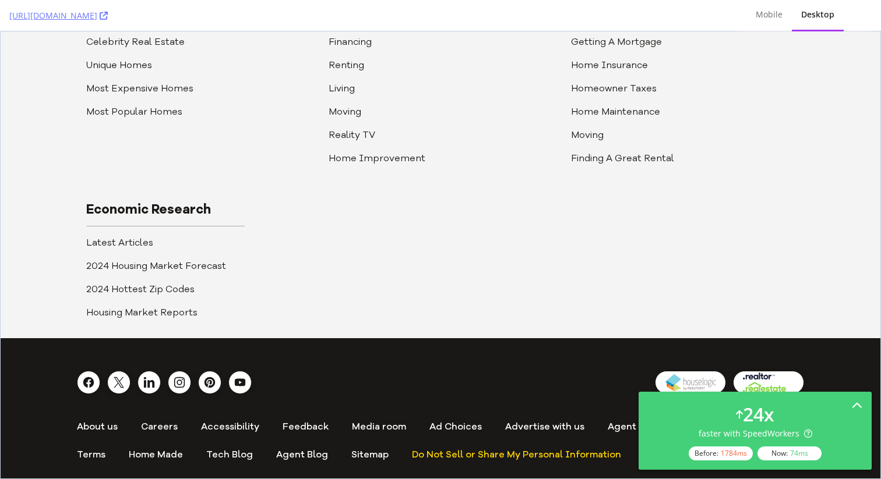
scroll to position [2936, 0]
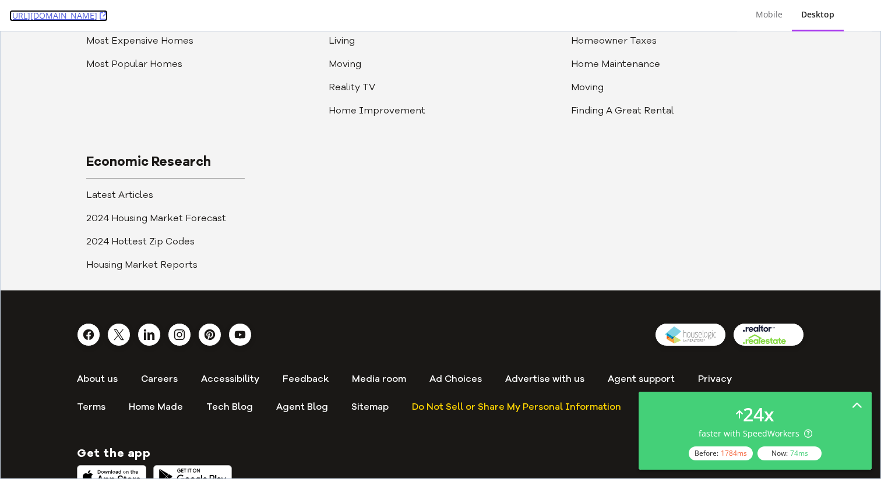
click at [108, 16] on link "https://www.realtor.com/news/real-estate-news/case-shiller-home-price-drop-july…" at bounding box center [58, 16] width 98 height 12
click at [709, 74] on div "News & Trends Real Estate News Housing Trends Celebrity Real Estate Unique Home…" at bounding box center [440, 90] width 727 height 402
click at [534, 92] on div "News & Trends Real Estate News Housing Trends Celebrity Real Estate Unique Home…" at bounding box center [440, 90] width 727 height 402
click at [108, 17] on link "https://www.realtor.com/news/real-estate-news/case-shiller-home-price-drop-july…" at bounding box center [58, 16] width 98 height 12
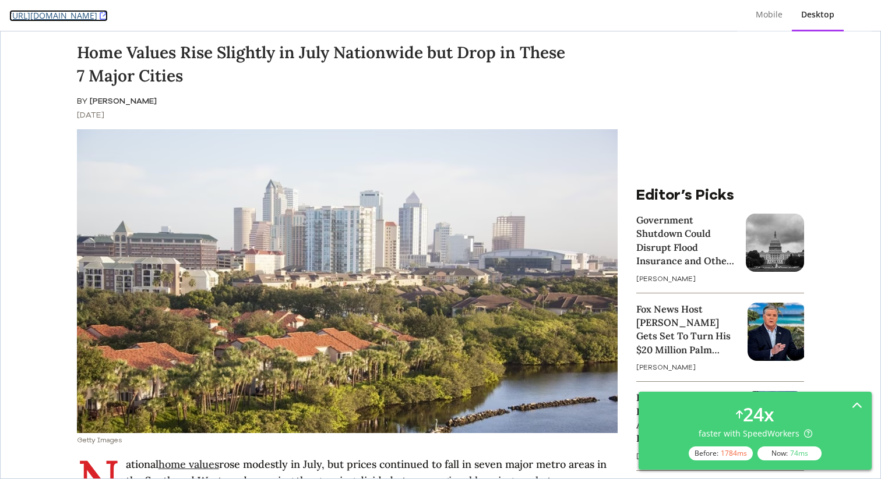
scroll to position [189, 0]
